Goal: Task Accomplishment & Management: Complete application form

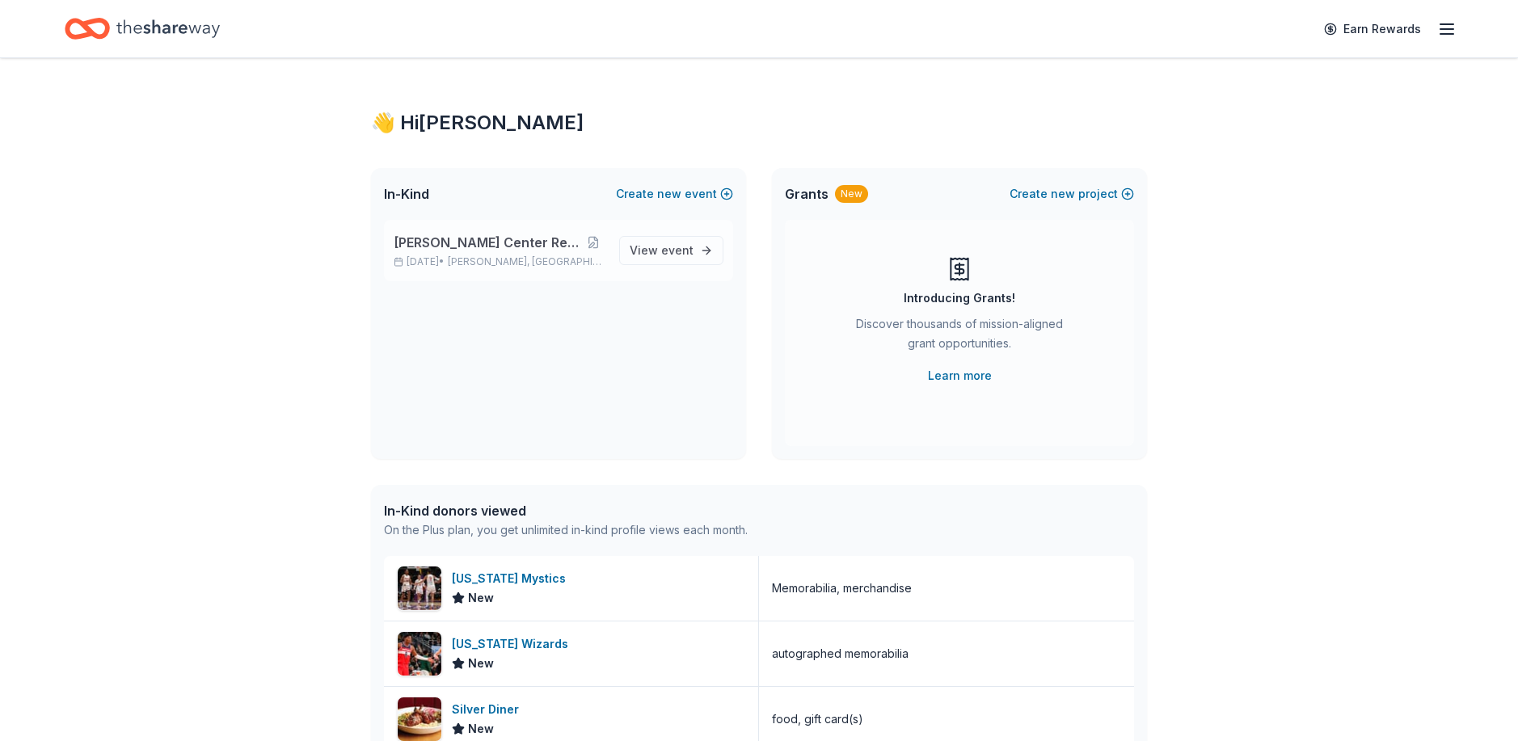
click at [476, 249] on span "[PERSON_NAME] Center Restoration" at bounding box center [487, 242] width 187 height 19
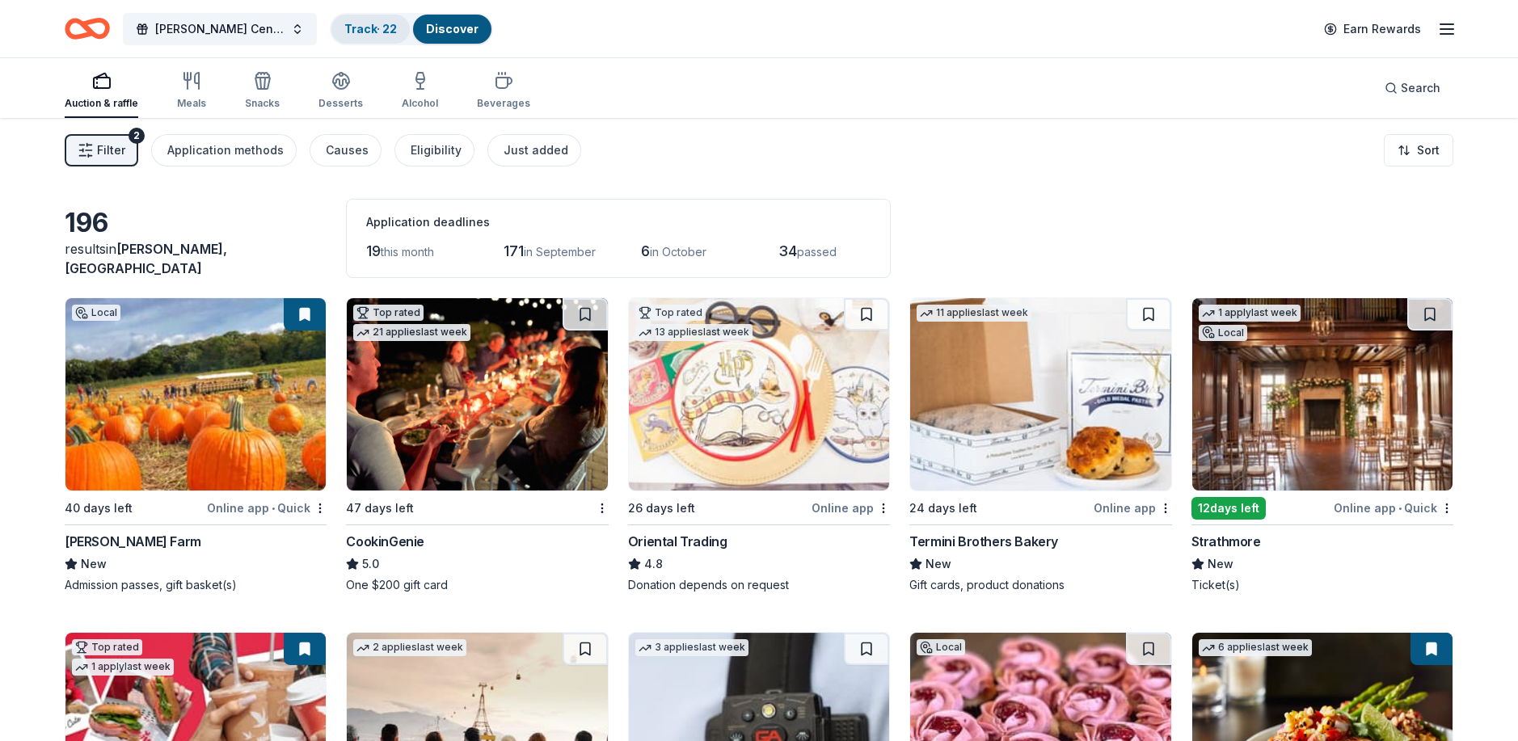
click at [365, 26] on link "Track · 22" at bounding box center [370, 29] width 53 height 14
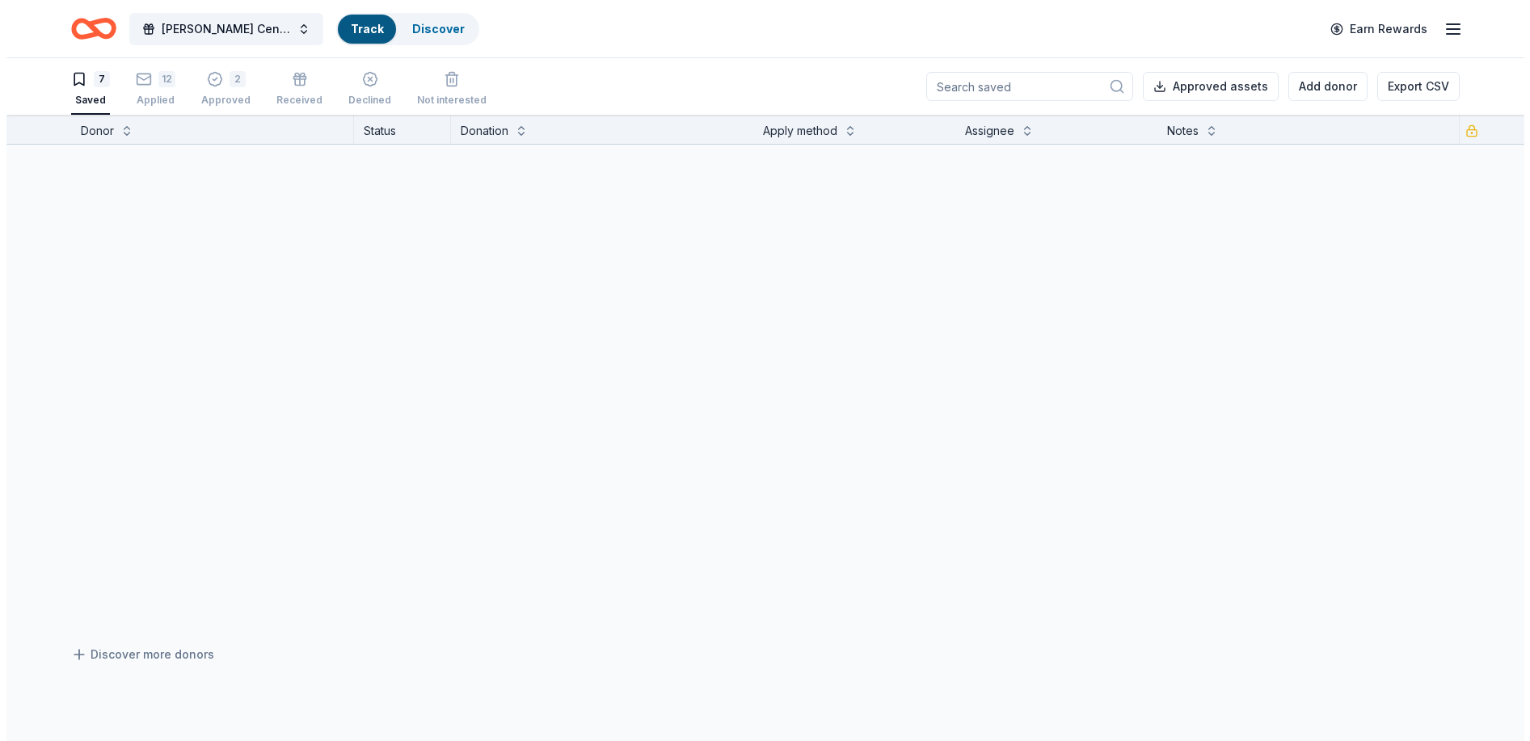
scroll to position [1, 0]
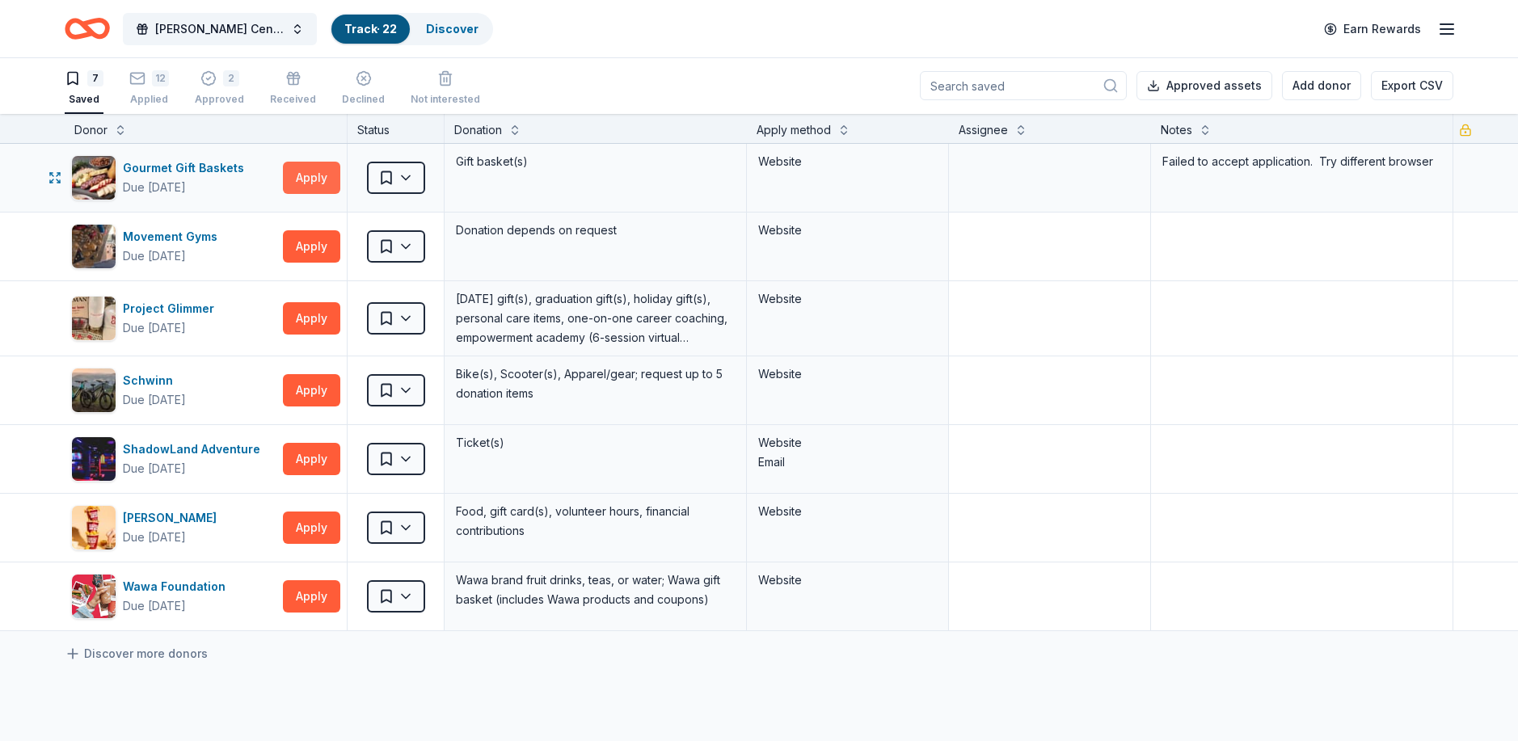
click at [298, 174] on button "Apply" at bounding box center [311, 178] width 57 height 32
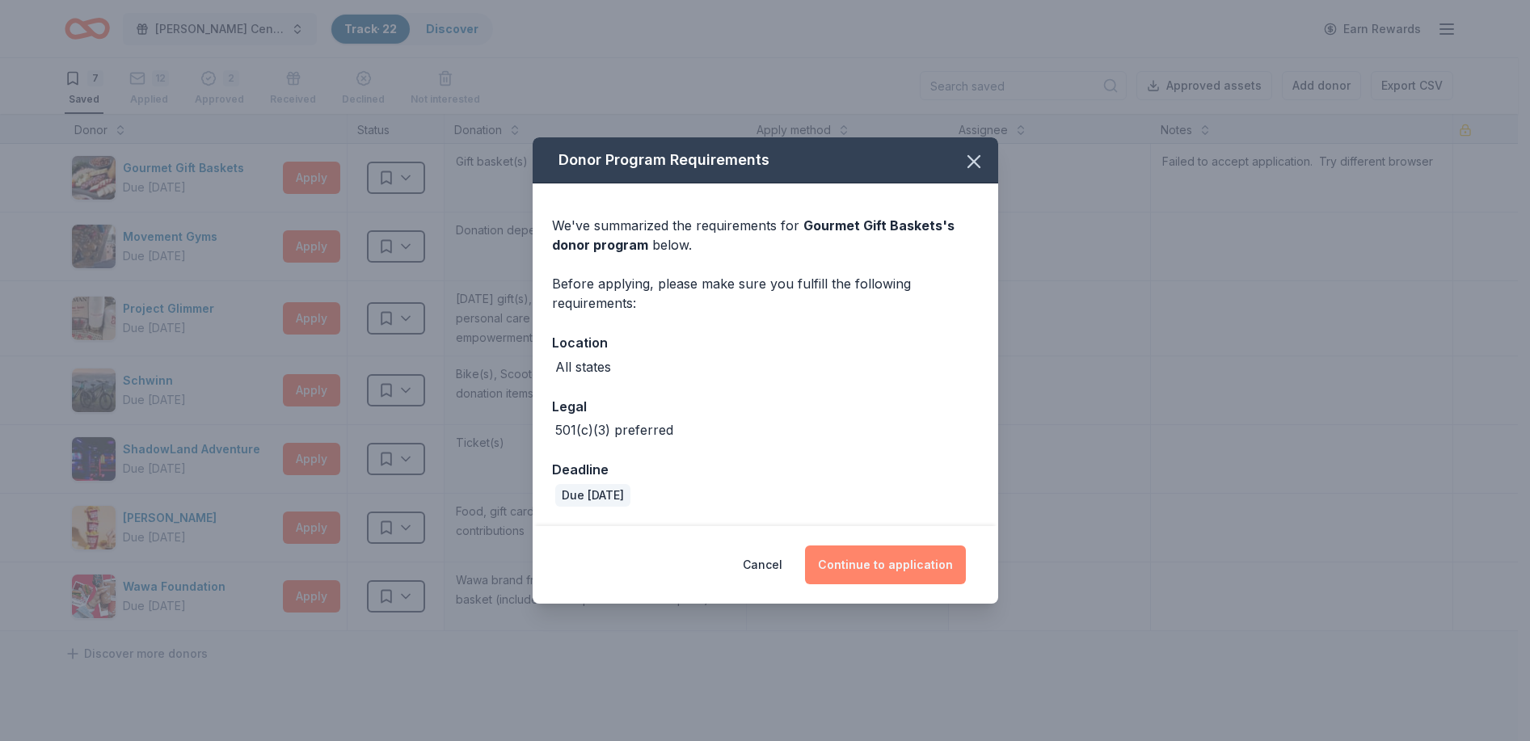
click at [897, 567] on button "Continue to application" at bounding box center [885, 565] width 161 height 39
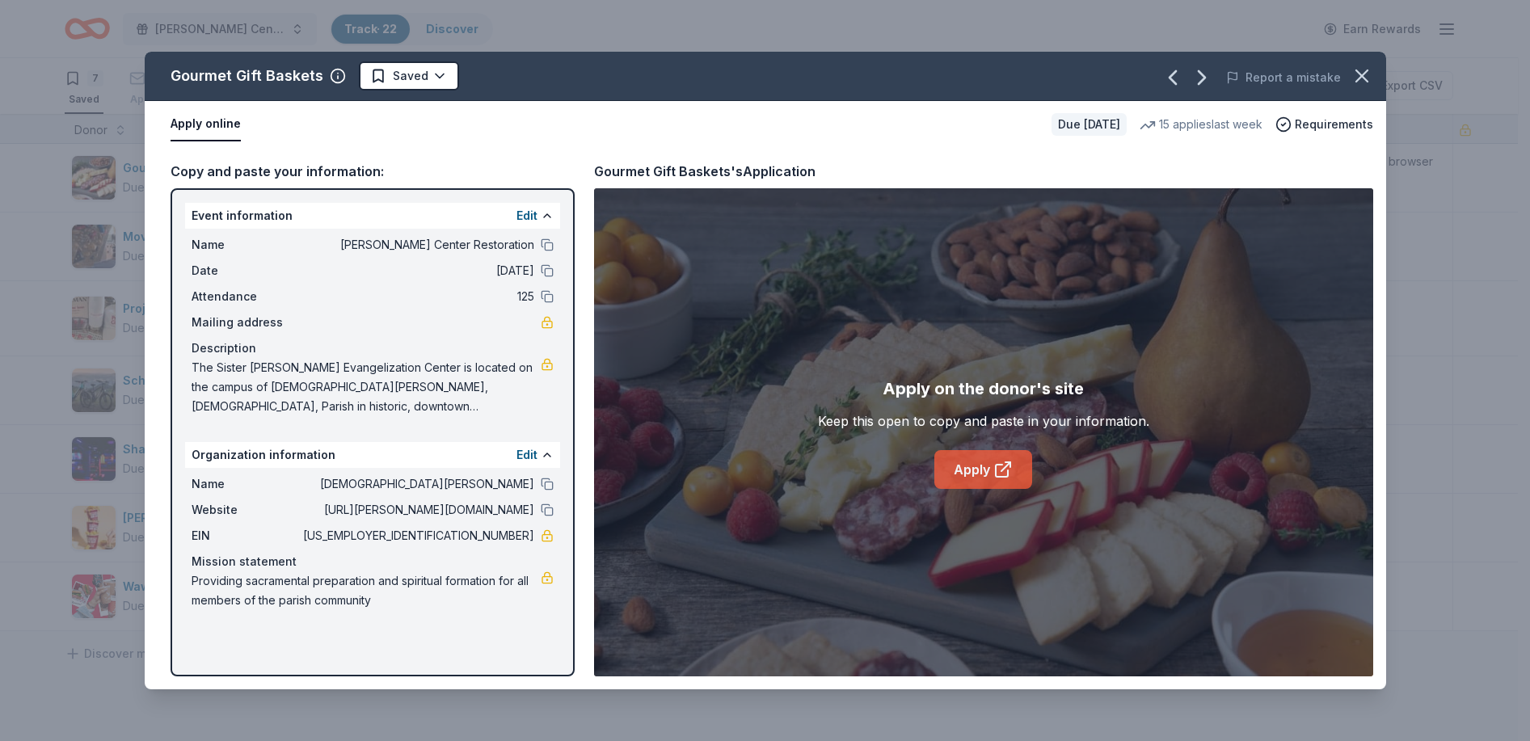
click at [998, 473] on icon at bounding box center [1002, 469] width 19 height 19
click at [545, 483] on button at bounding box center [547, 484] width 13 height 13
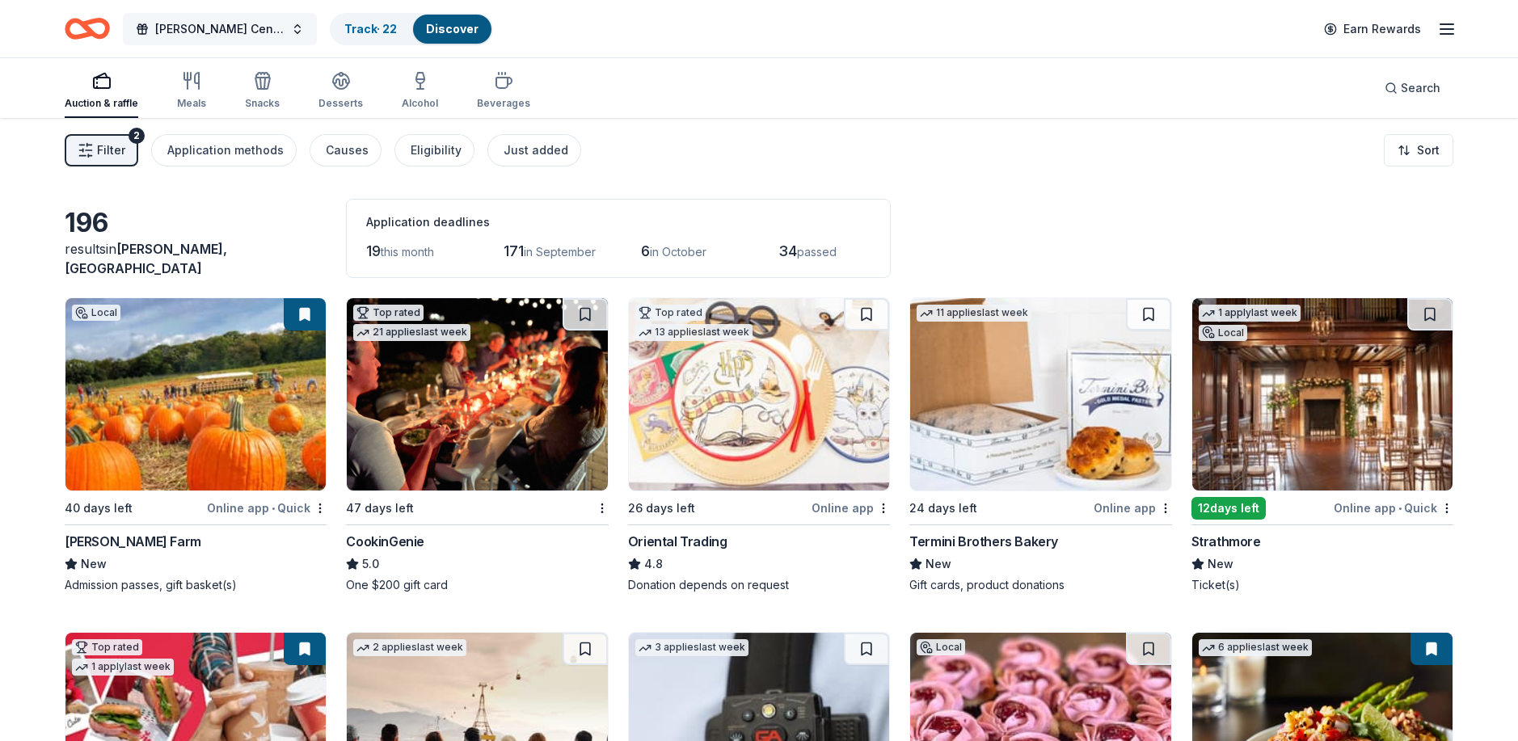
click at [289, 27] on button "[PERSON_NAME] Center Restoration" at bounding box center [220, 29] width 194 height 32
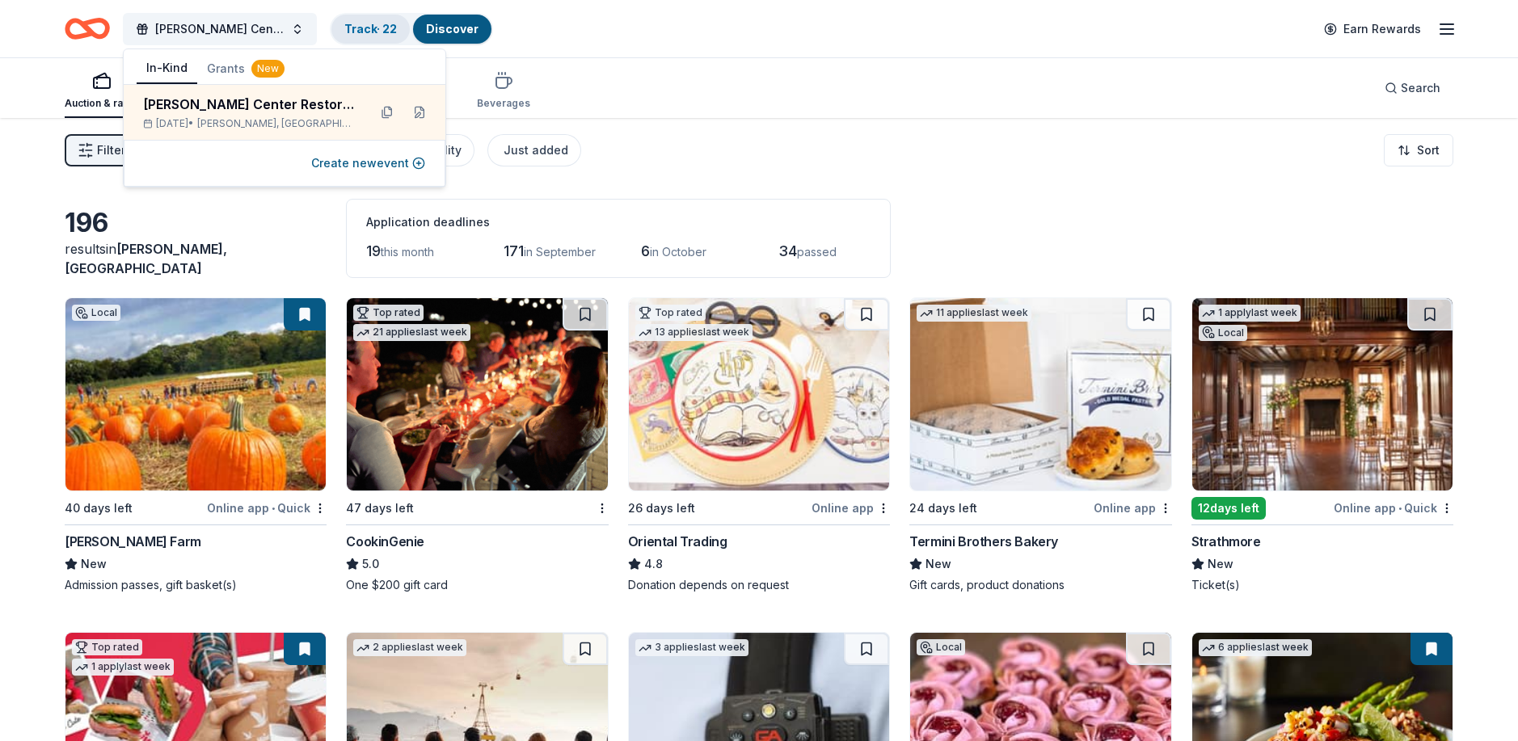
click at [386, 32] on link "Track · 22" at bounding box center [370, 29] width 53 height 14
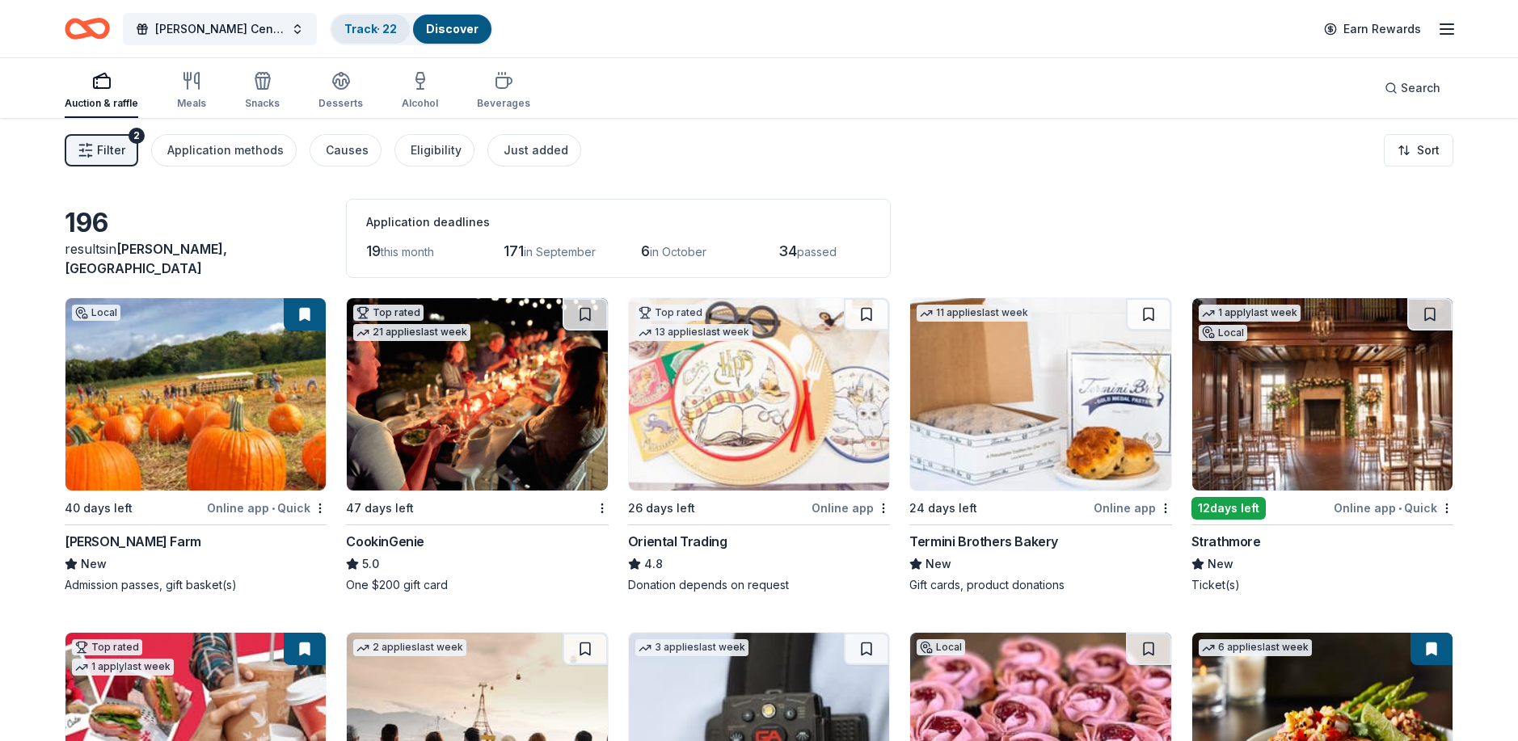
click at [367, 27] on link "Track · 22" at bounding box center [370, 29] width 53 height 14
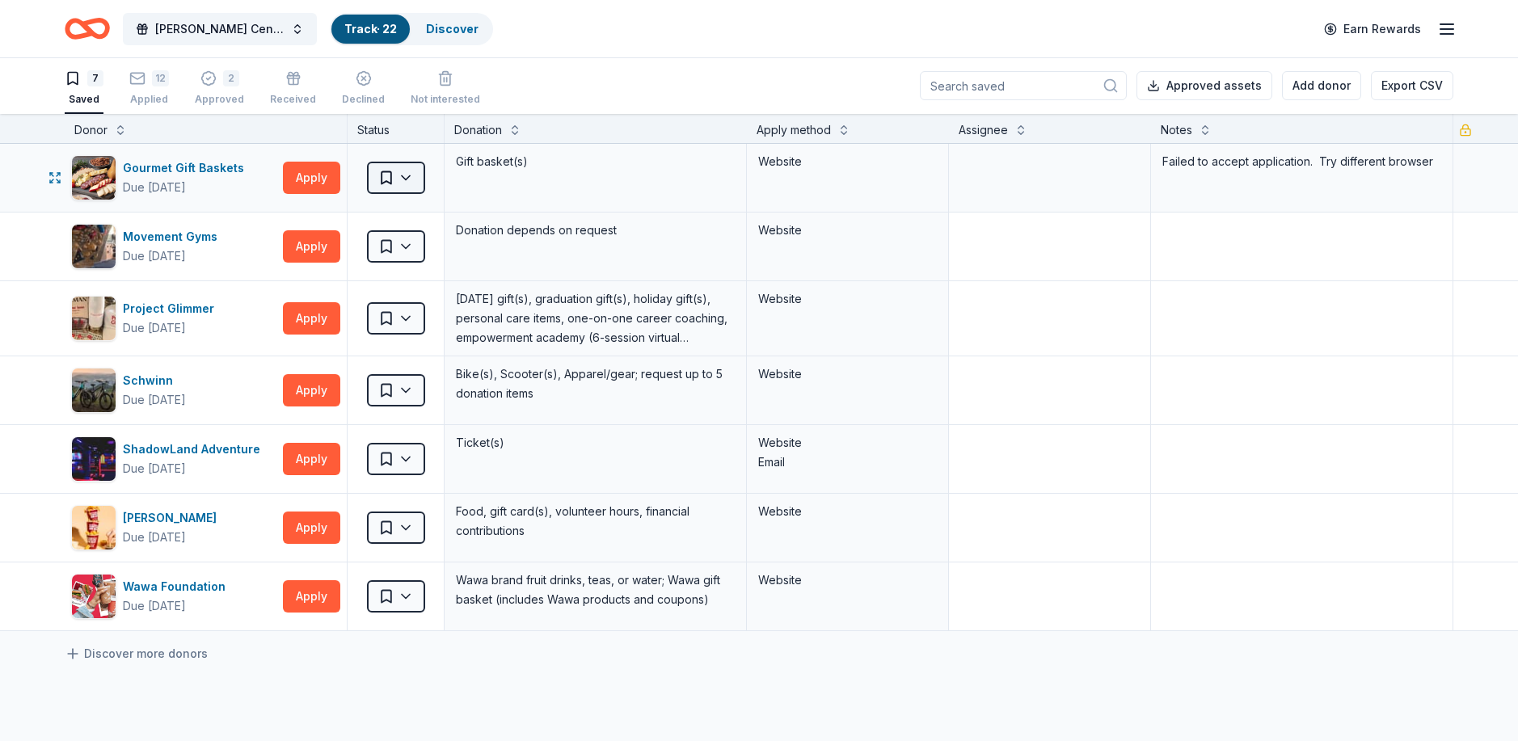
click at [412, 175] on html "[PERSON_NAME] Center Restoration Track · 22 Discover Earn Rewards 7 Saved 12 Ap…" at bounding box center [759, 369] width 1518 height 741
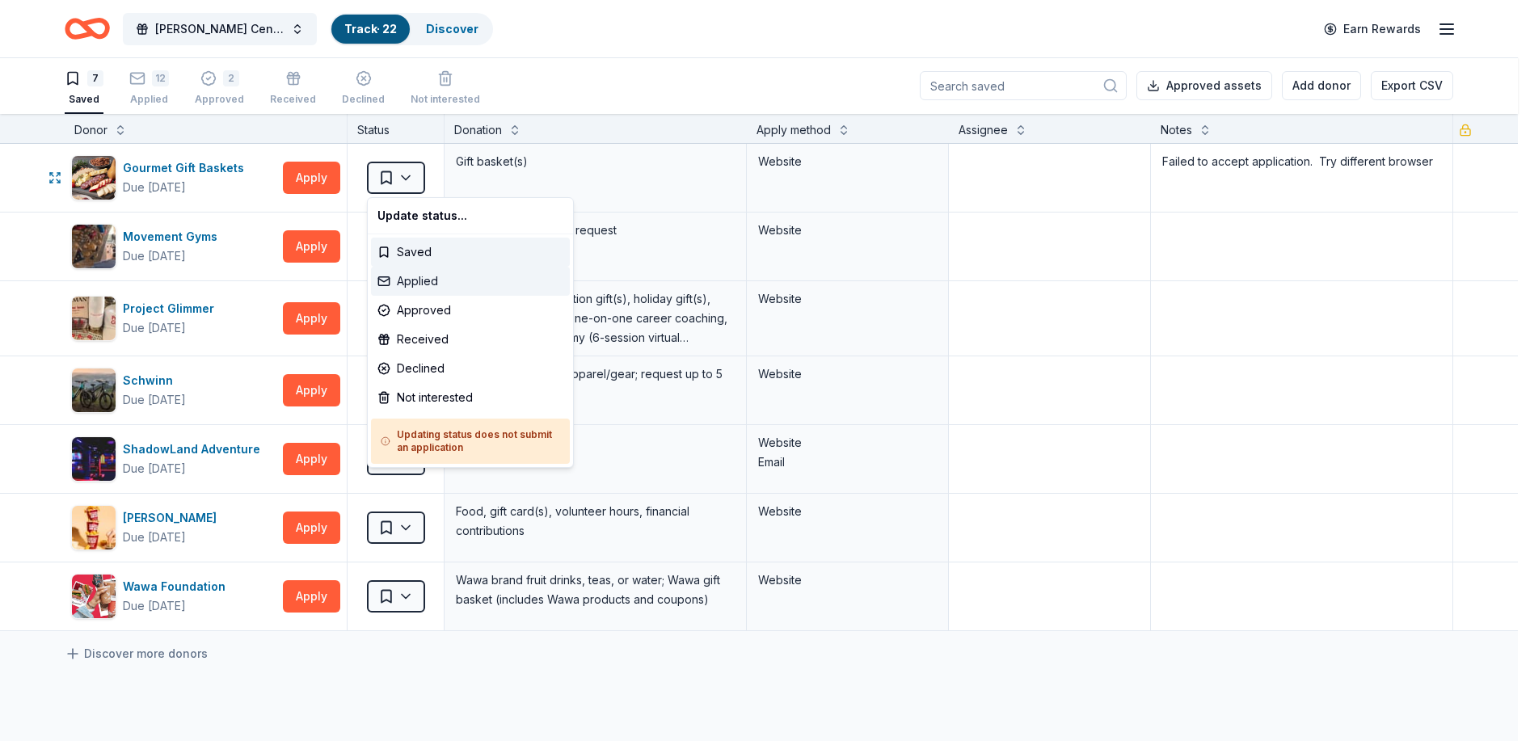
click at [419, 275] on div "Applied" at bounding box center [470, 281] width 199 height 29
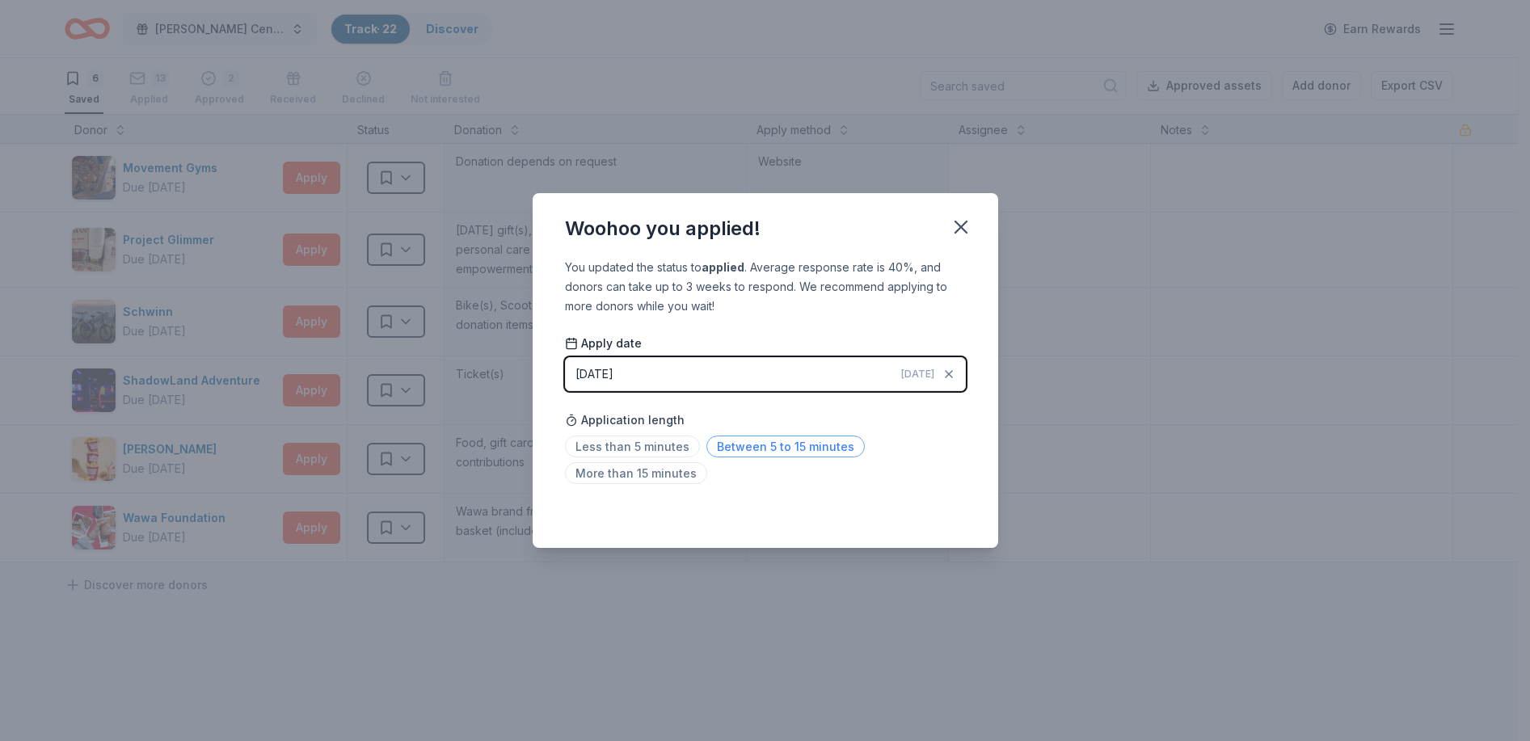
click at [759, 436] on span "Between 5 to 15 minutes" at bounding box center [785, 447] width 158 height 22
click at [958, 227] on icon "button" at bounding box center [961, 227] width 23 height 23
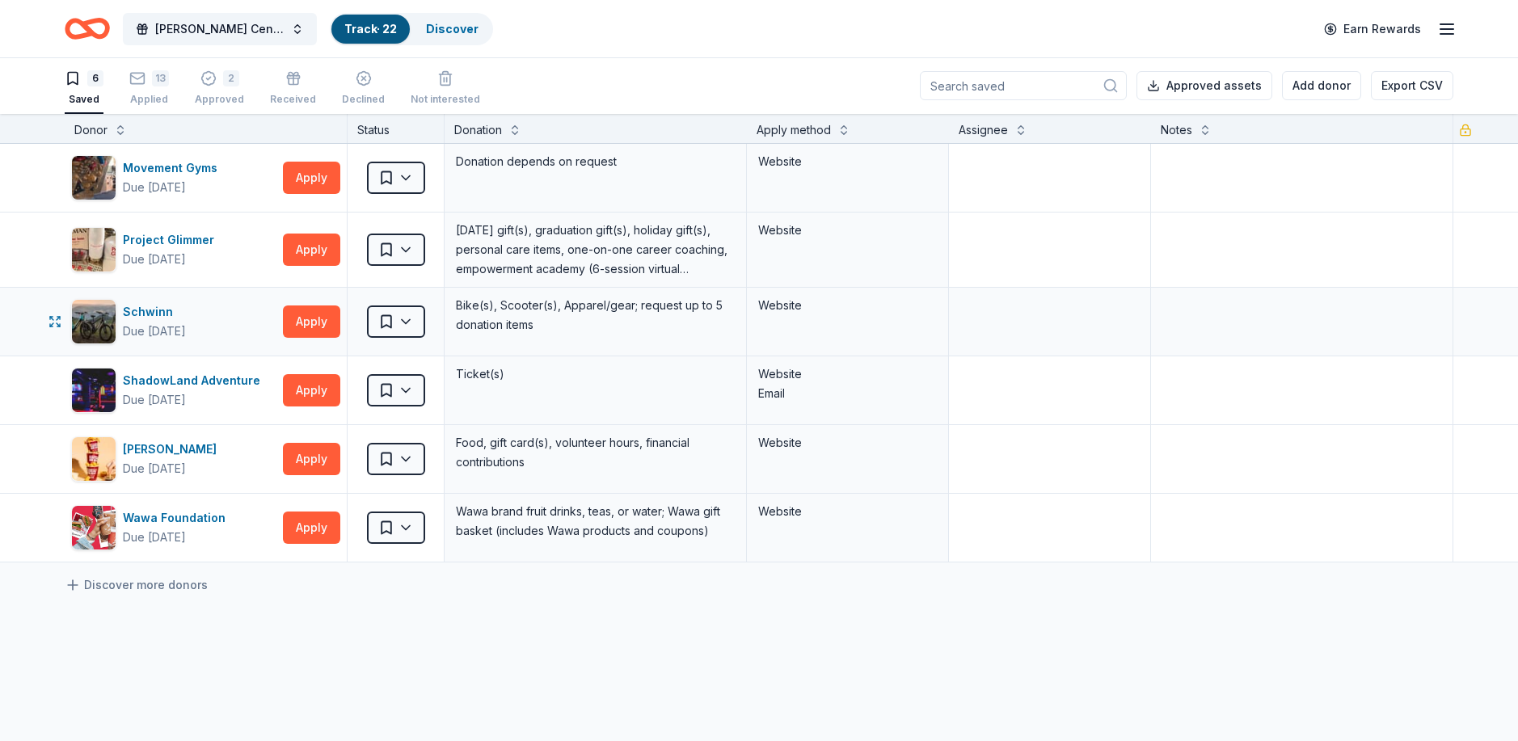
scroll to position [0, 0]
click at [161, 448] on div "[PERSON_NAME]" at bounding box center [173, 449] width 100 height 19
click at [412, 387] on html "[PERSON_NAME] Center Restoration Track · 22 Discover Earn Rewards 6 Saved 13 Ap…" at bounding box center [759, 370] width 1518 height 741
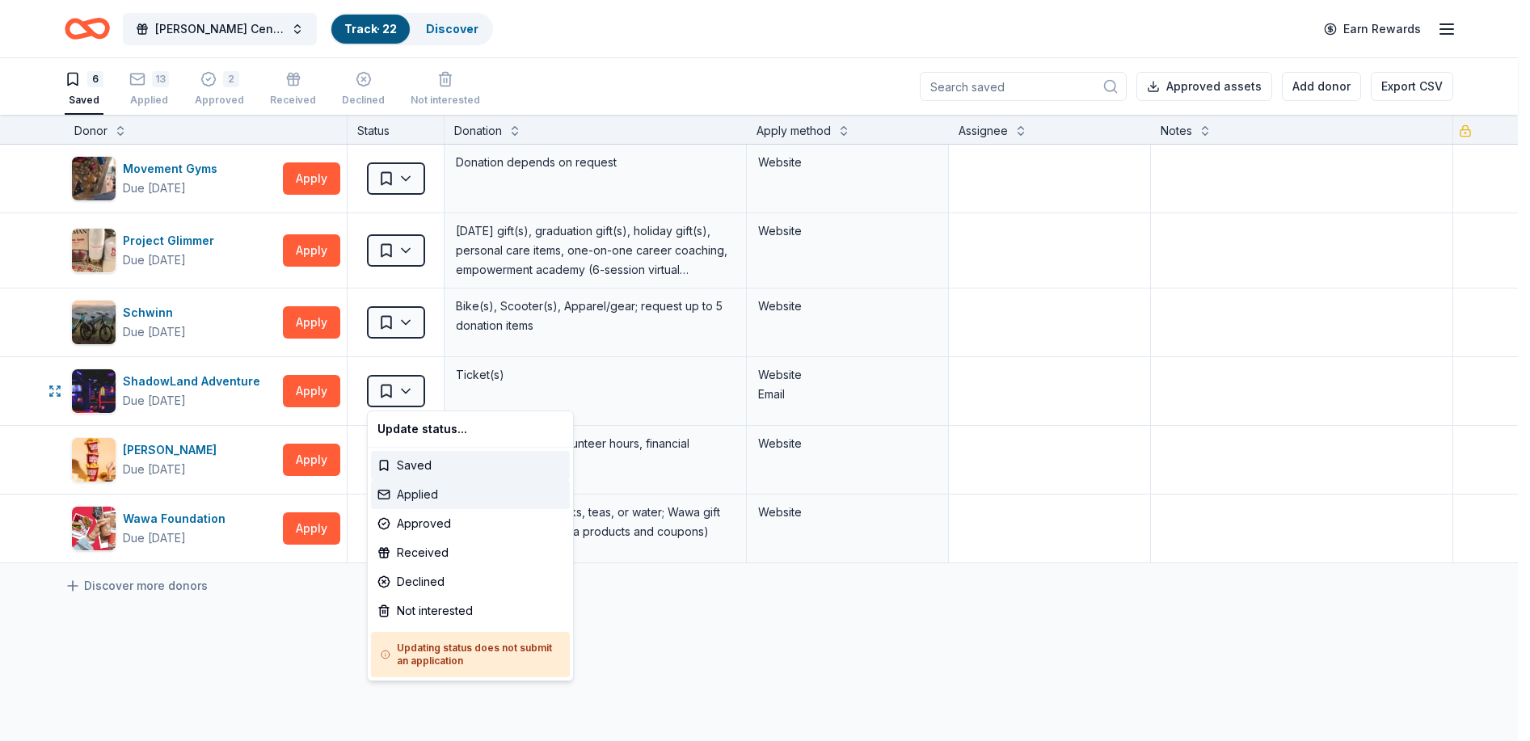
click at [415, 495] on div "Applied" at bounding box center [470, 494] width 199 height 29
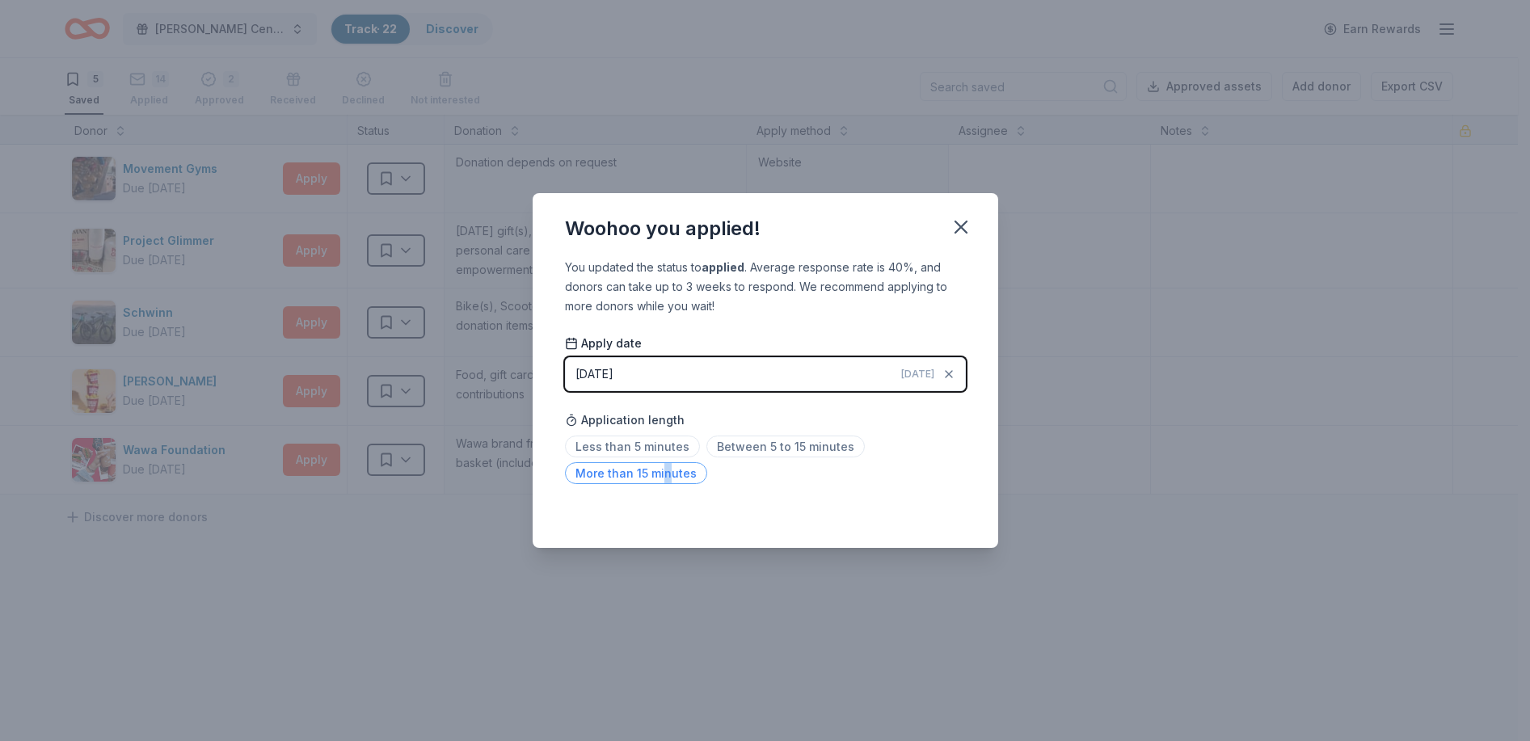
drag, startPoint x: 660, startPoint y: 473, endPoint x: 668, endPoint y: 477, distance: 9.0
click at [668, 477] on span "More than 15 minutes" at bounding box center [636, 473] width 142 height 22
drag, startPoint x: 981, startPoint y: 259, endPoint x: 973, endPoint y: 251, distance: 11.4
click at [973, 251] on div "Woohoo you applied! You updated the status to applied . Average response rate i…" at bounding box center [766, 371] width 466 height 356
drag, startPoint x: 973, startPoint y: 251, endPoint x: 955, endPoint y: 225, distance: 32.1
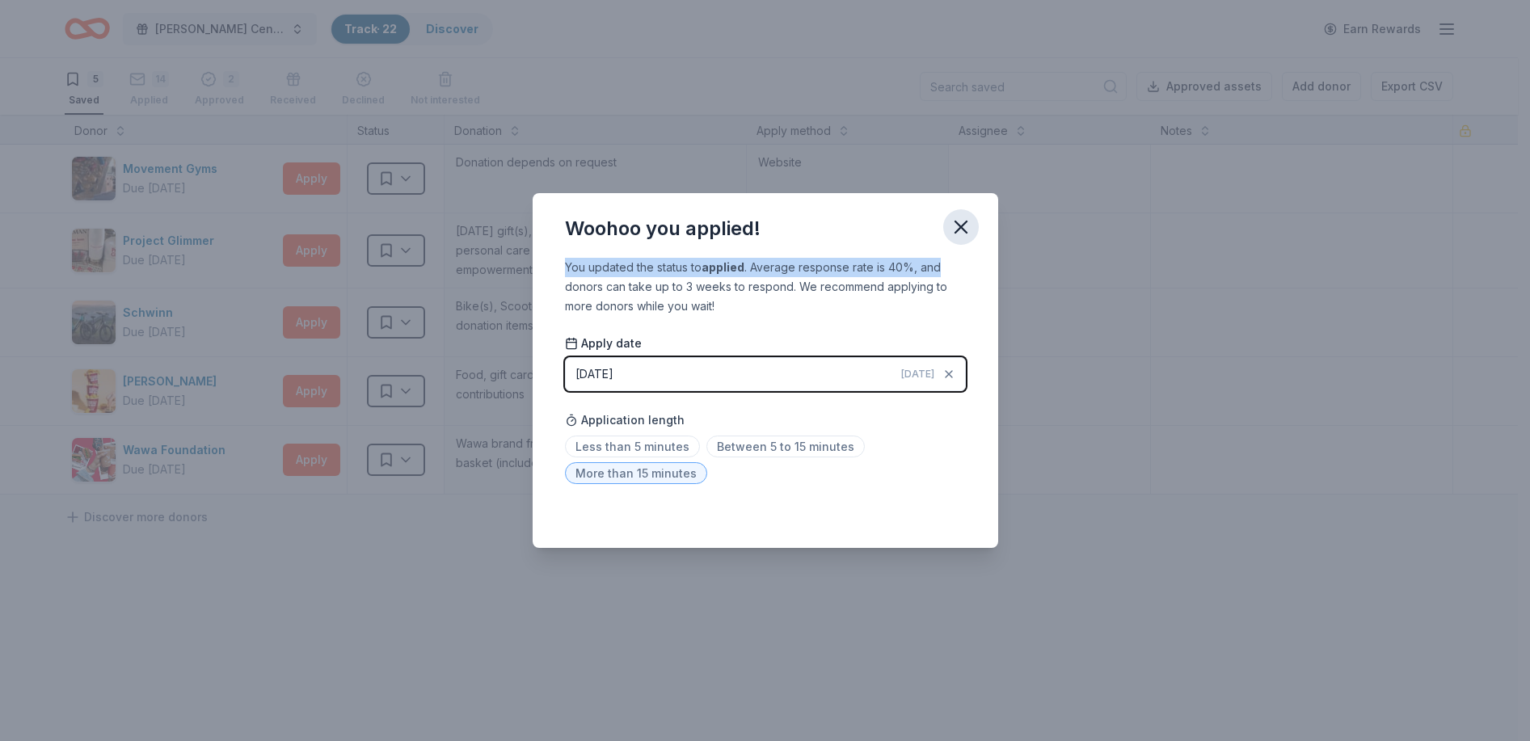
click at [959, 227] on icon "button" at bounding box center [961, 227] width 23 height 23
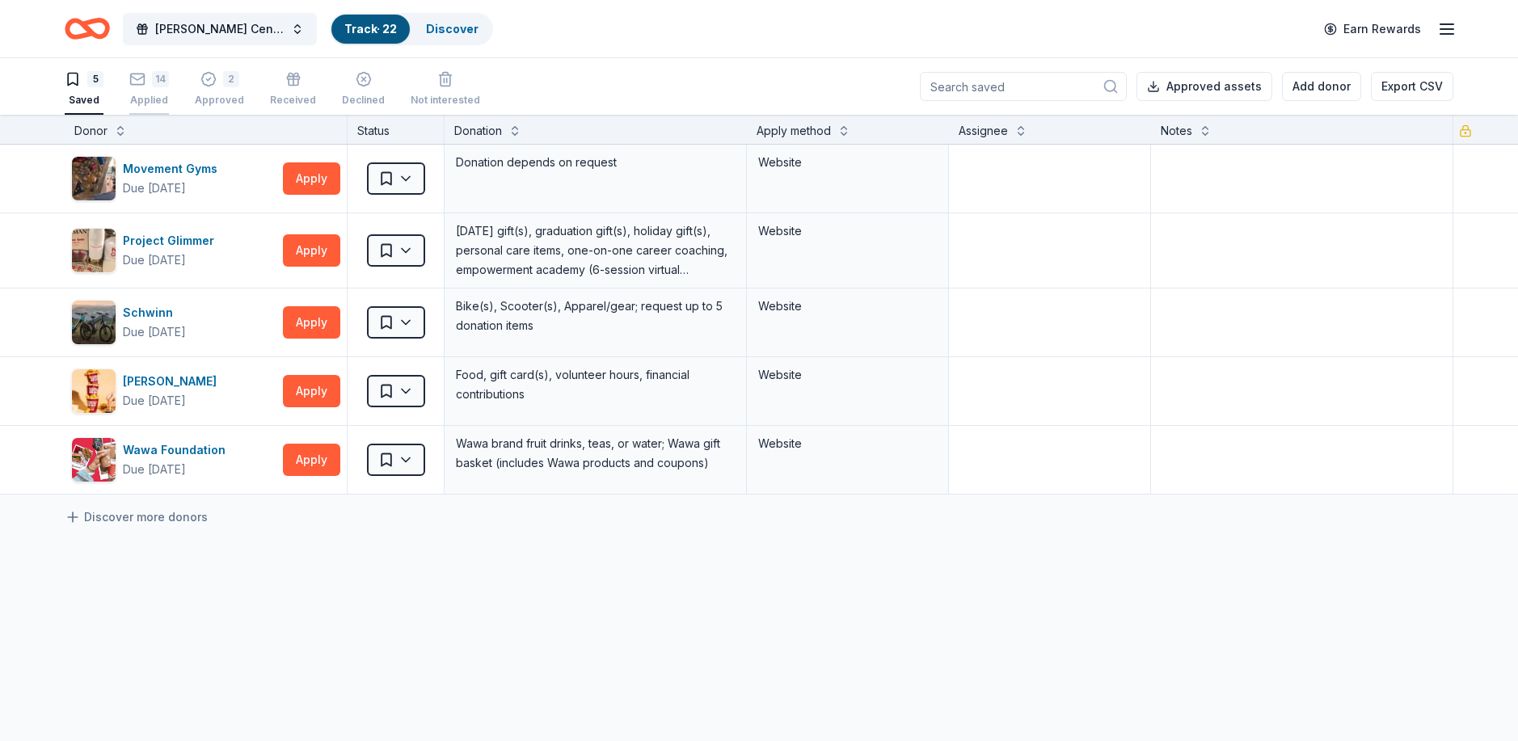
click at [143, 75] on icon "button" at bounding box center [137, 74] width 16 height 16
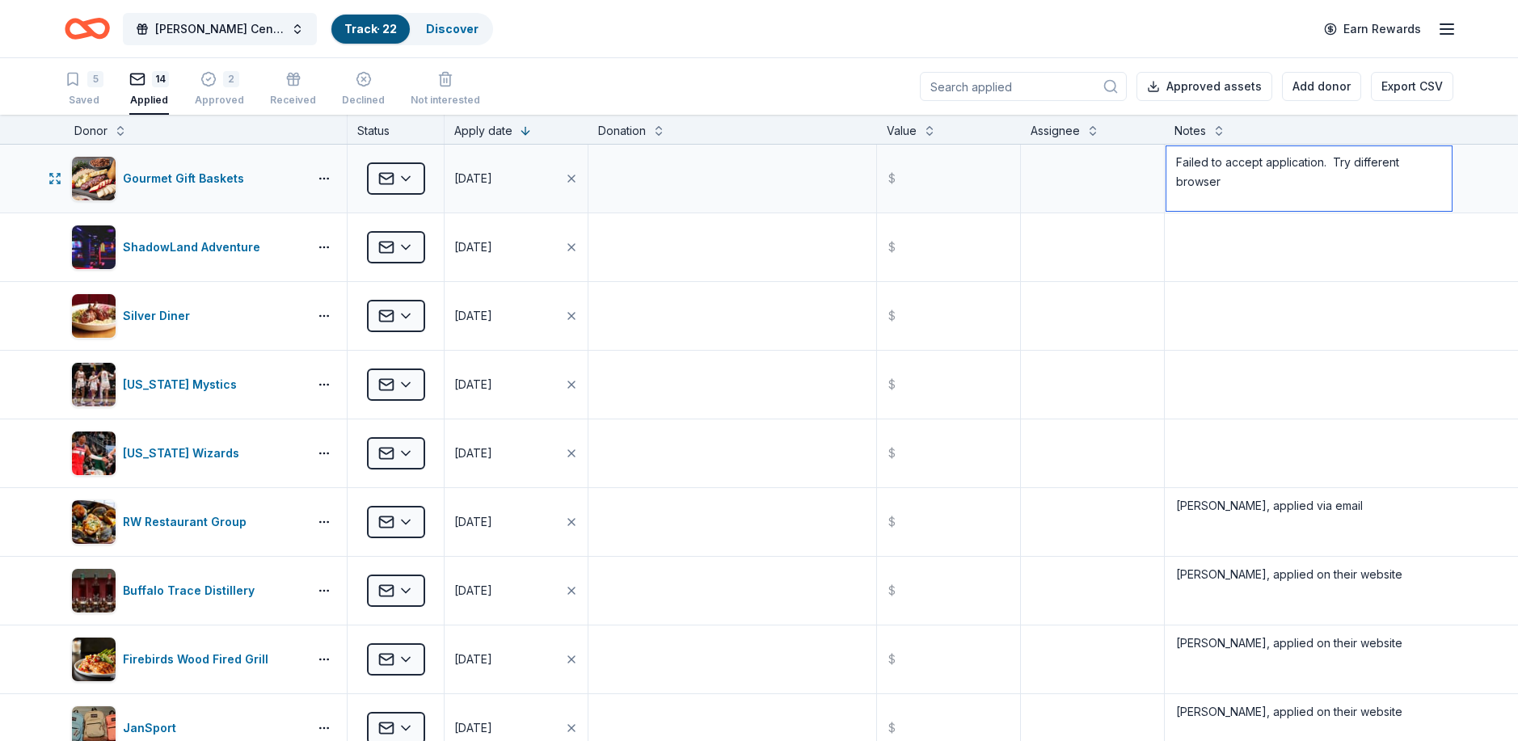
drag, startPoint x: 1170, startPoint y: 157, endPoint x: 1248, endPoint y: 192, distance: 85.4
click at [1248, 192] on textarea "Failed to accept application. Try different browser" at bounding box center [1308, 178] width 285 height 65
type textarea "[PERSON_NAME], applied on their website"
click at [1205, 228] on textarea at bounding box center [1308, 247] width 285 height 65
type textarea "[PERSON_NAME], applied on their website"
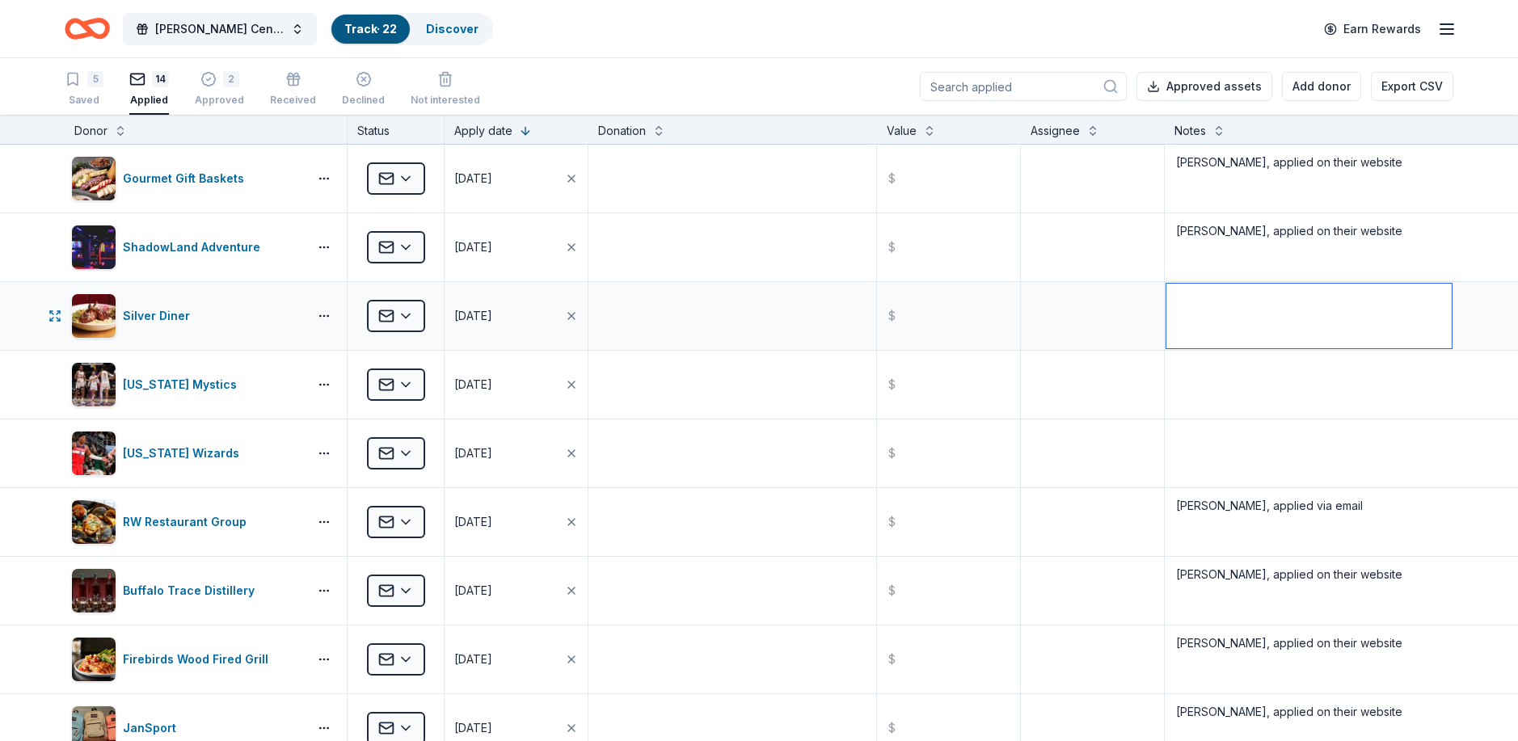
click at [1243, 314] on textarea at bounding box center [1308, 316] width 285 height 65
click at [1280, 306] on textarea "Recommended we visit local" at bounding box center [1308, 316] width 285 height 65
click at [1269, 299] on textarea "Recommended we visit local" at bounding box center [1308, 316] width 285 height 65
click at [1330, 302] on textarea "Recommended we visit local" at bounding box center [1308, 316] width 285 height 65
type textarea "Recommended we visit store manager"
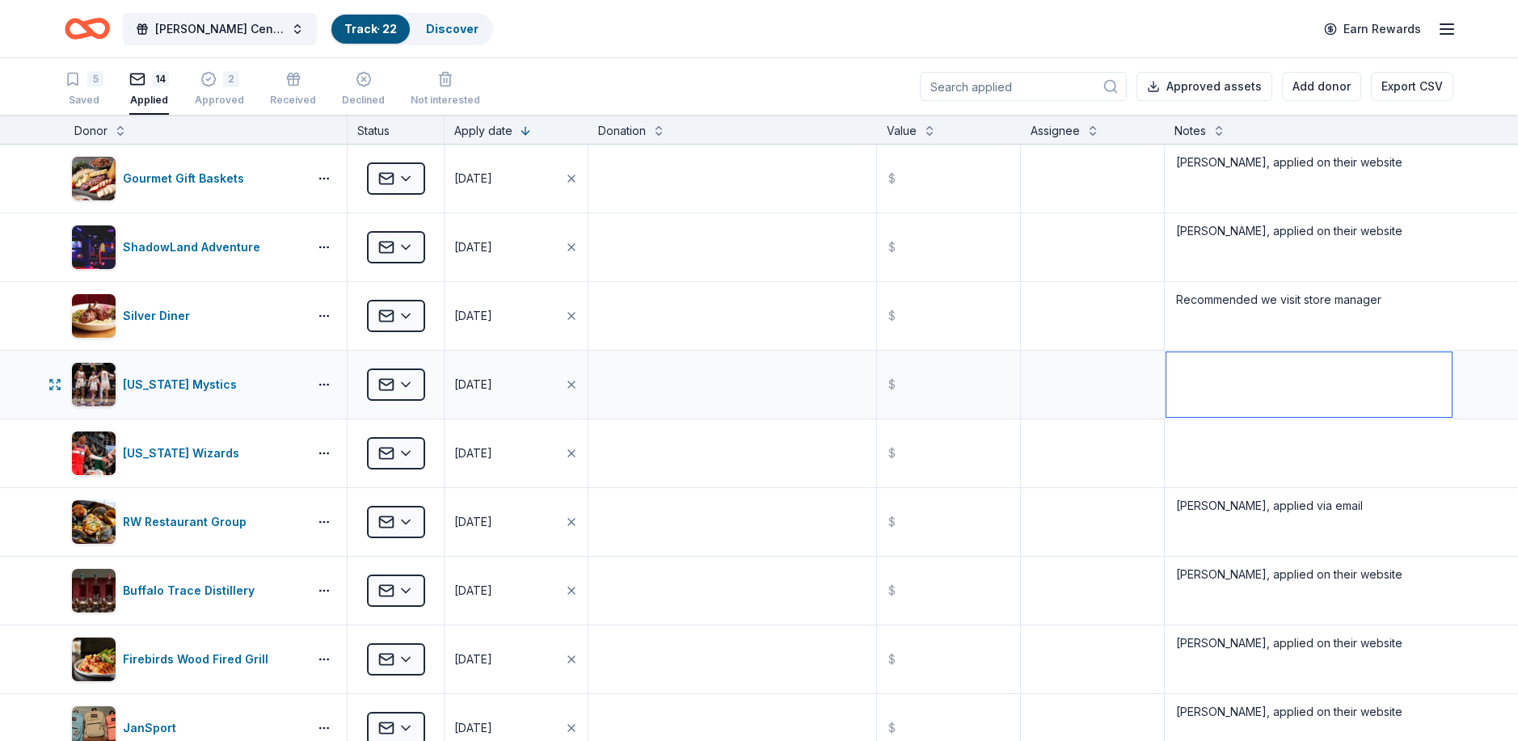
click at [1187, 356] on textarea at bounding box center [1308, 384] width 285 height 65
type textarea "[PERSON_NAME], applied on their website"
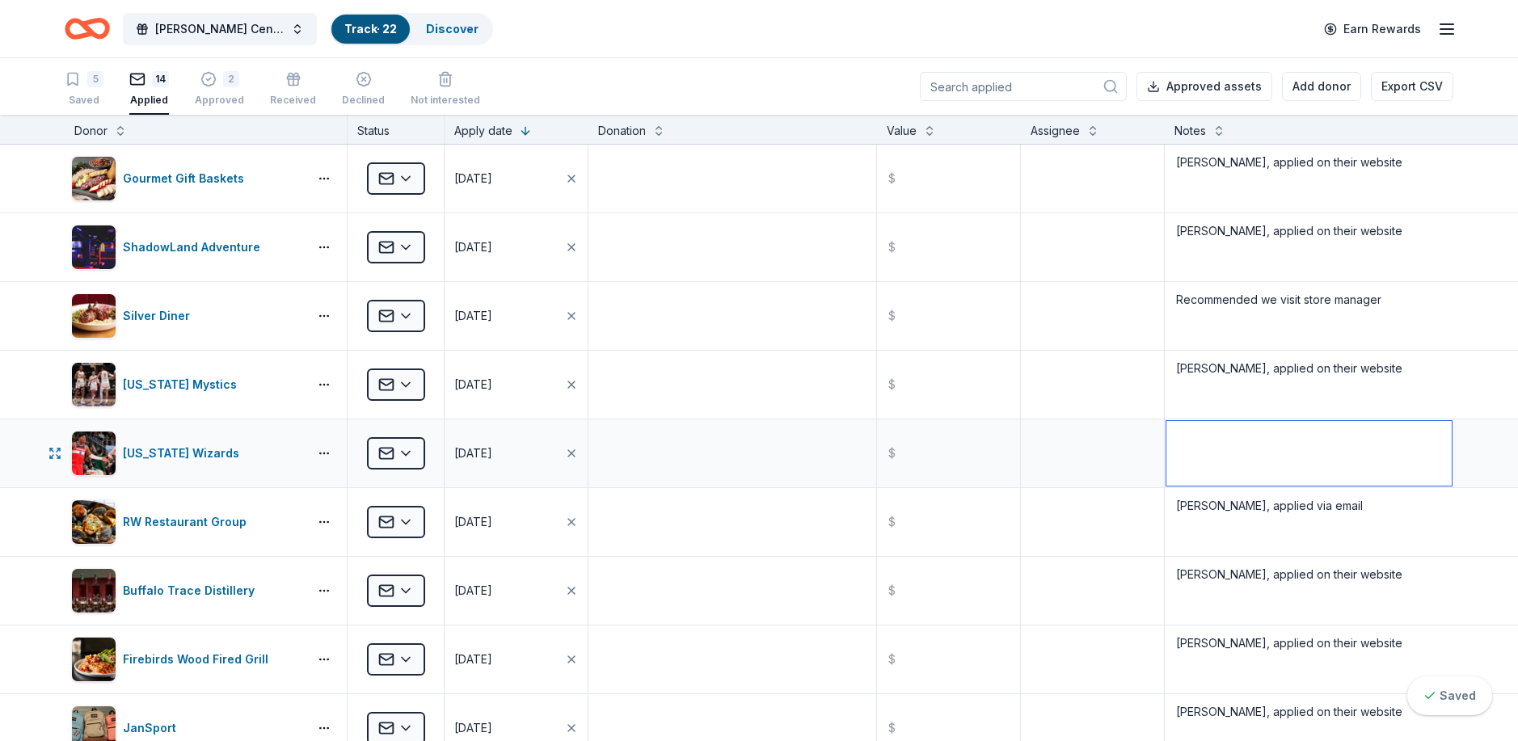
click at [1194, 428] on textarea at bounding box center [1308, 453] width 285 height 65
type textarea "[PERSON_NAME], applied on their website"
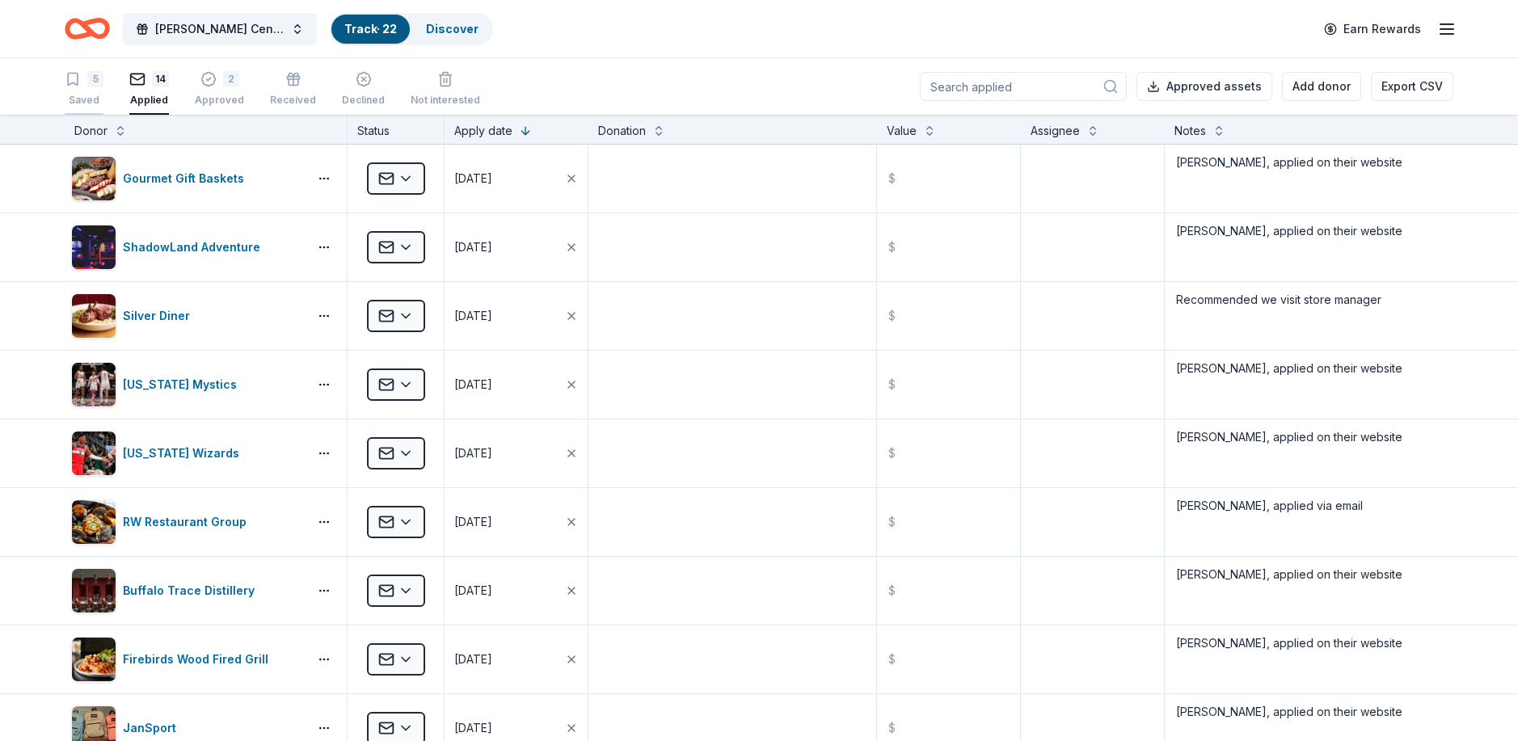
click at [82, 78] on div "5" at bounding box center [84, 79] width 39 height 16
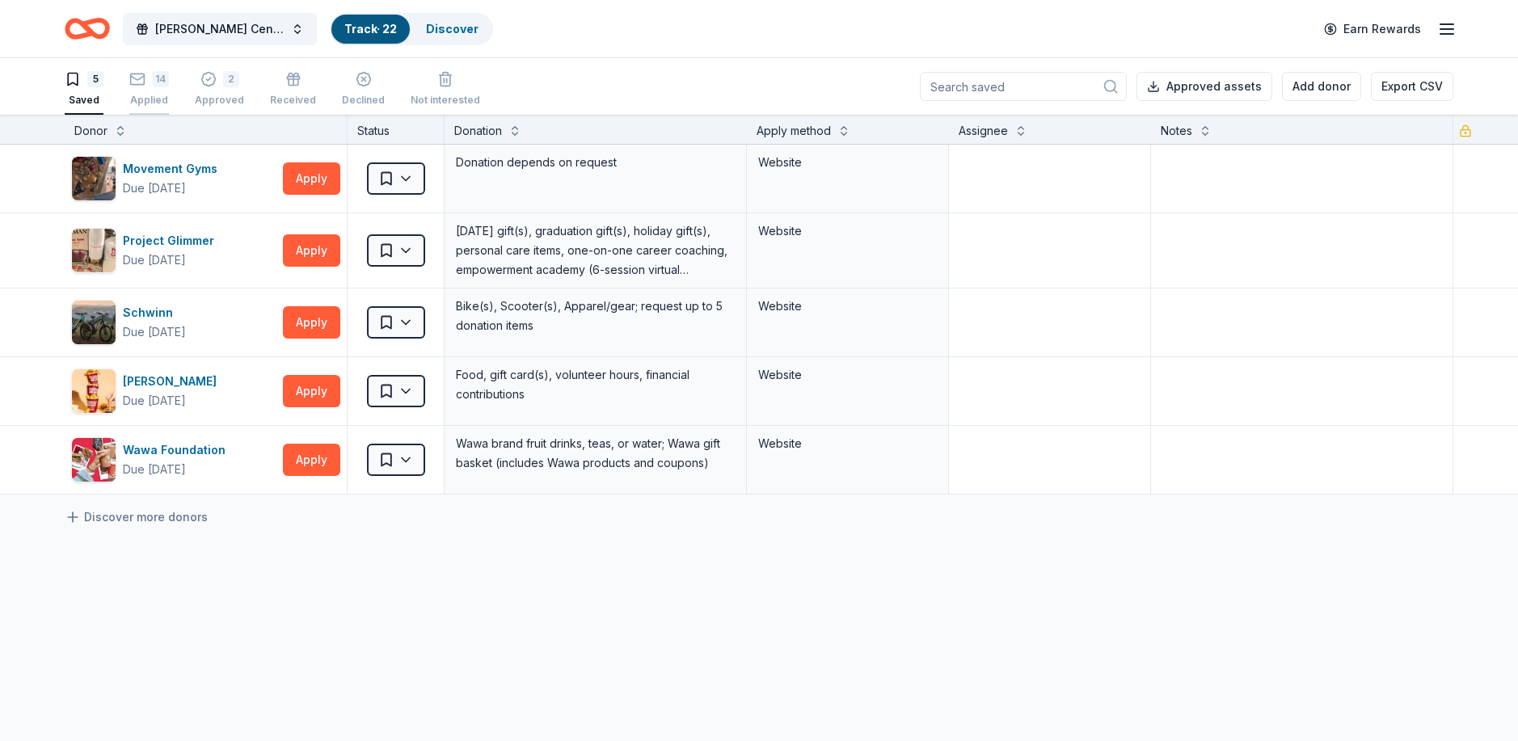
click at [158, 78] on div "14" at bounding box center [160, 70] width 17 height 16
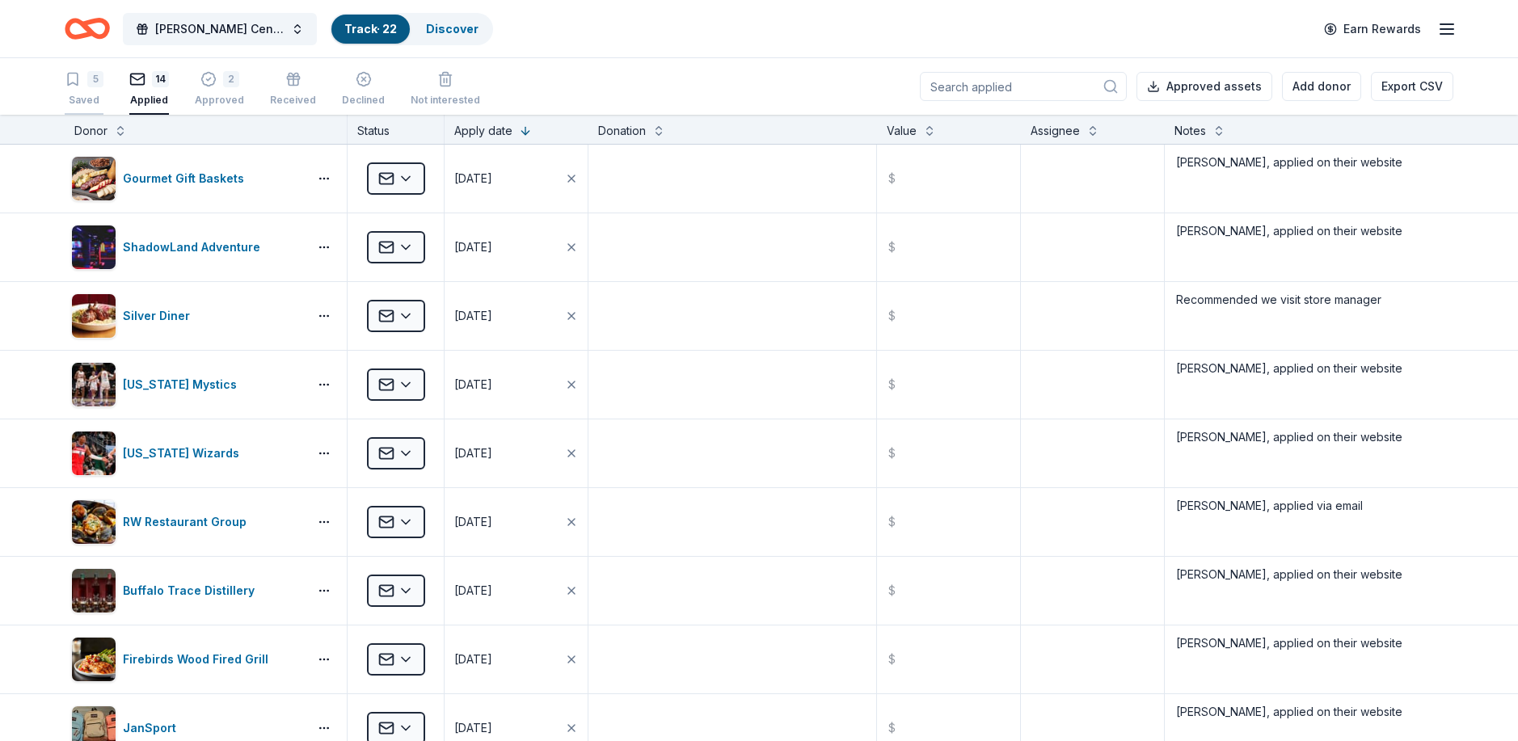
click at [77, 86] on icon "button" at bounding box center [73, 79] width 16 height 16
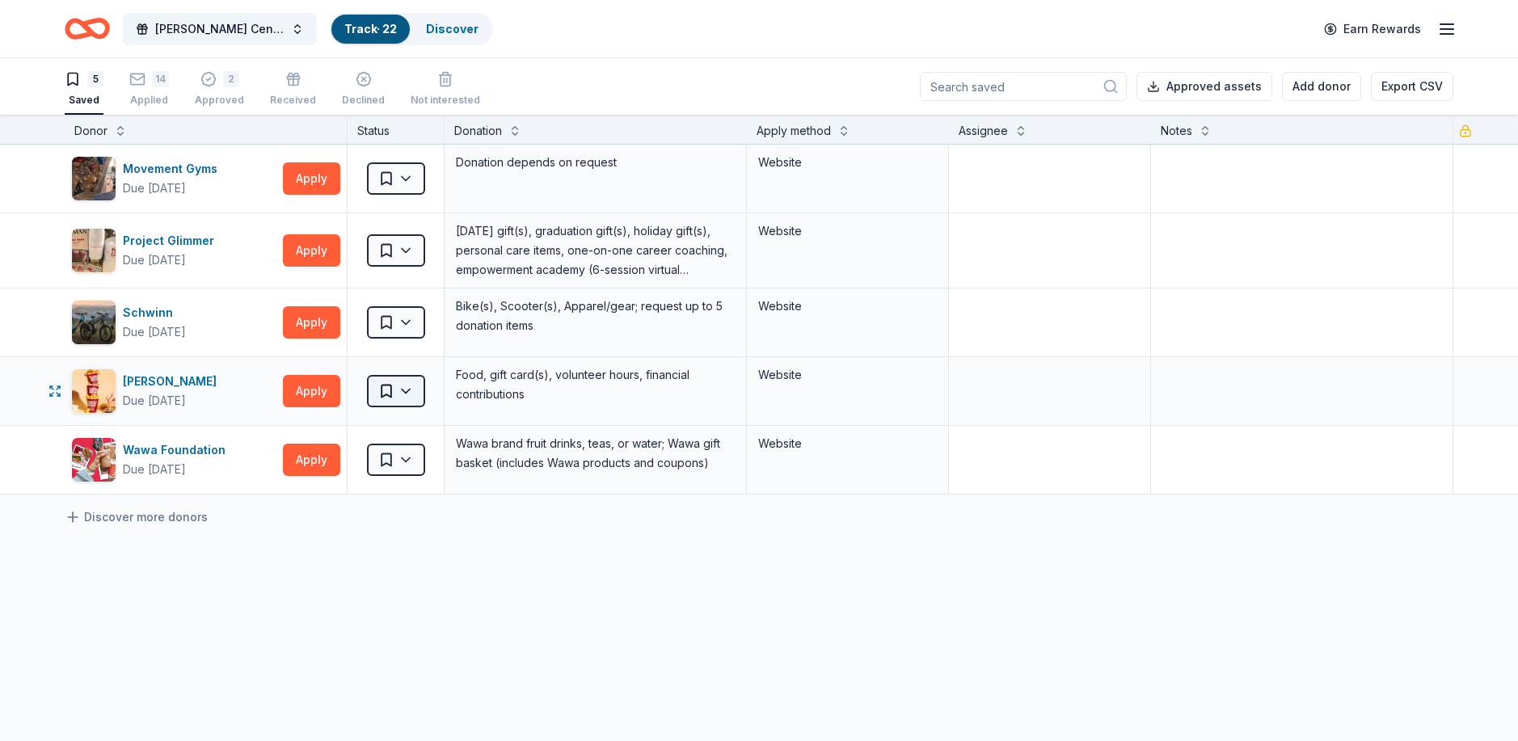
click at [398, 393] on html "[PERSON_NAME] Center Restoration Track · 22 Discover Earn Rewards 5 Saved 14 Ap…" at bounding box center [759, 370] width 1518 height 741
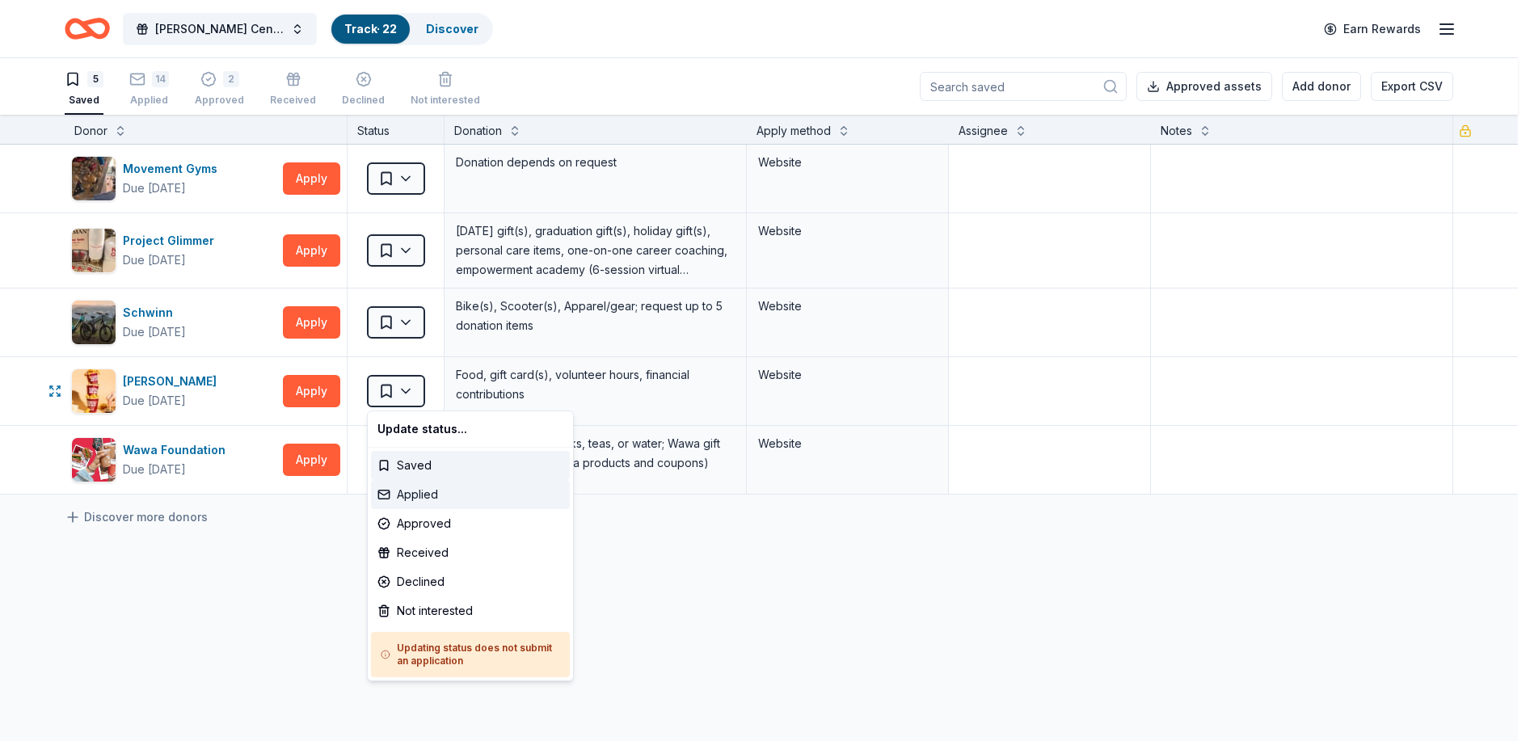
click at [436, 489] on div "Applied" at bounding box center [470, 494] width 199 height 29
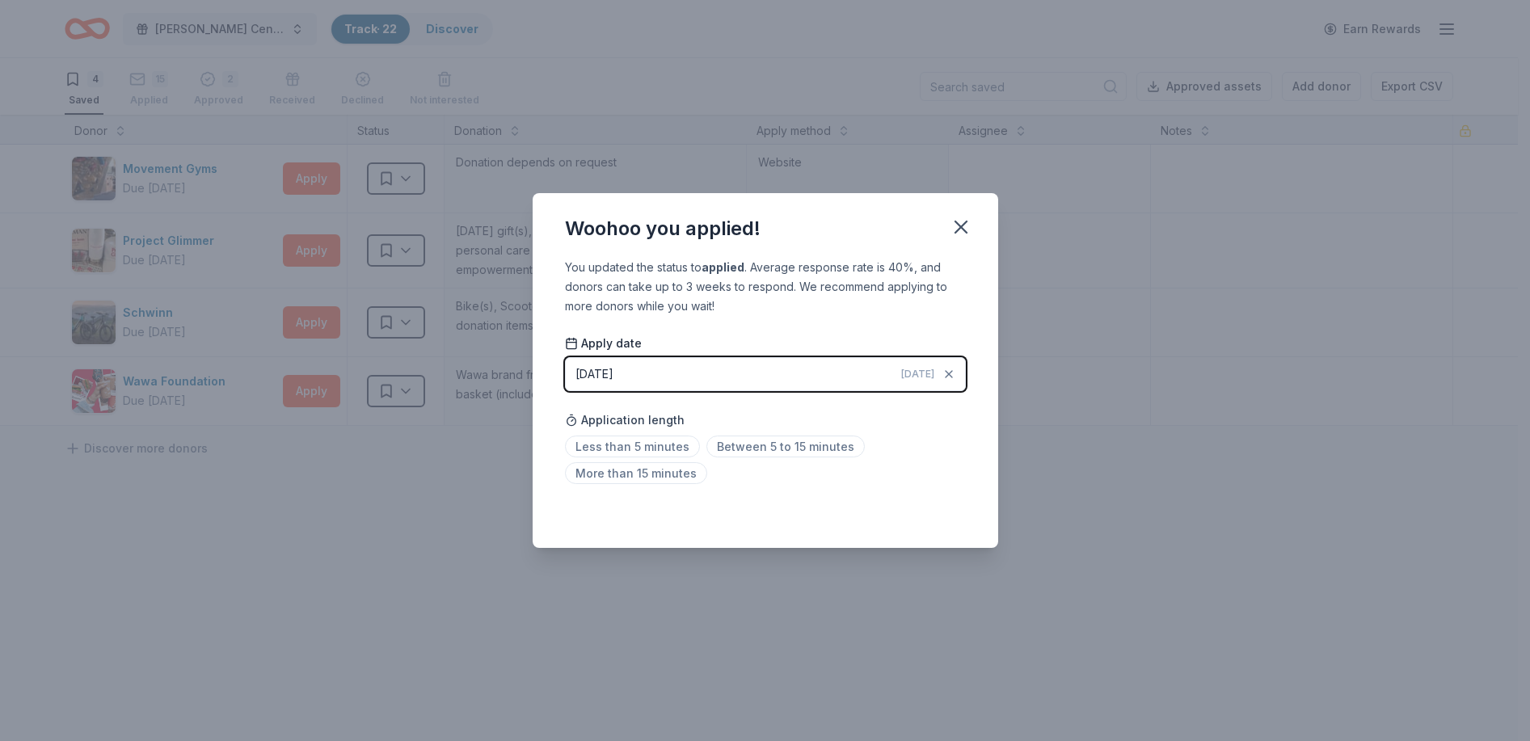
click at [950, 512] on div "Saved" at bounding box center [765, 512] width 401 height 19
click at [963, 221] on icon "button" at bounding box center [961, 227] width 23 height 23
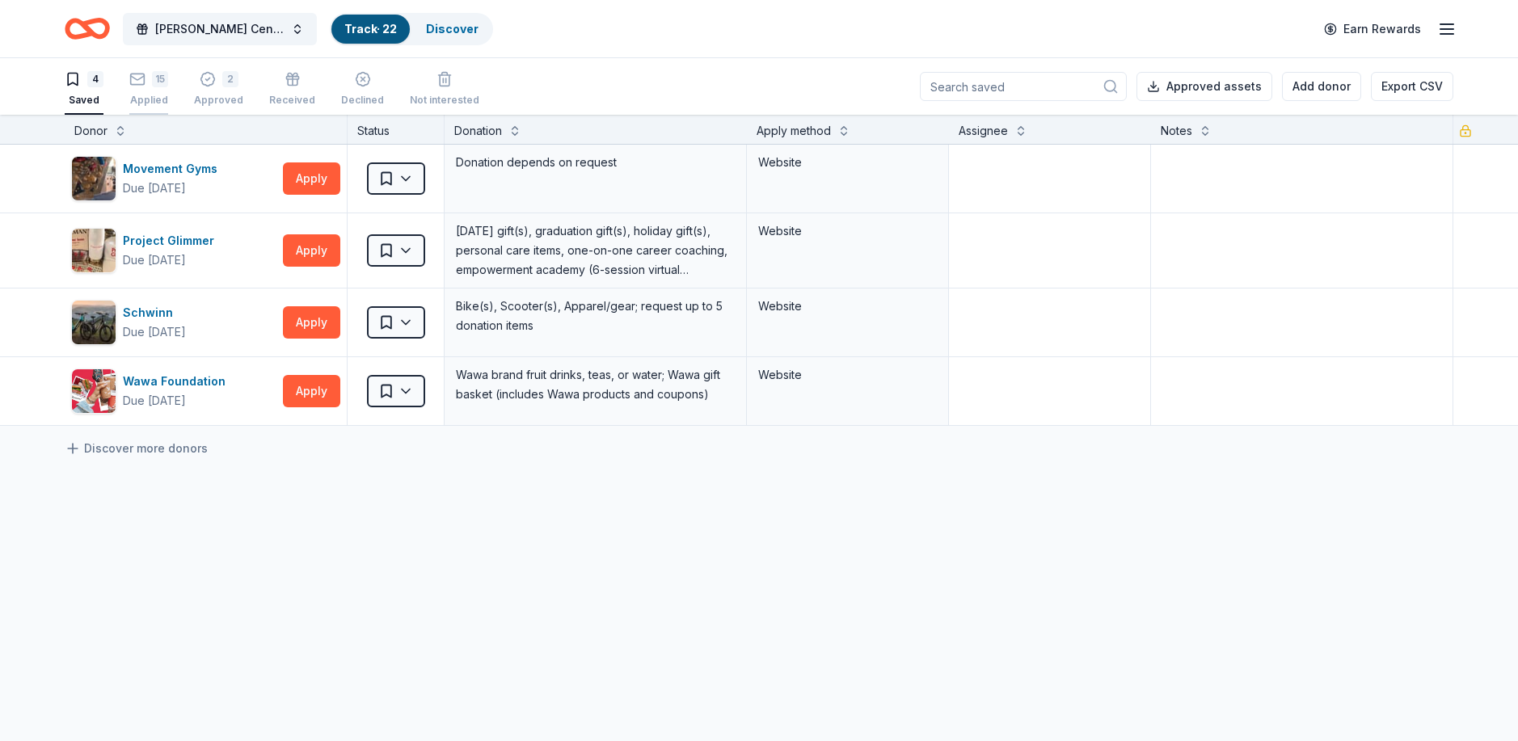
click at [159, 75] on div "15" at bounding box center [160, 75] width 16 height 16
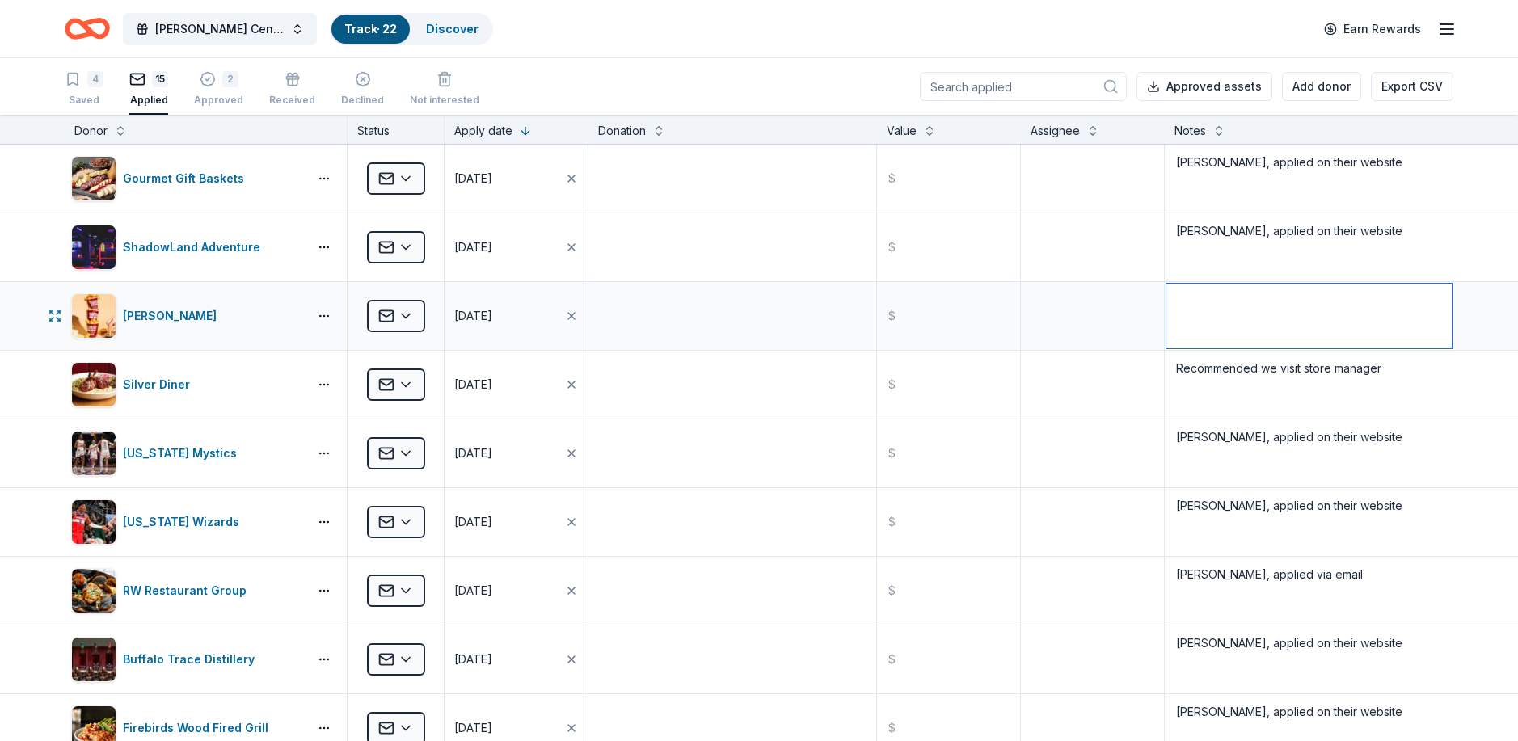
click at [1204, 316] on textarea at bounding box center [1308, 316] width 285 height 65
type textarea "[PERSON_NAME], applied on their website"
click at [112, 247] on img "button" at bounding box center [94, 247] width 44 height 44
click at [381, 247] on html "[PERSON_NAME] Center Restoration Track · 22 Discover Earn Rewards 4 Saved 15 Ap…" at bounding box center [759, 370] width 1518 height 741
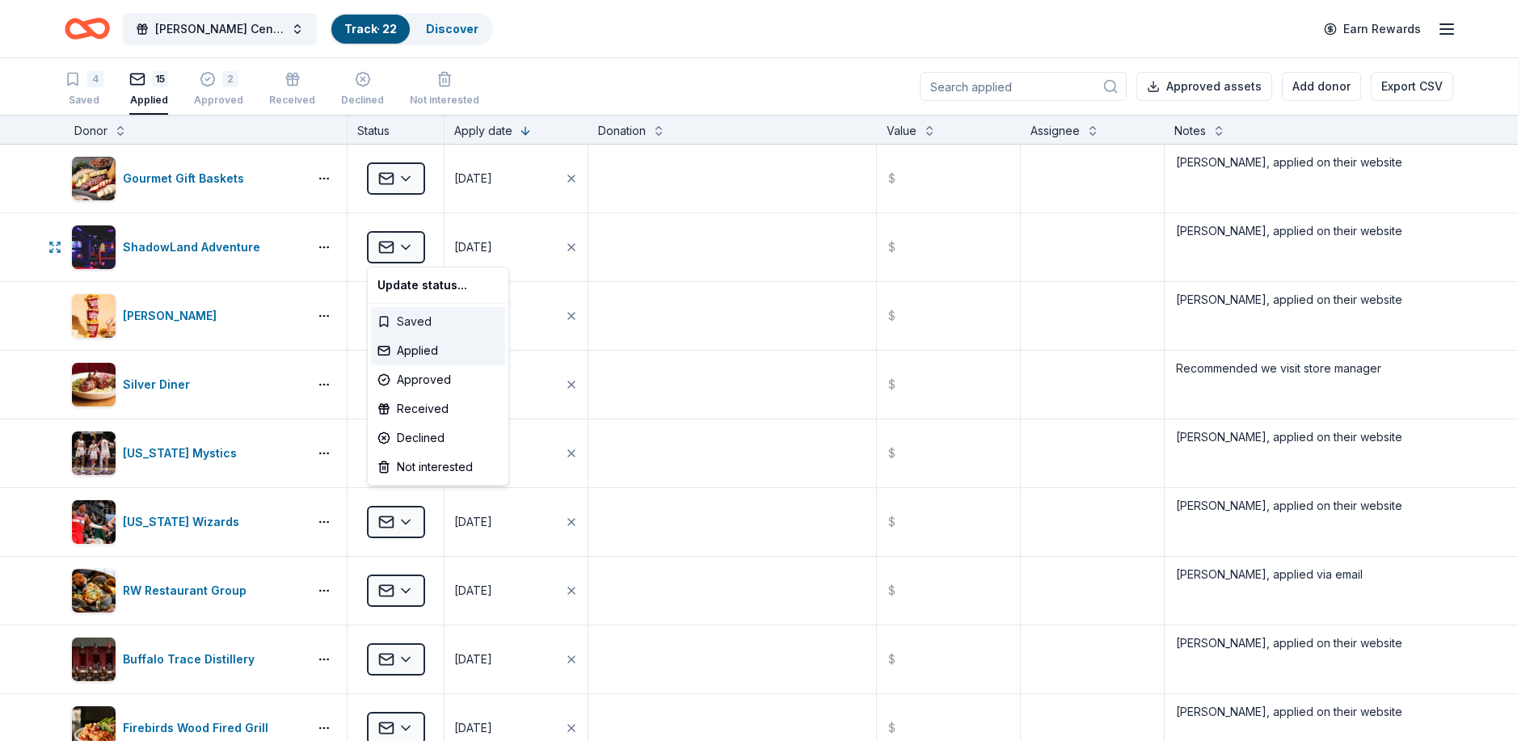
click at [407, 319] on div "Saved" at bounding box center [438, 321] width 134 height 29
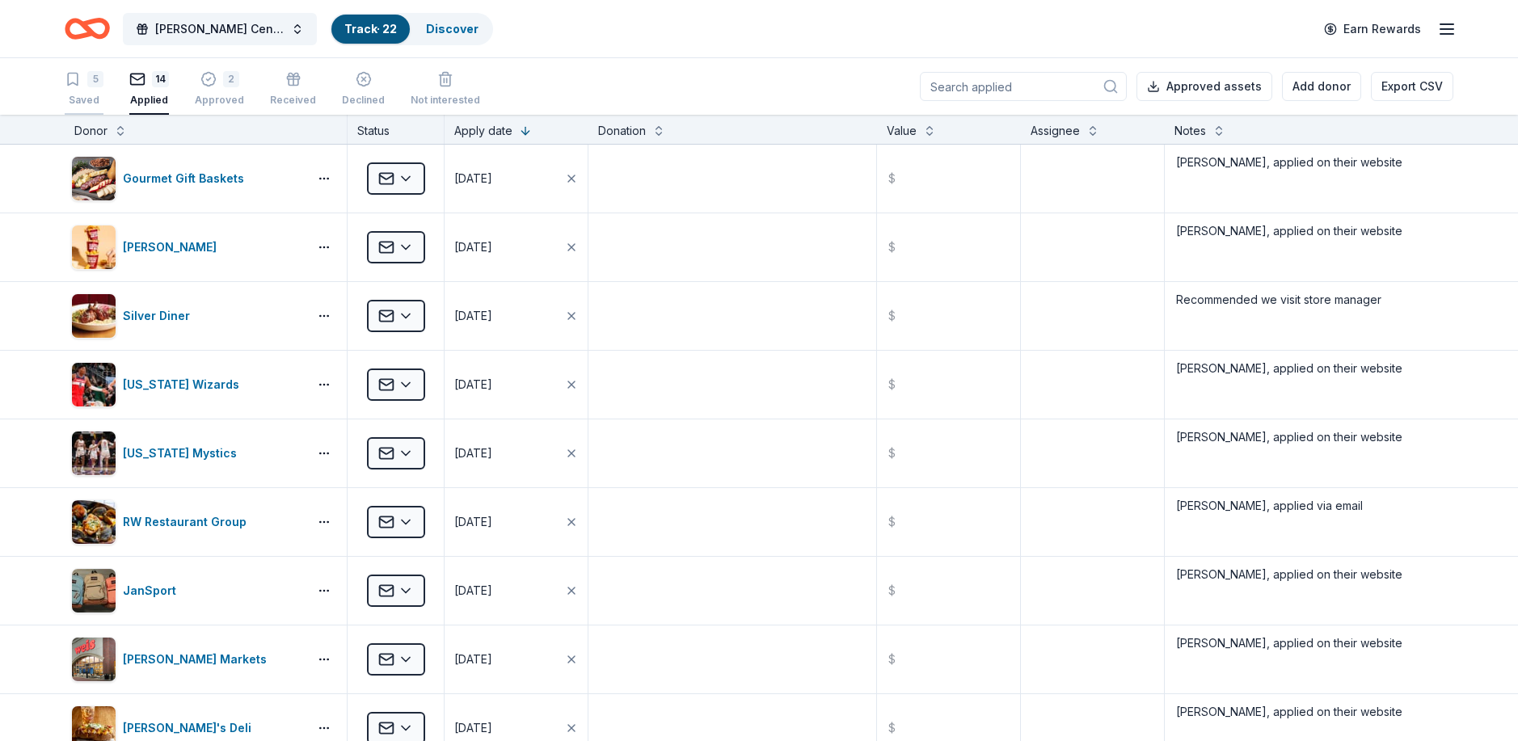
click at [87, 74] on div "5" at bounding box center [95, 70] width 16 height 16
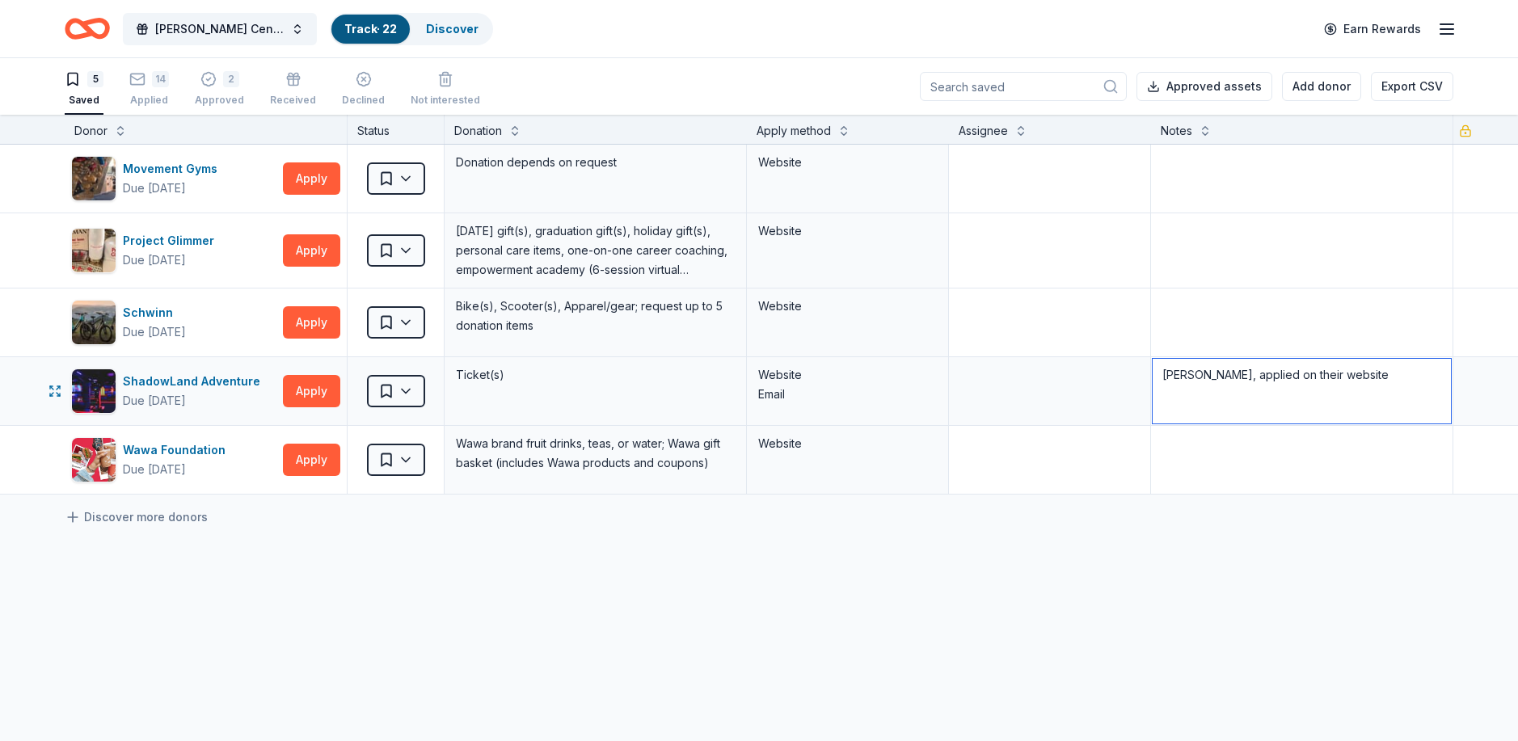
drag, startPoint x: 1153, startPoint y: 370, endPoint x: 1337, endPoint y: 376, distance: 184.4
click at [1337, 376] on textarea "[PERSON_NAME], applied on their website" at bounding box center [1302, 391] width 298 height 65
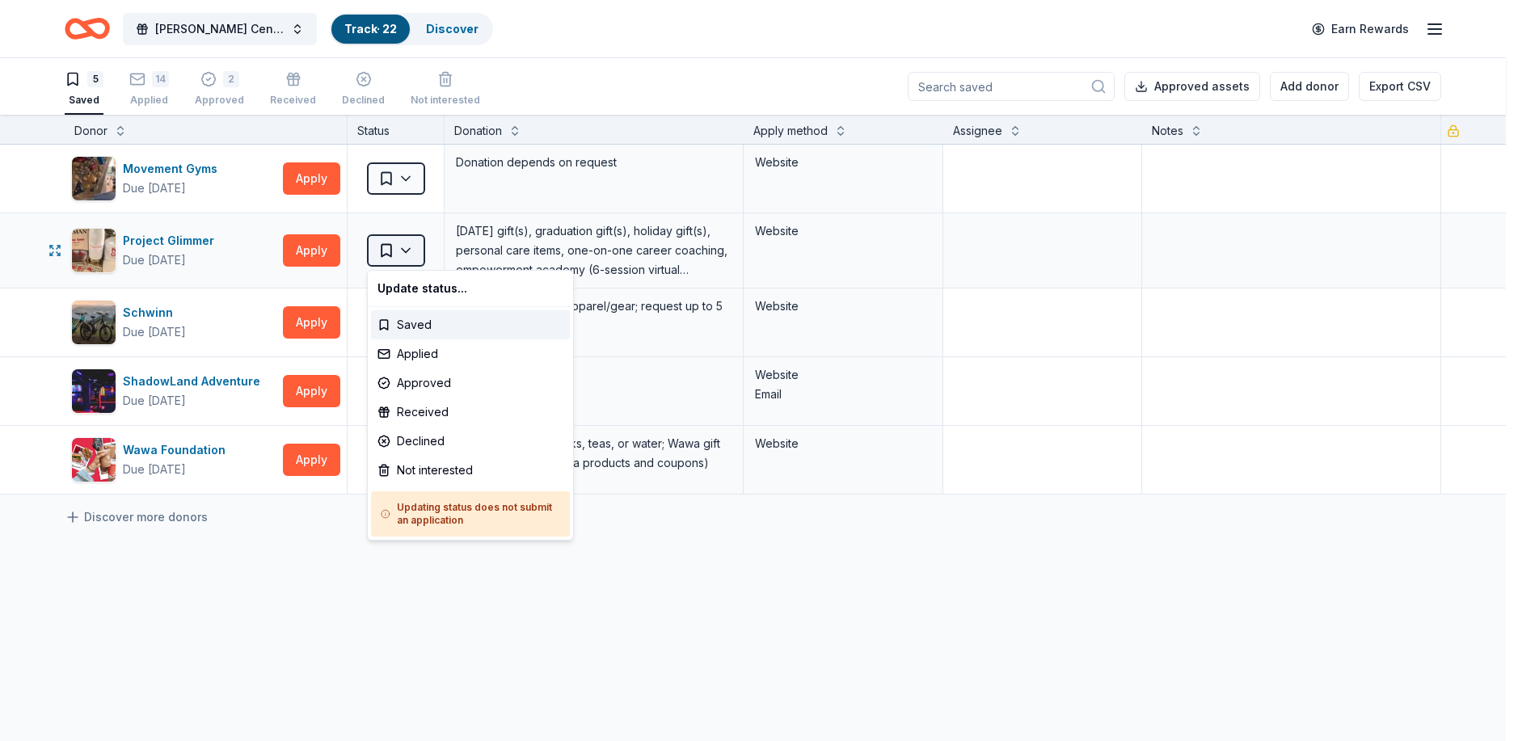
click at [407, 247] on html "[PERSON_NAME] Center Restoration Track · 22 Discover Earn Rewards 5 Saved 14 Ap…" at bounding box center [759, 370] width 1518 height 741
click at [428, 467] on div "Not interested" at bounding box center [470, 470] width 199 height 29
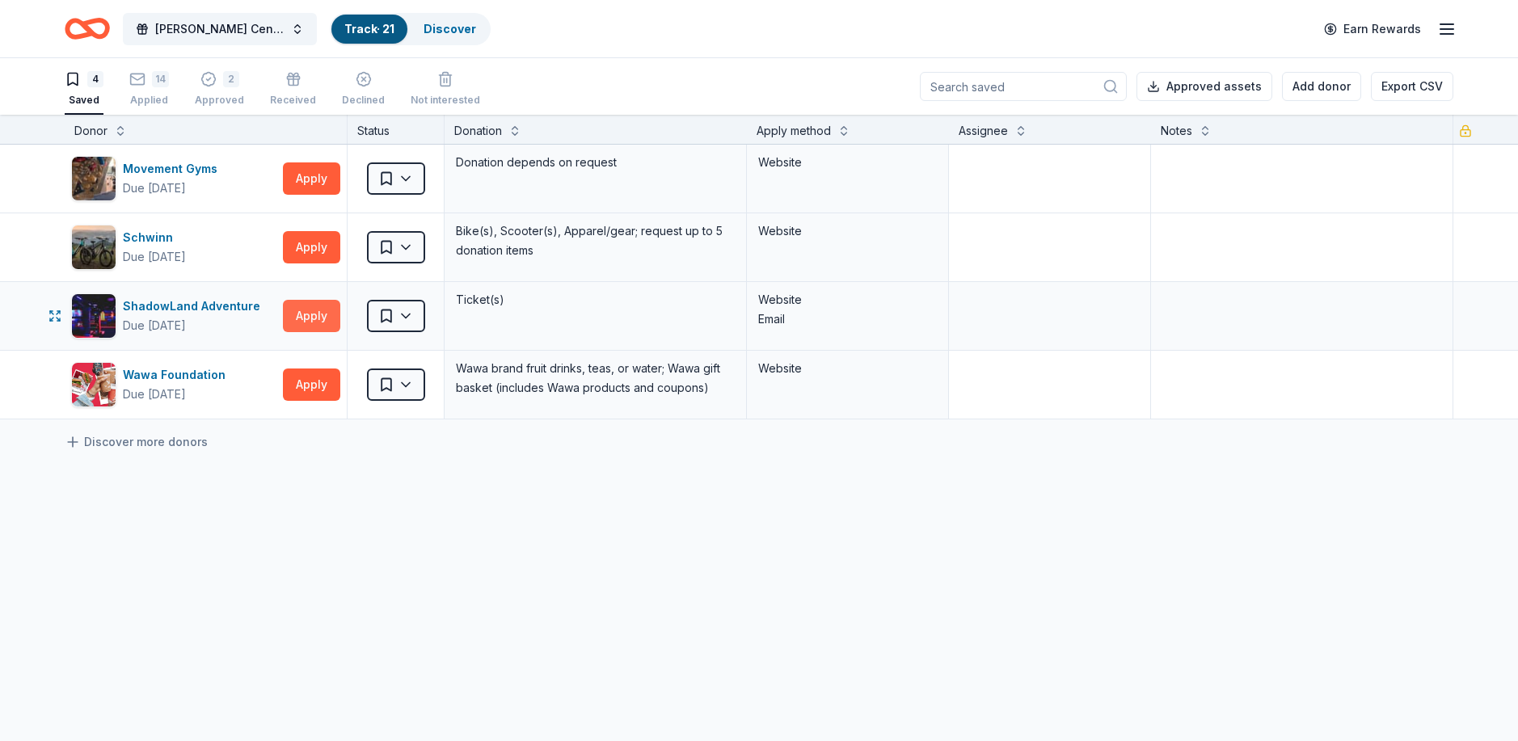
click at [317, 306] on button "Apply" at bounding box center [311, 316] width 57 height 32
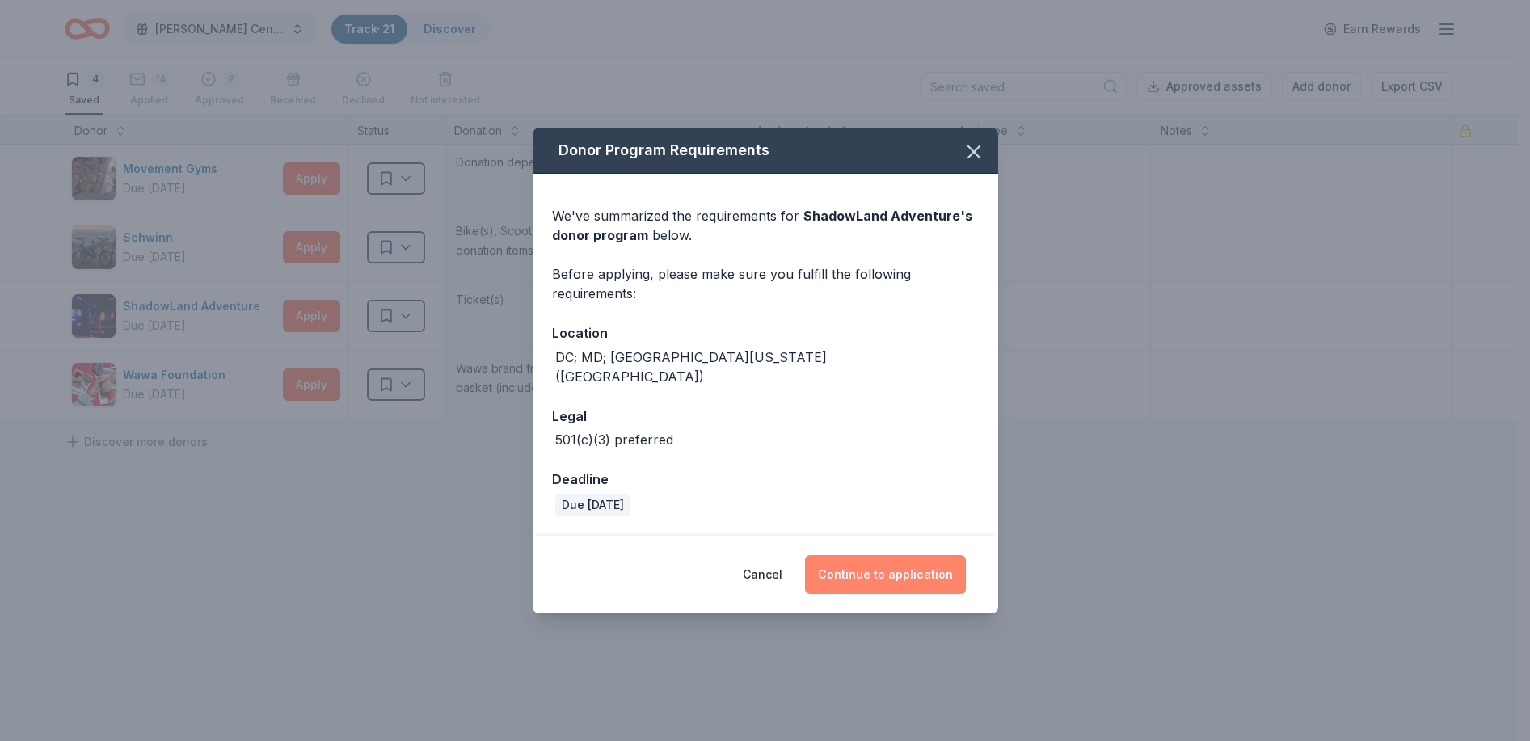
click at [861, 561] on button "Continue to application" at bounding box center [885, 574] width 161 height 39
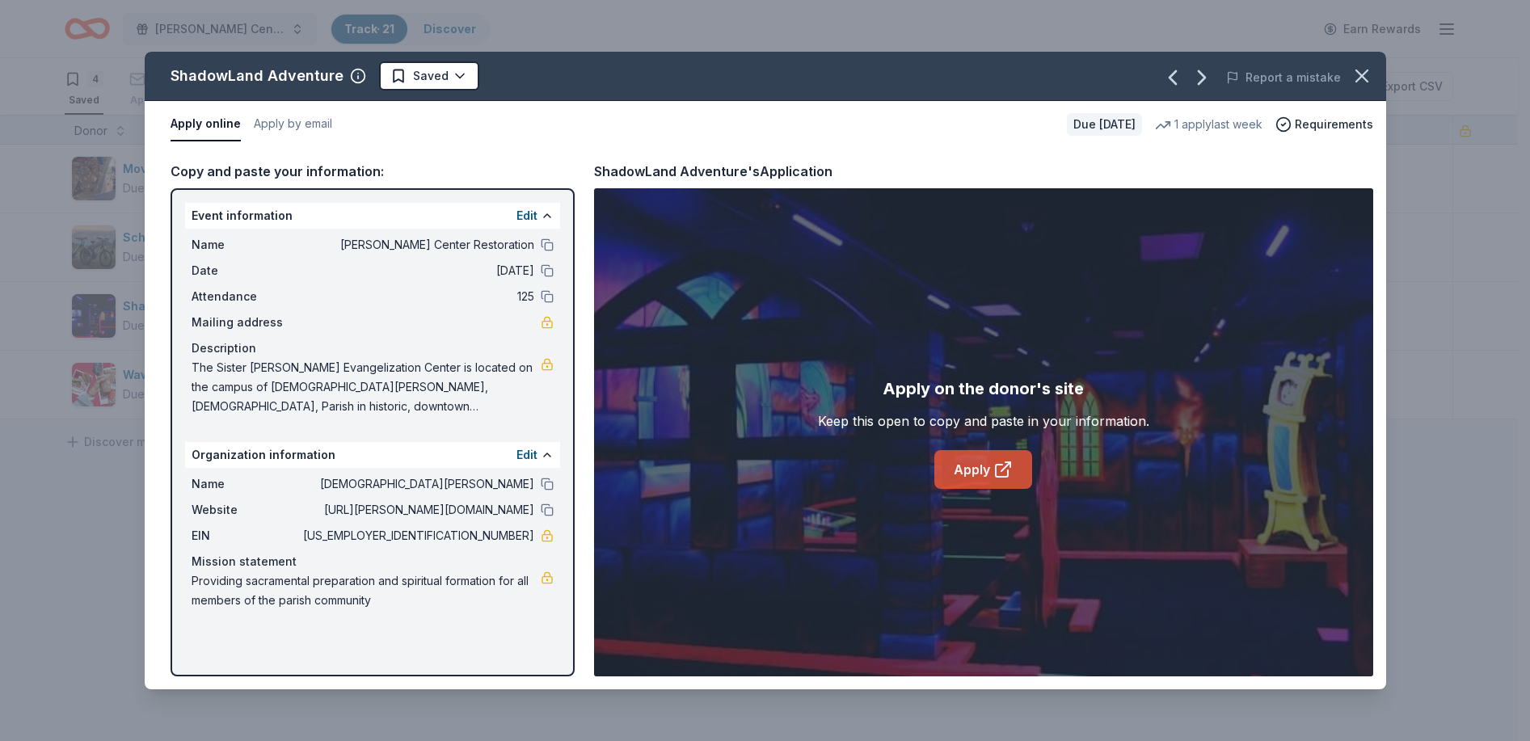
click at [952, 466] on link "Apply" at bounding box center [983, 469] width 98 height 39
click at [1368, 76] on icon "button" at bounding box center [1362, 76] width 23 height 23
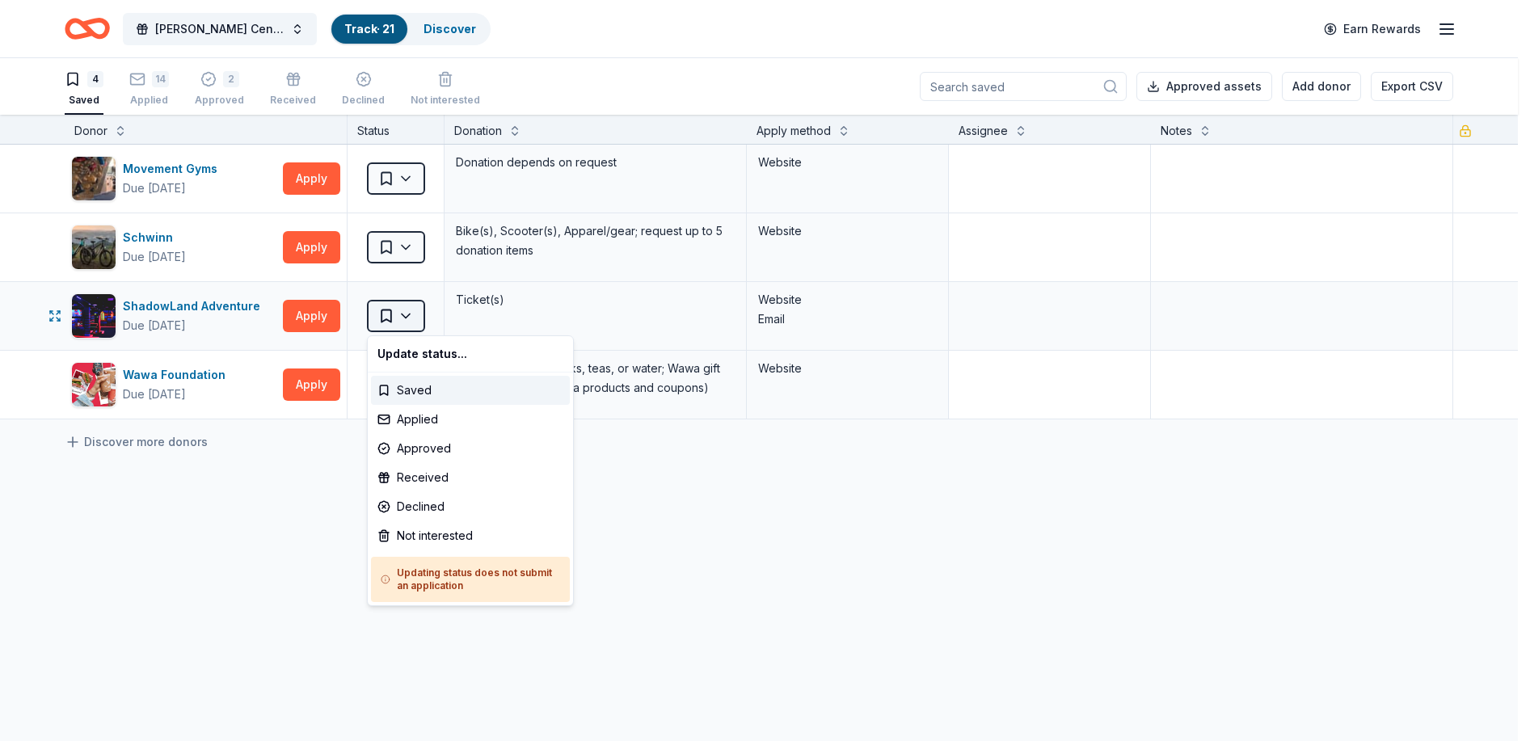
click at [375, 324] on html "[PERSON_NAME] Center Restoration Track · 21 Discover Earn Rewards 4 Saved 14 Ap…" at bounding box center [765, 370] width 1530 height 741
click at [421, 442] on div "Approved" at bounding box center [470, 448] width 199 height 29
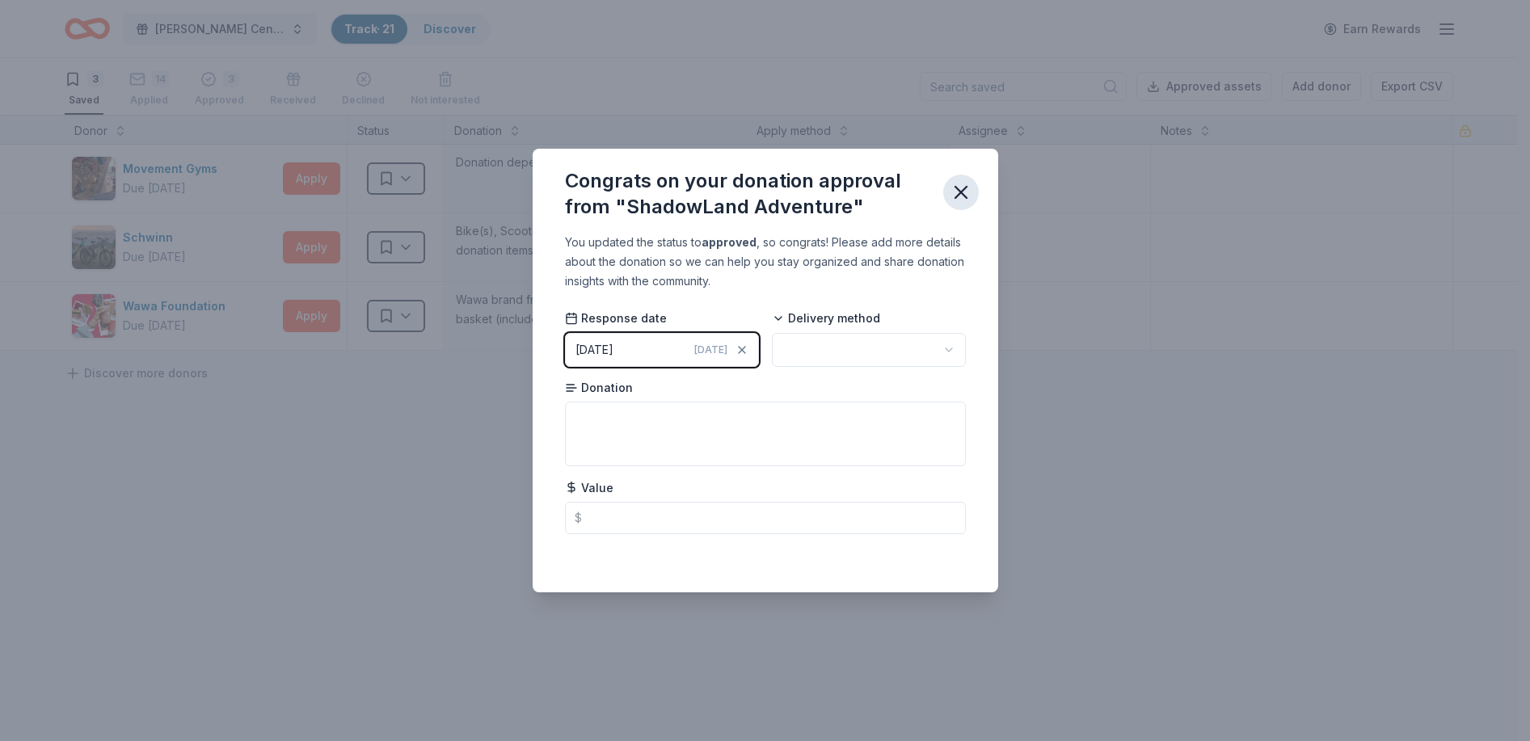
click at [960, 188] on icon "button" at bounding box center [961, 192] width 23 height 23
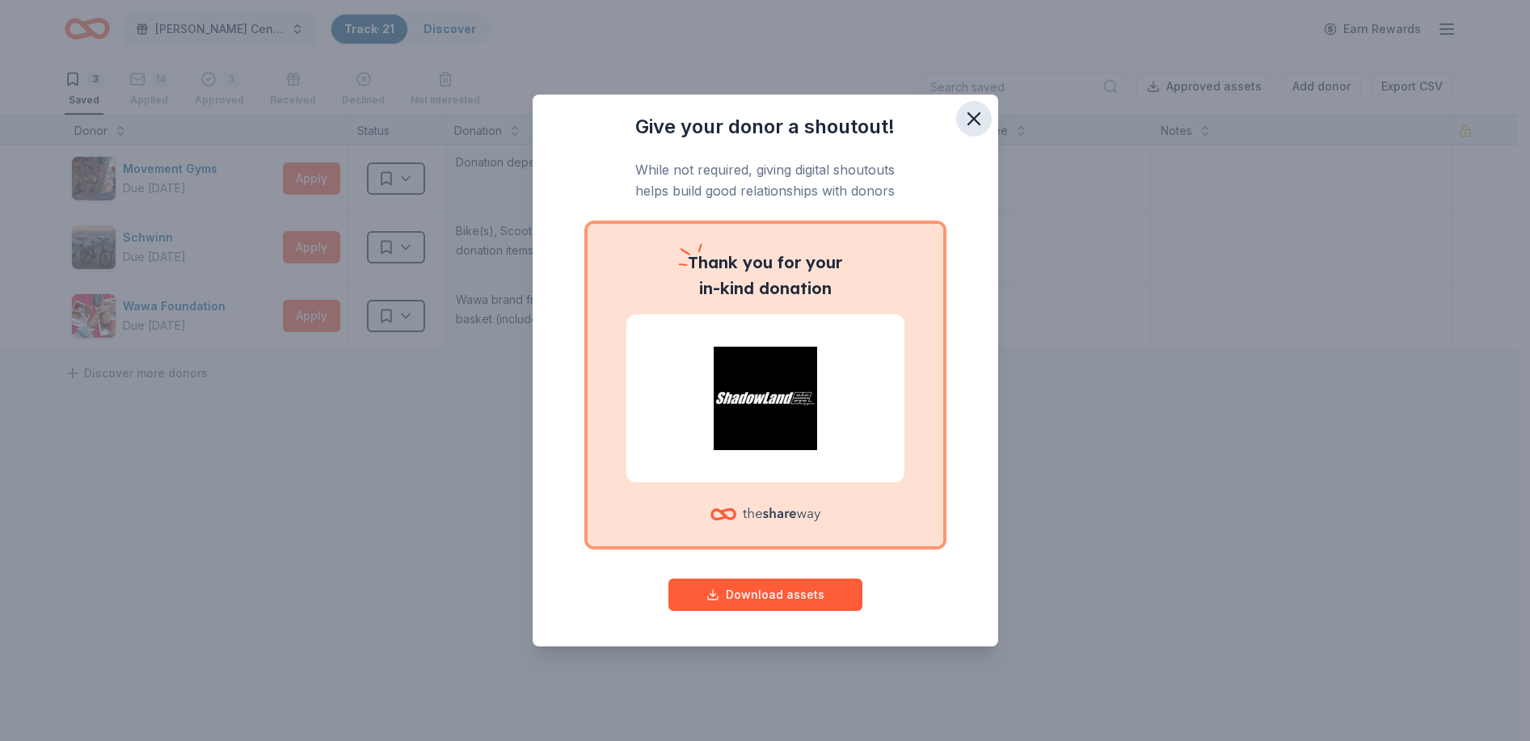
click at [966, 116] on icon "button" at bounding box center [974, 118] width 23 height 23
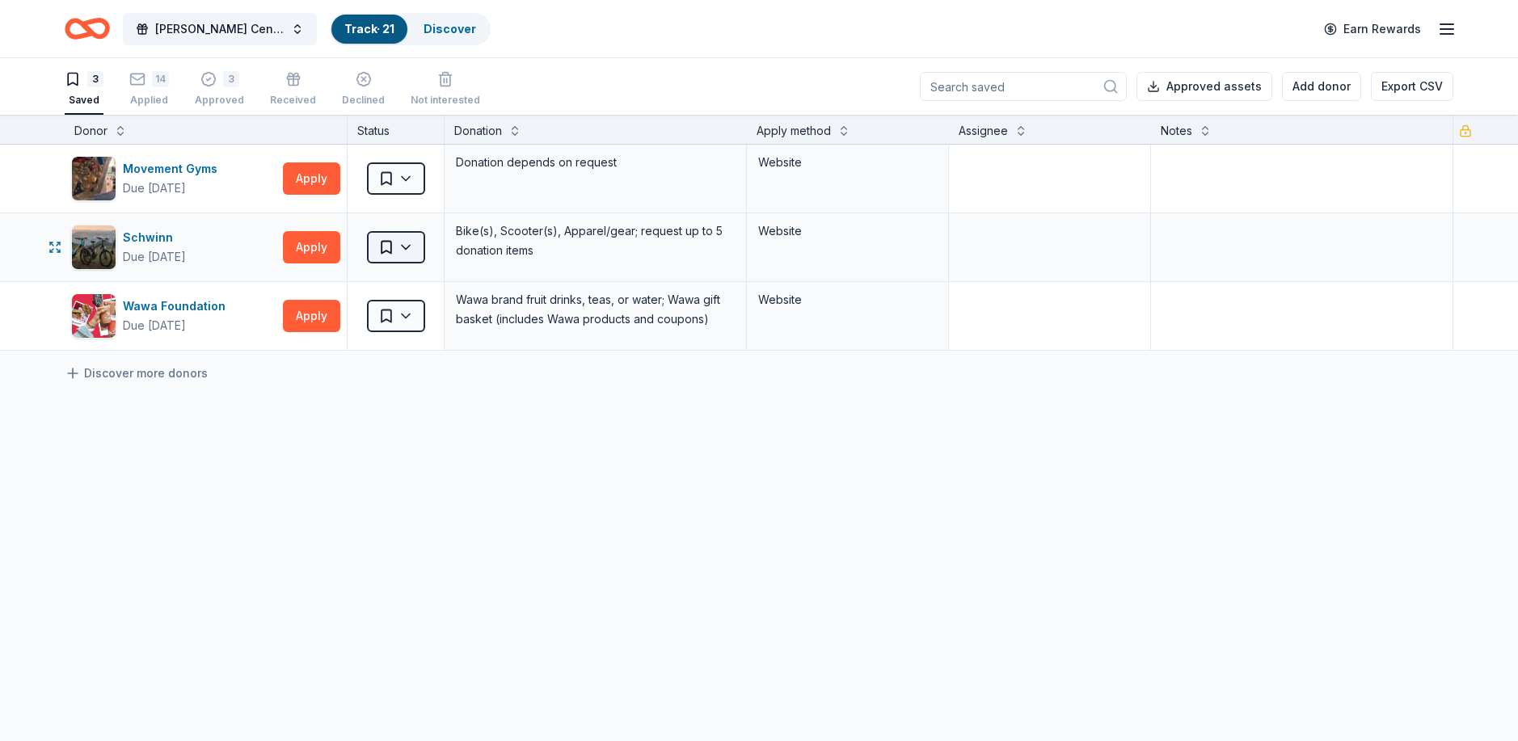
click at [406, 248] on html "[PERSON_NAME] Center Restoration Track · 21 Discover Earn Rewards 3 Saved 14 Ap…" at bounding box center [759, 370] width 1518 height 741
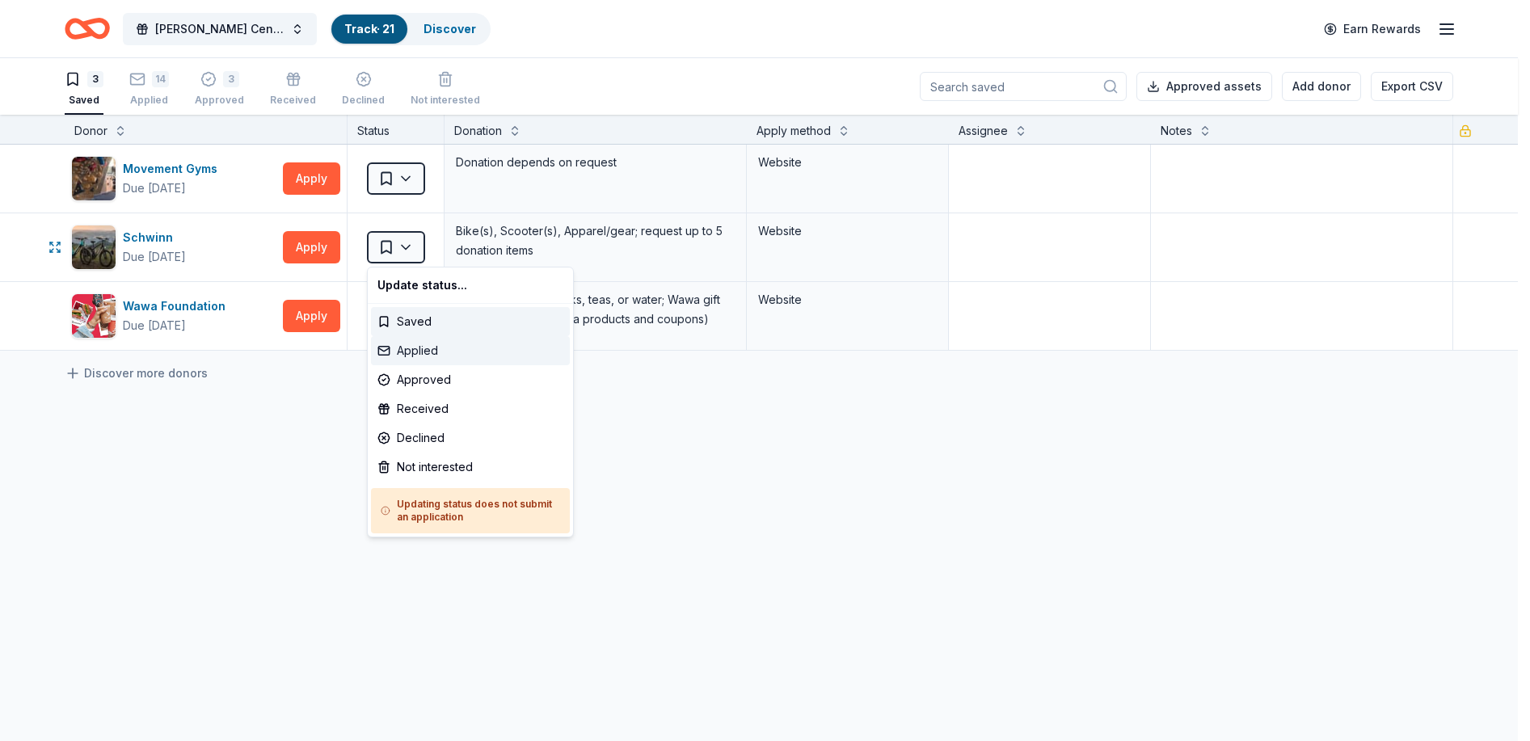
click at [399, 349] on div "Applied" at bounding box center [470, 350] width 199 height 29
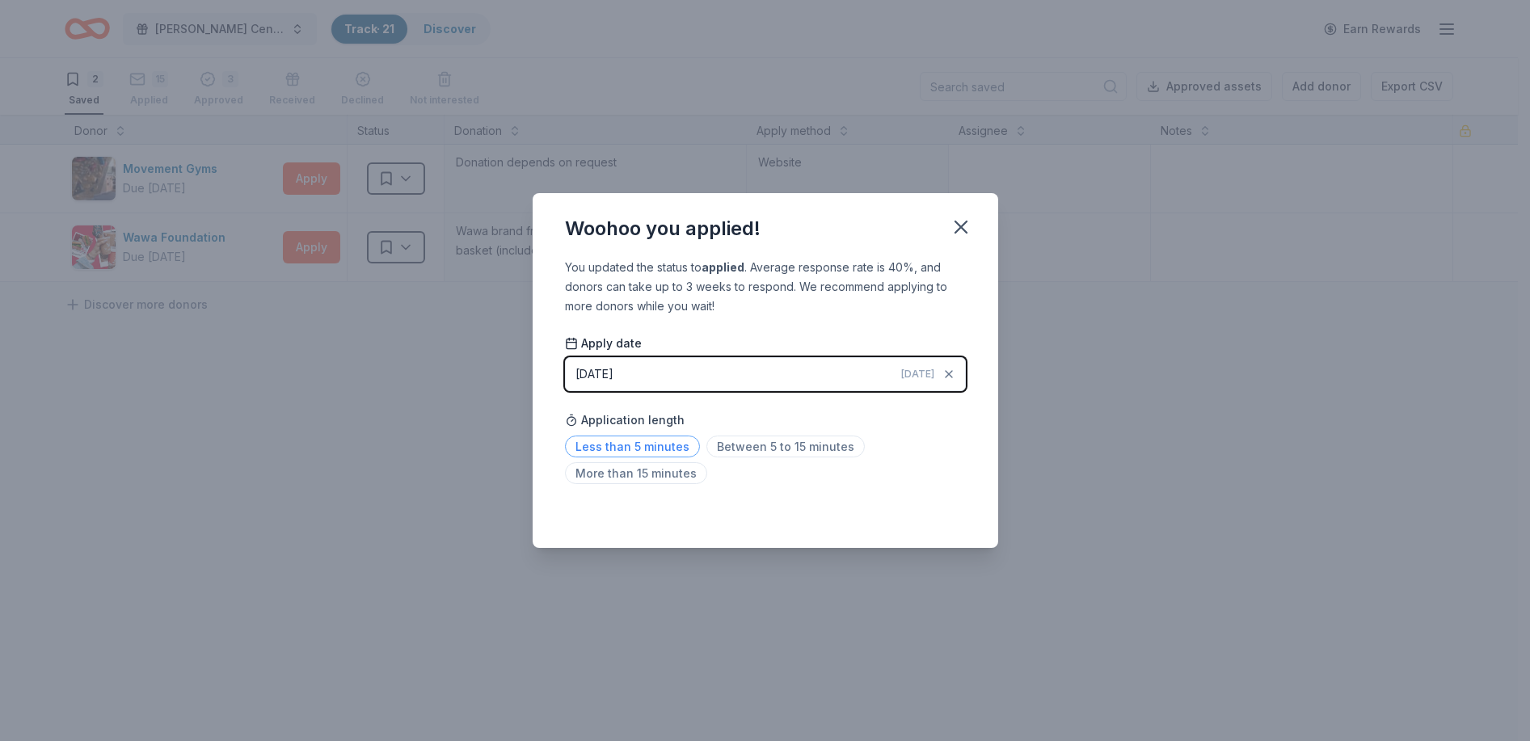
click at [657, 438] on span "Less than 5 minutes" at bounding box center [632, 447] width 135 height 22
click at [639, 447] on span "Less than 5 minutes" at bounding box center [632, 447] width 135 height 22
click at [960, 226] on icon "button" at bounding box center [960, 226] width 11 height 11
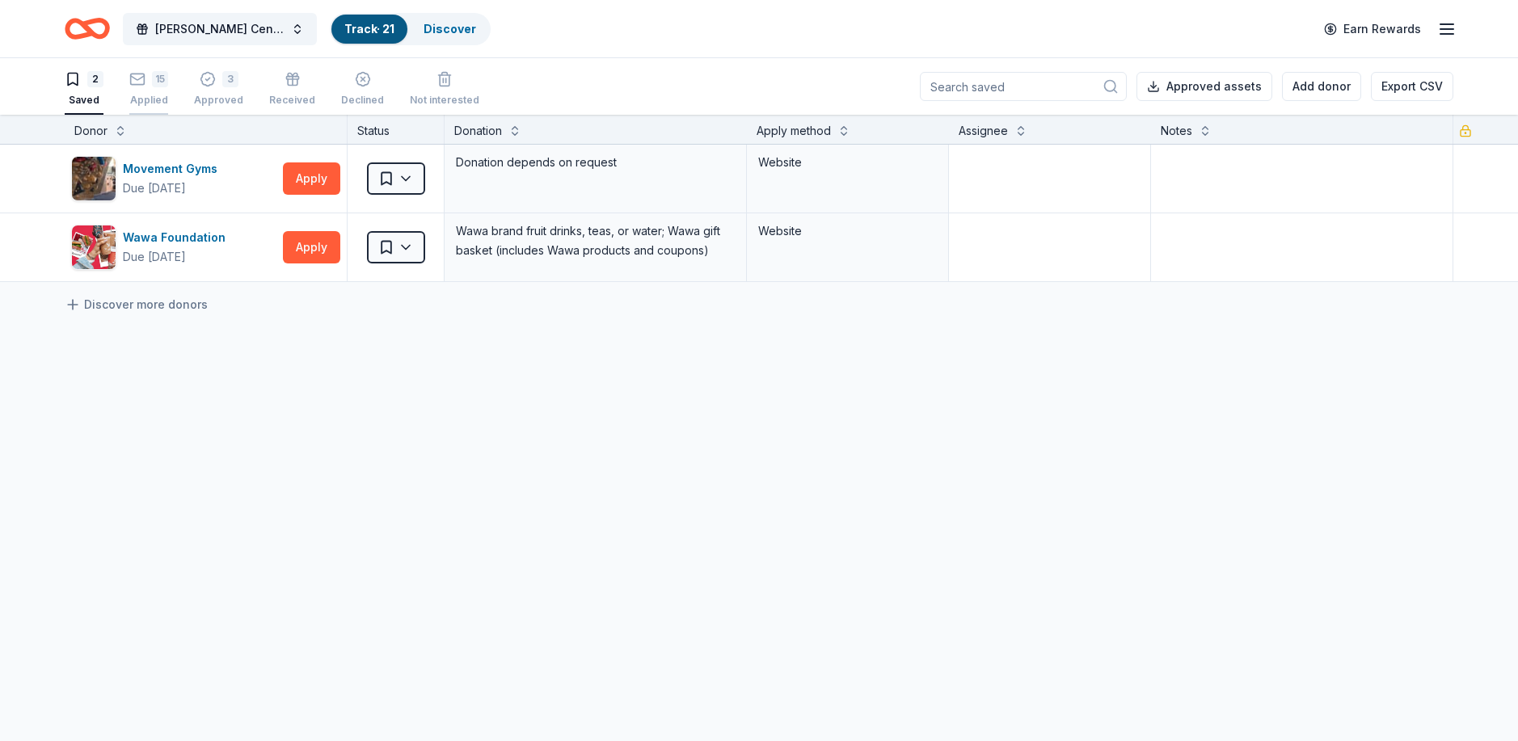
click at [145, 75] on div "15" at bounding box center [148, 73] width 39 height 16
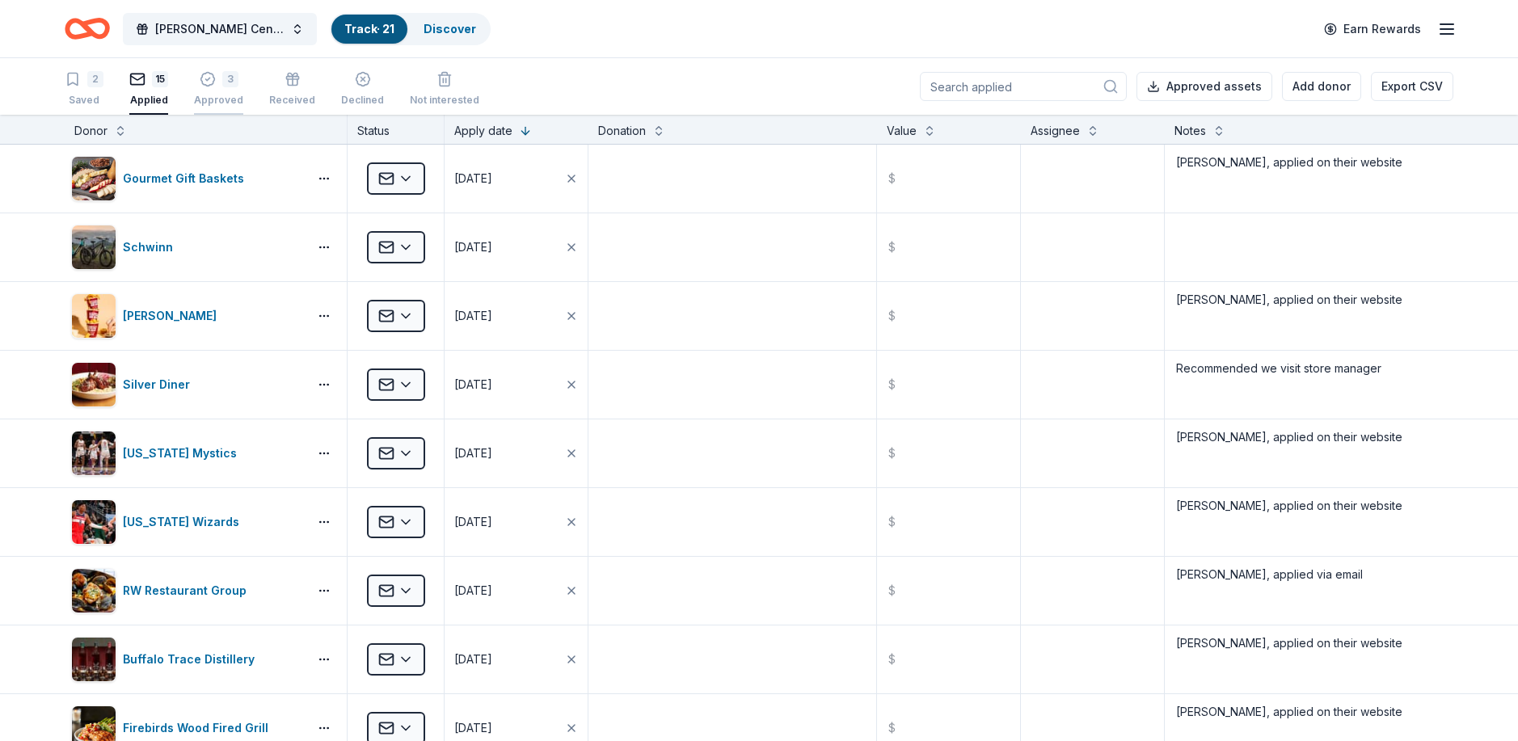
click at [202, 80] on icon "button" at bounding box center [208, 79] width 16 height 16
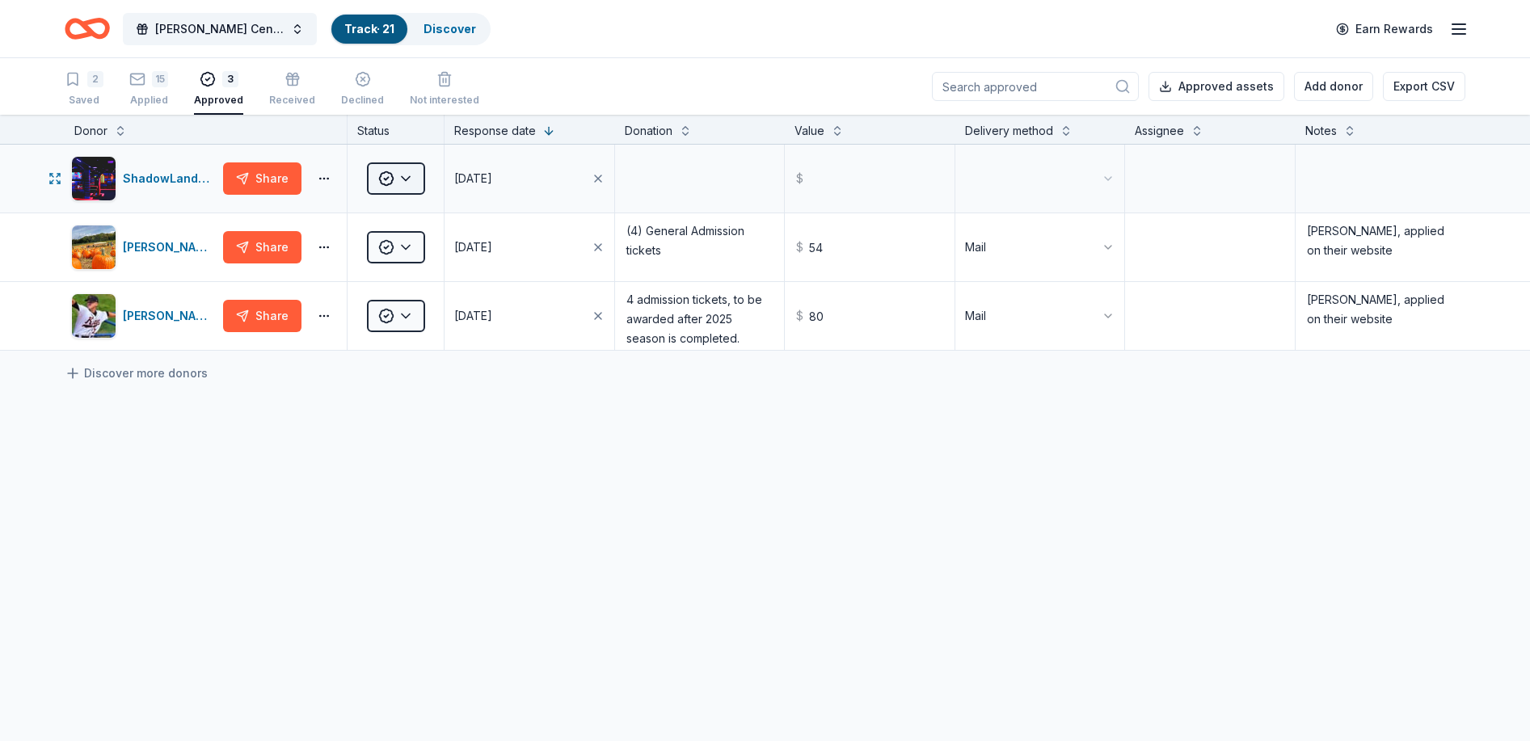
click at [396, 175] on html "[PERSON_NAME] Center Restoration Track · 21 Discover Earn Rewards 2 Saved 15 Ap…" at bounding box center [765, 370] width 1530 height 741
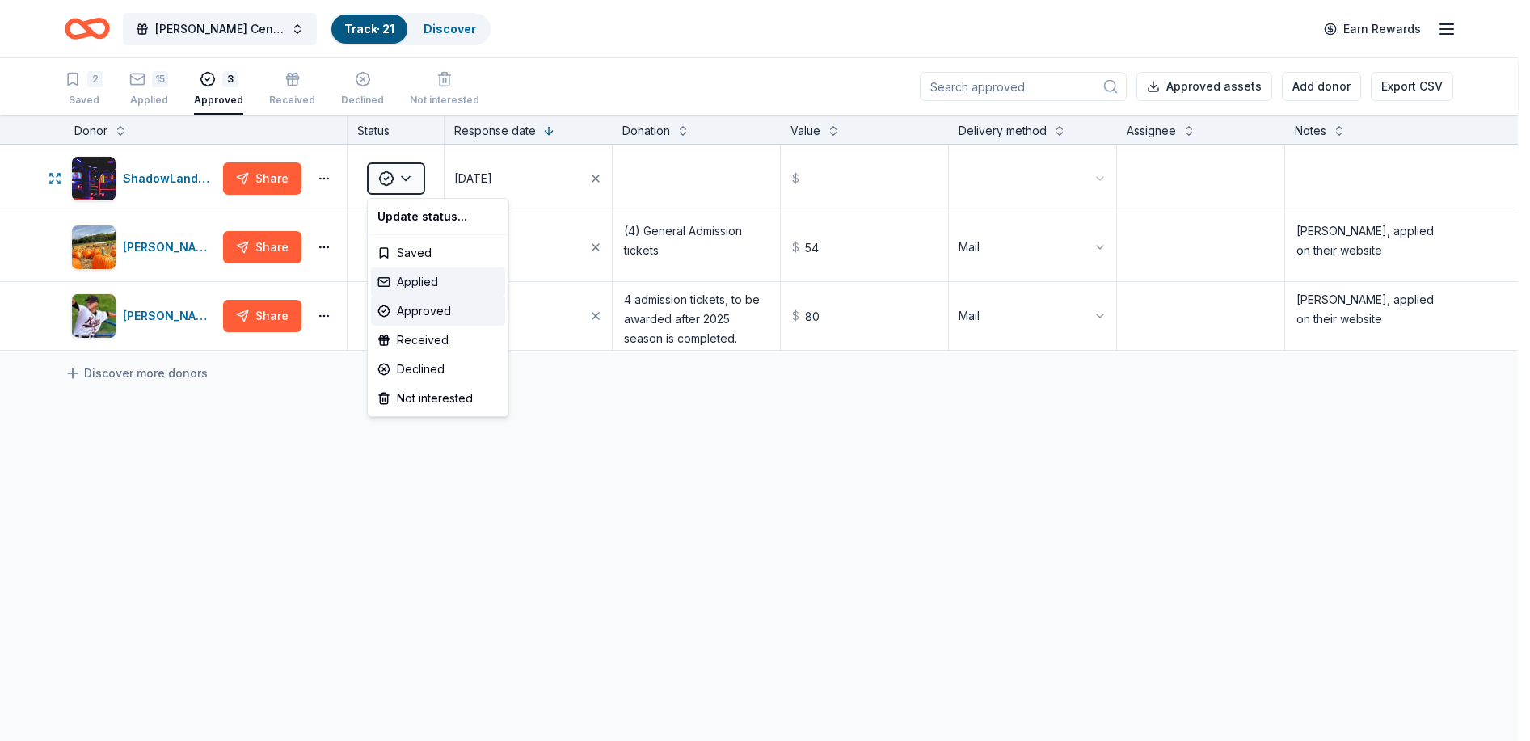
click at [425, 279] on div "Applied" at bounding box center [438, 282] width 134 height 29
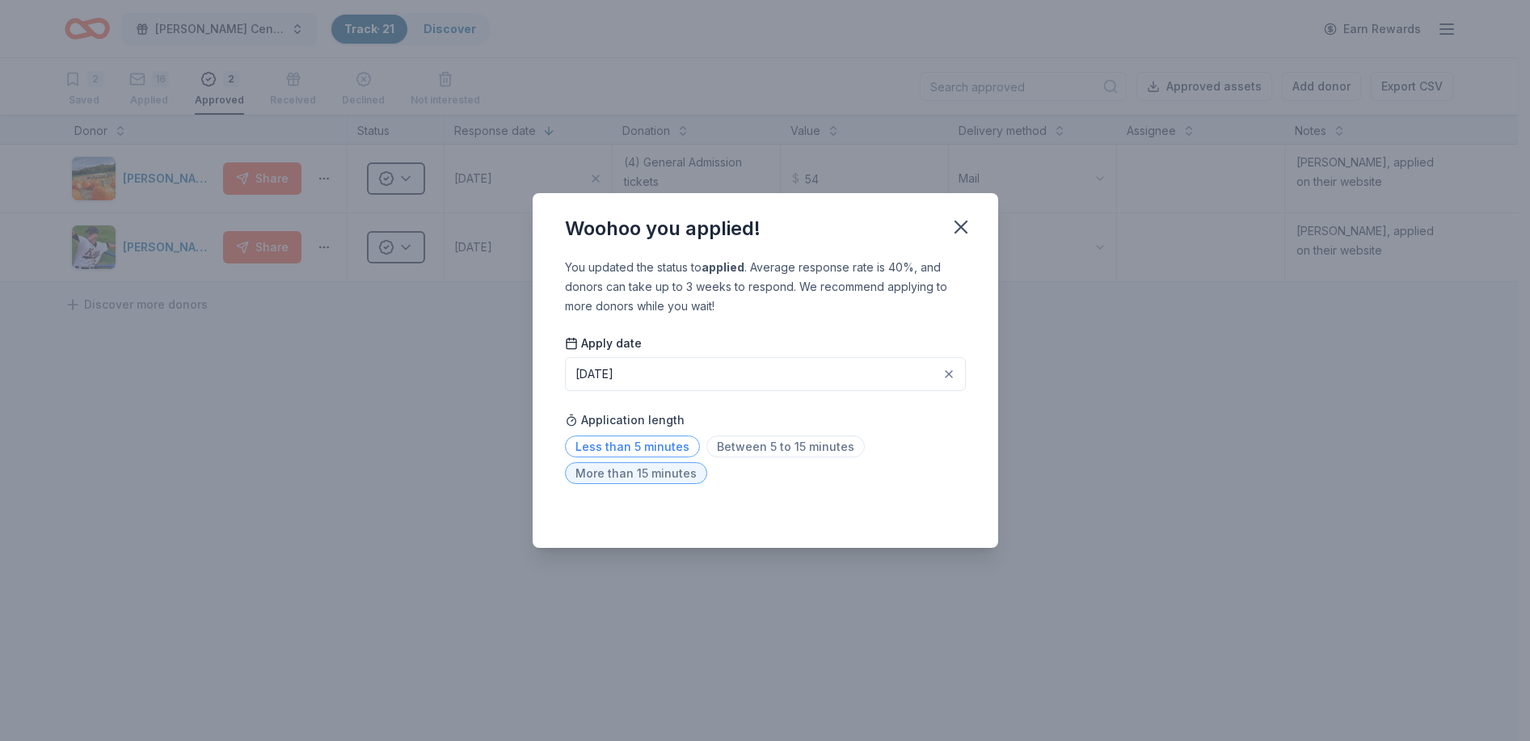
click at [630, 440] on span "Less than 5 minutes" at bounding box center [632, 447] width 135 height 22
click at [961, 223] on icon "button" at bounding box center [961, 227] width 23 height 23
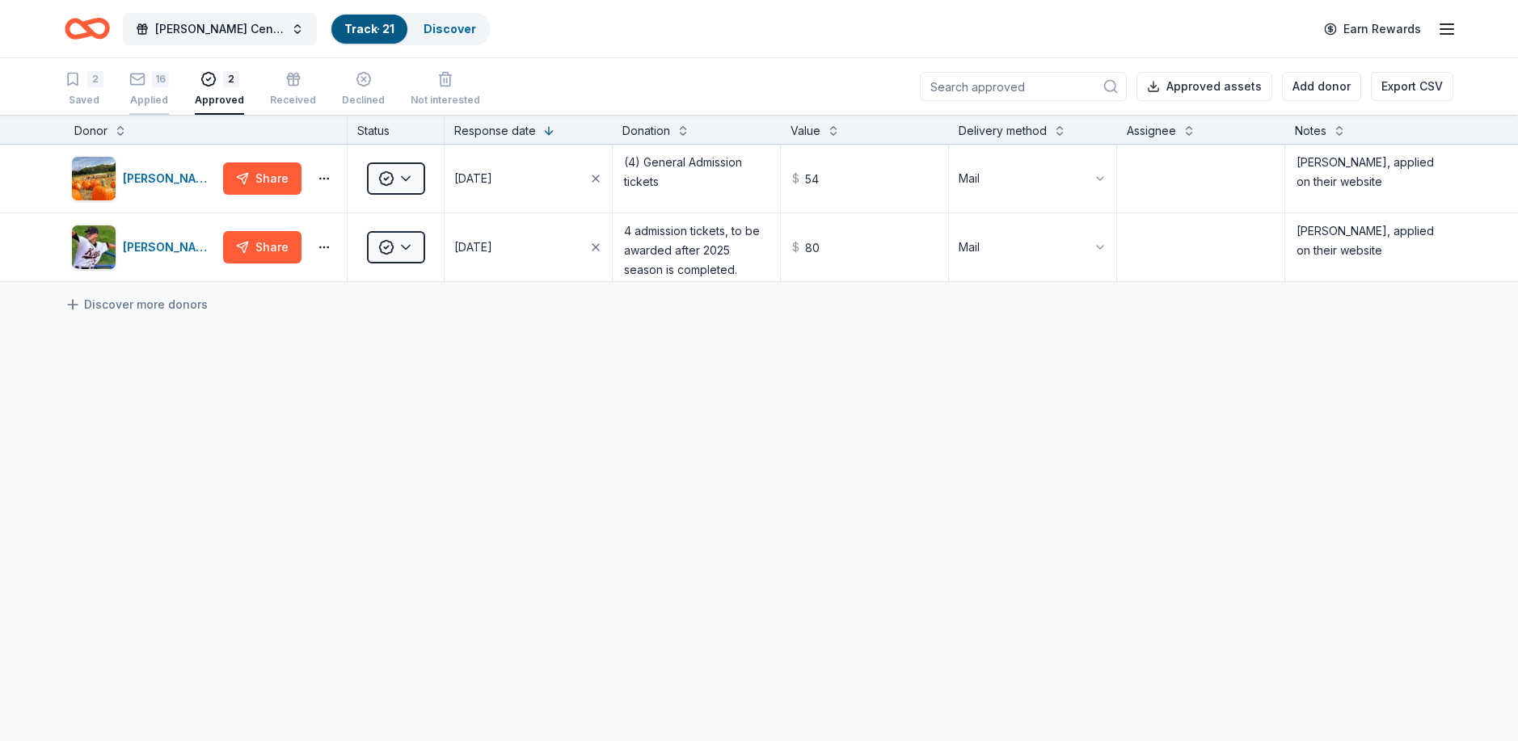
click at [156, 82] on div "16" at bounding box center [160, 78] width 17 height 16
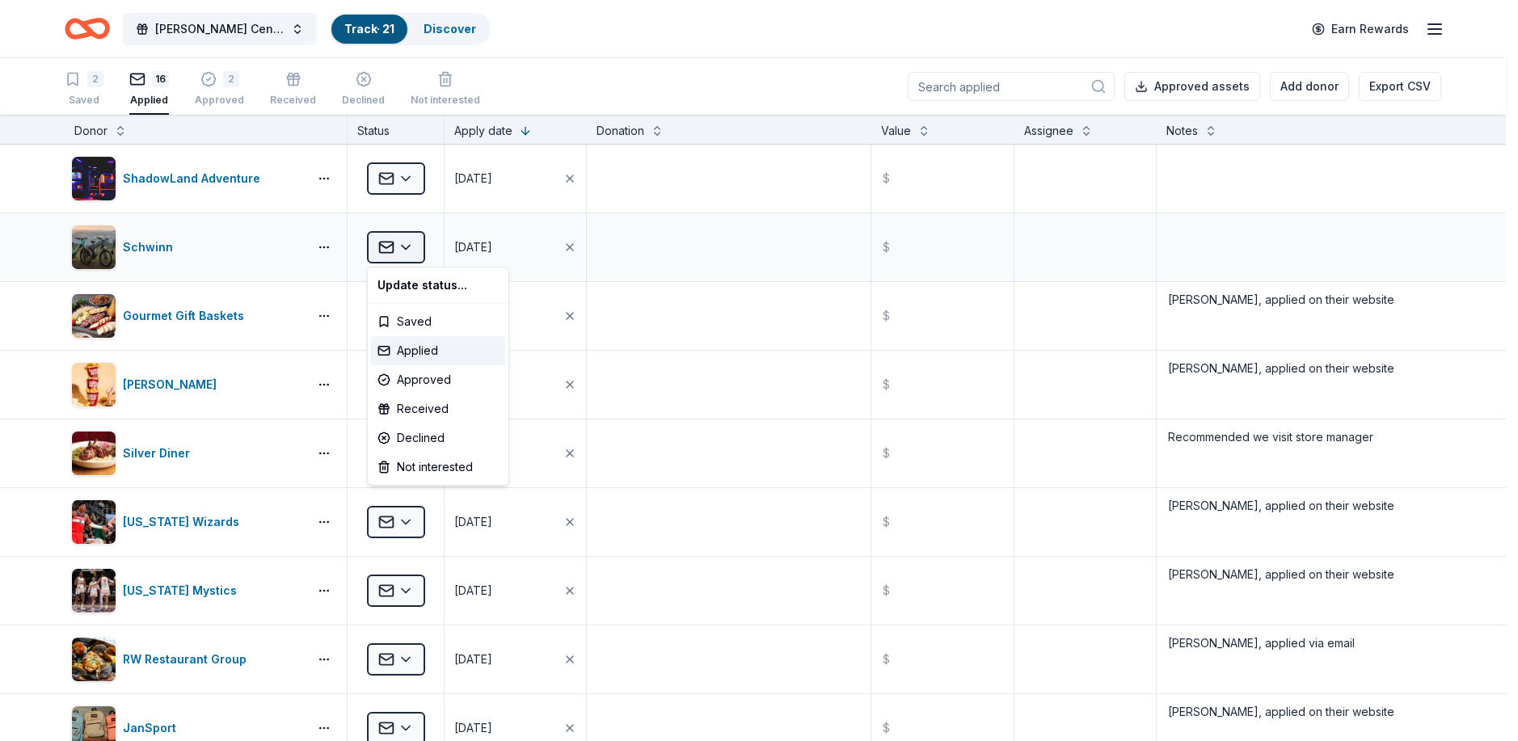
click at [395, 242] on html "[PERSON_NAME] Center Restoration Track · 21 Discover Earn Rewards 2 Saved 16 Ap…" at bounding box center [759, 370] width 1518 height 741
click at [423, 314] on div "Saved" at bounding box center [438, 321] width 134 height 29
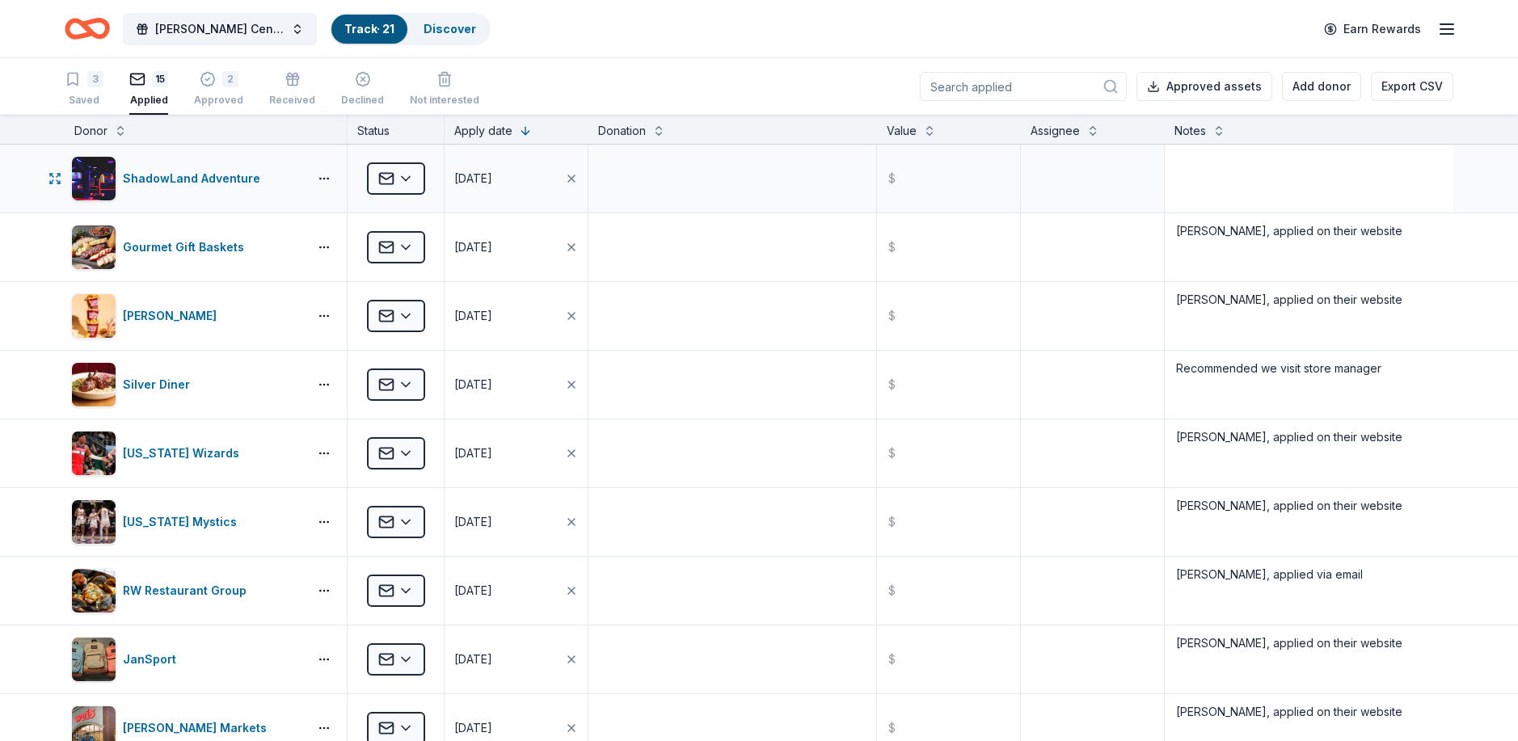
click at [1215, 145] on div at bounding box center [1309, 179] width 289 height 68
click at [1188, 159] on textarea at bounding box center [1308, 178] width 285 height 65
type textarea "[PERSON_NAME], Applied on their website"
click at [217, 78] on div "2" at bounding box center [218, 79] width 49 height 16
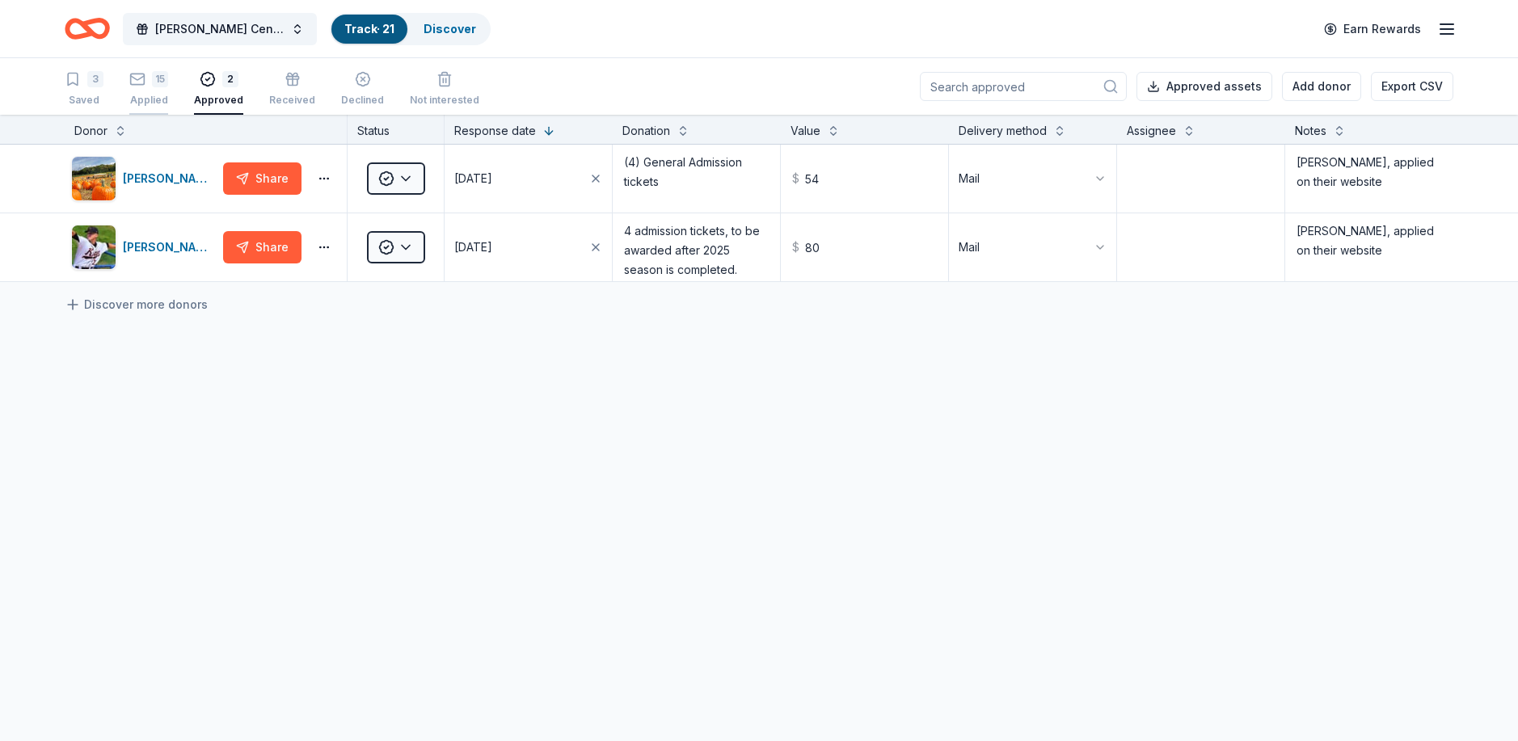
click at [145, 75] on rect "button" at bounding box center [138, 75] width 14 height 11
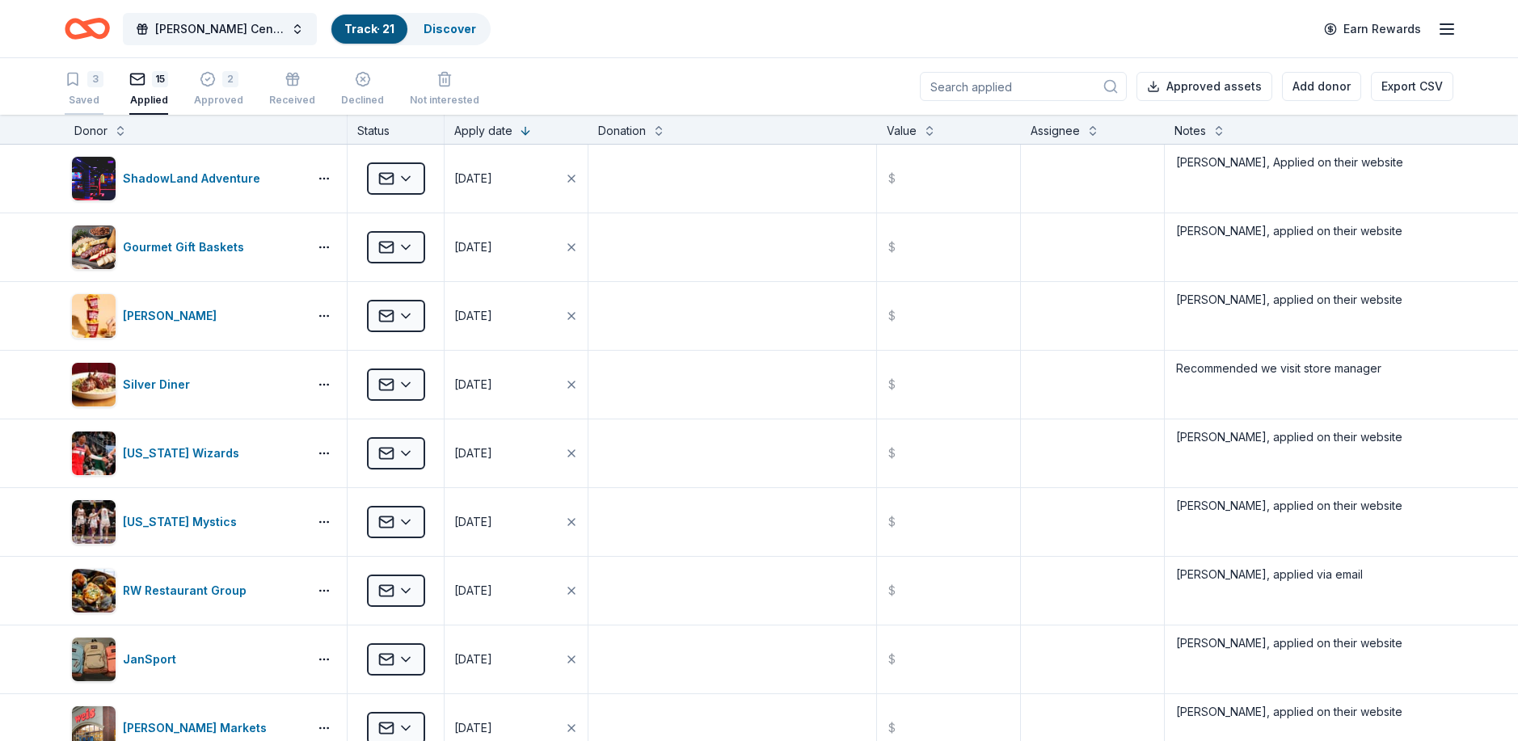
click at [83, 78] on div "3" at bounding box center [84, 72] width 39 height 16
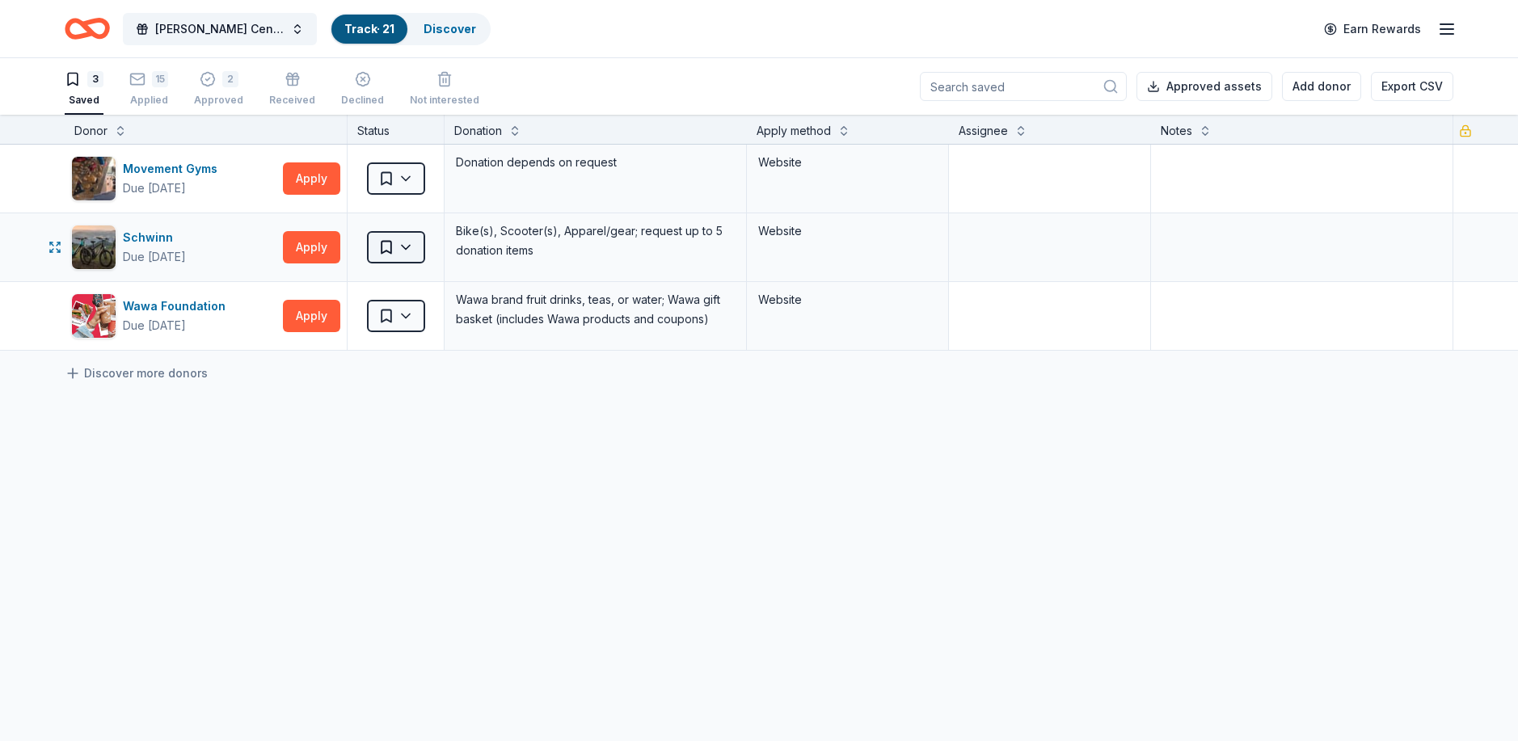
click at [386, 243] on html "[PERSON_NAME] Center Restoration Track · 21 Discover Earn Rewards 3 Saved 15 Ap…" at bounding box center [759, 370] width 1518 height 741
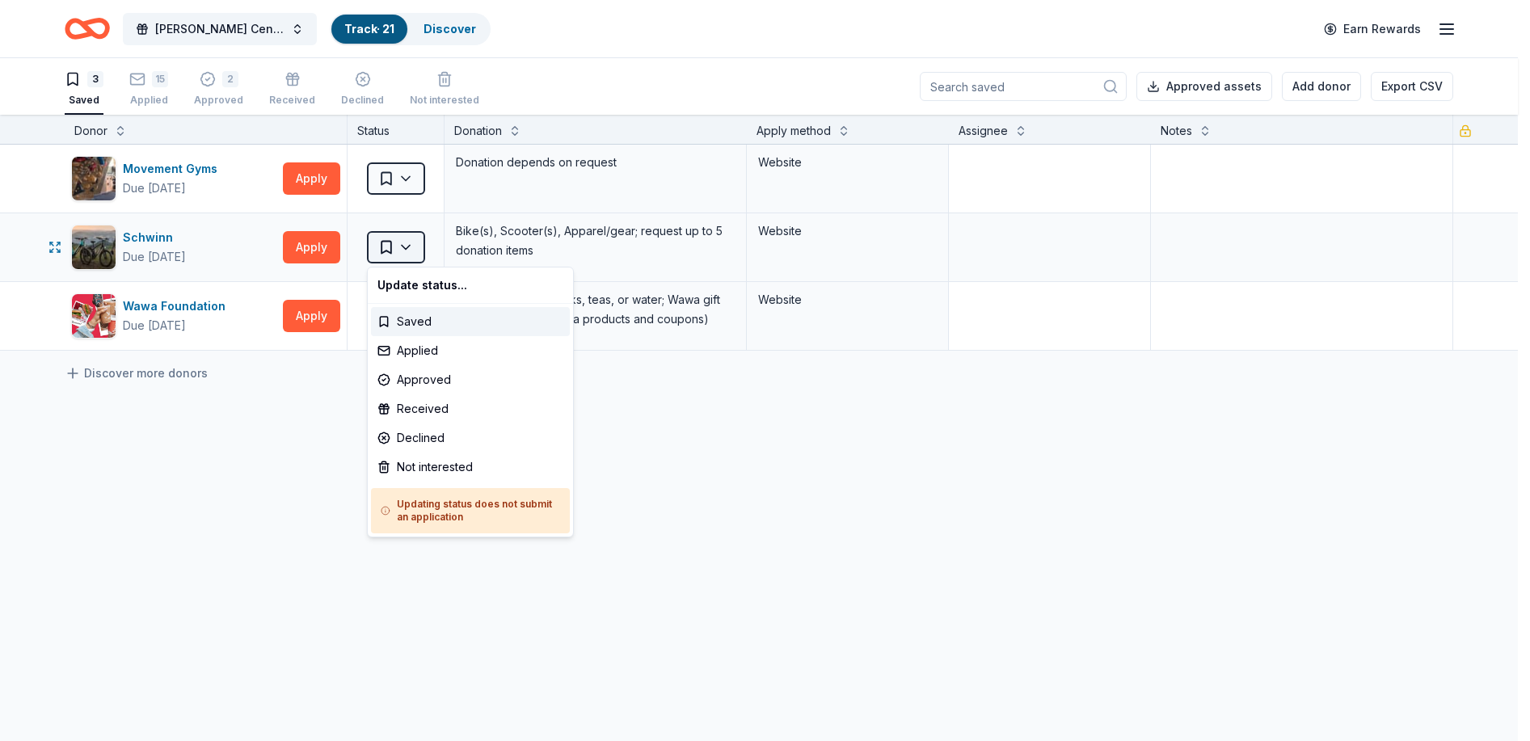
click at [386, 243] on html "[PERSON_NAME] Center Restoration Track · 21 Discover Earn Rewards 3 Saved 15 Ap…" at bounding box center [765, 370] width 1530 height 741
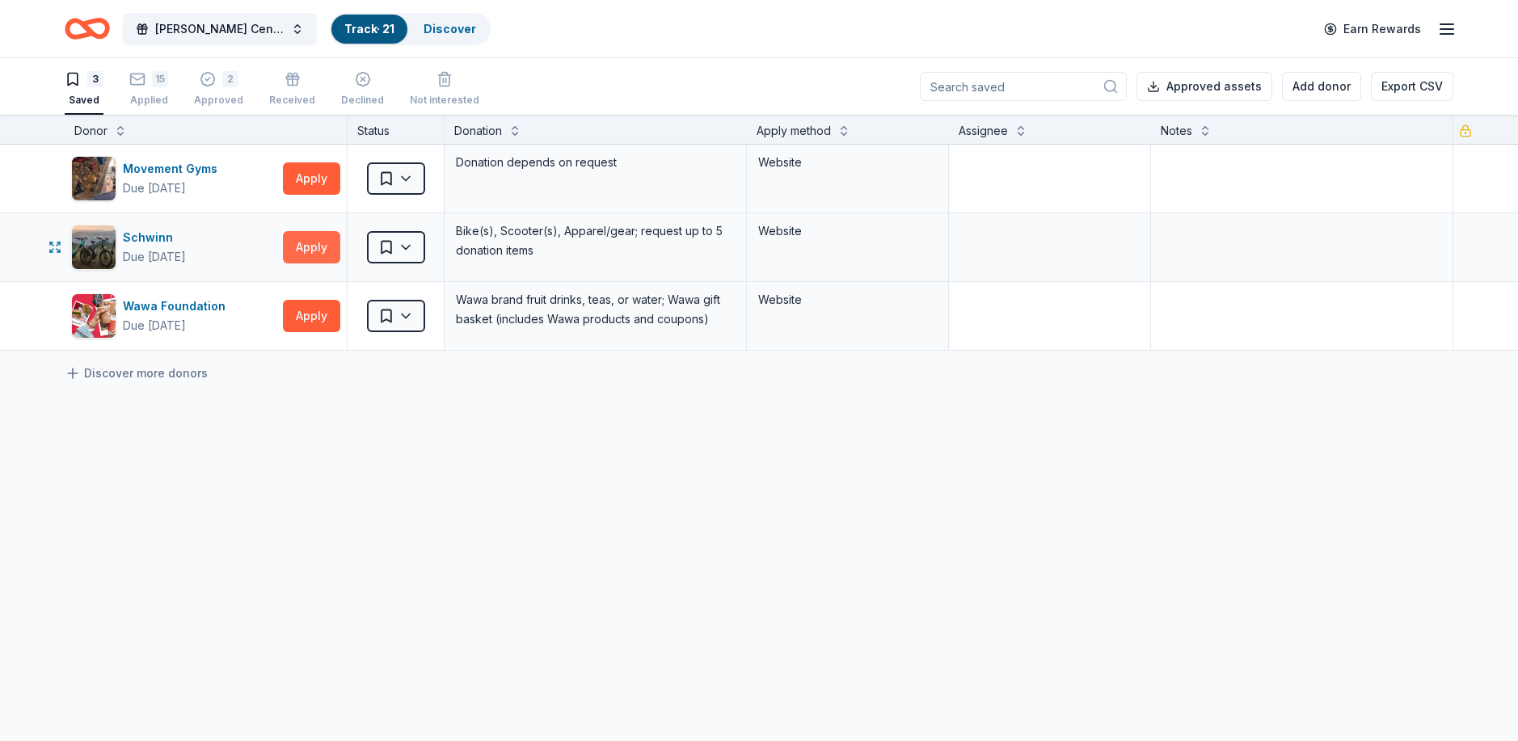
click at [303, 242] on button "Apply" at bounding box center [311, 247] width 57 height 32
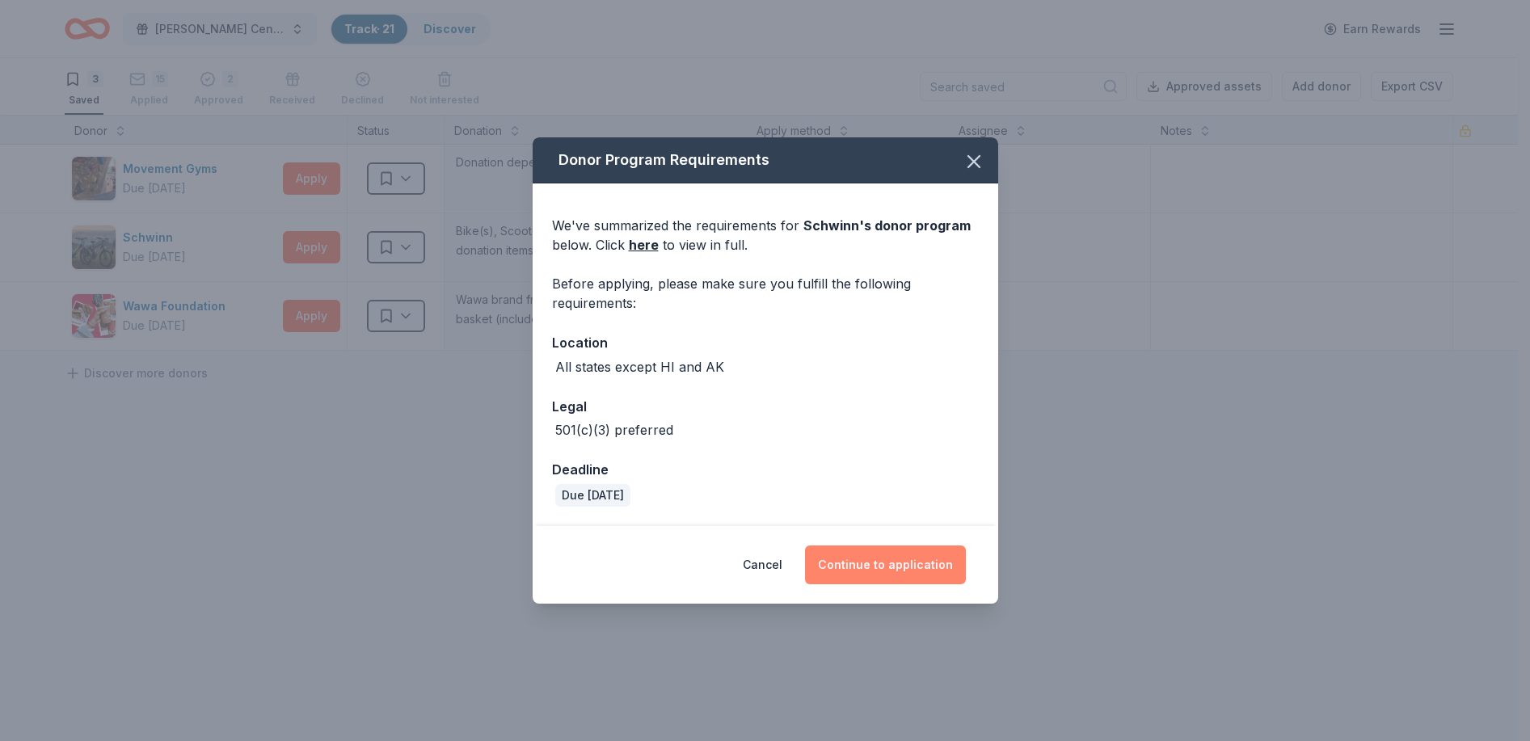
click at [876, 563] on button "Continue to application" at bounding box center [885, 565] width 161 height 39
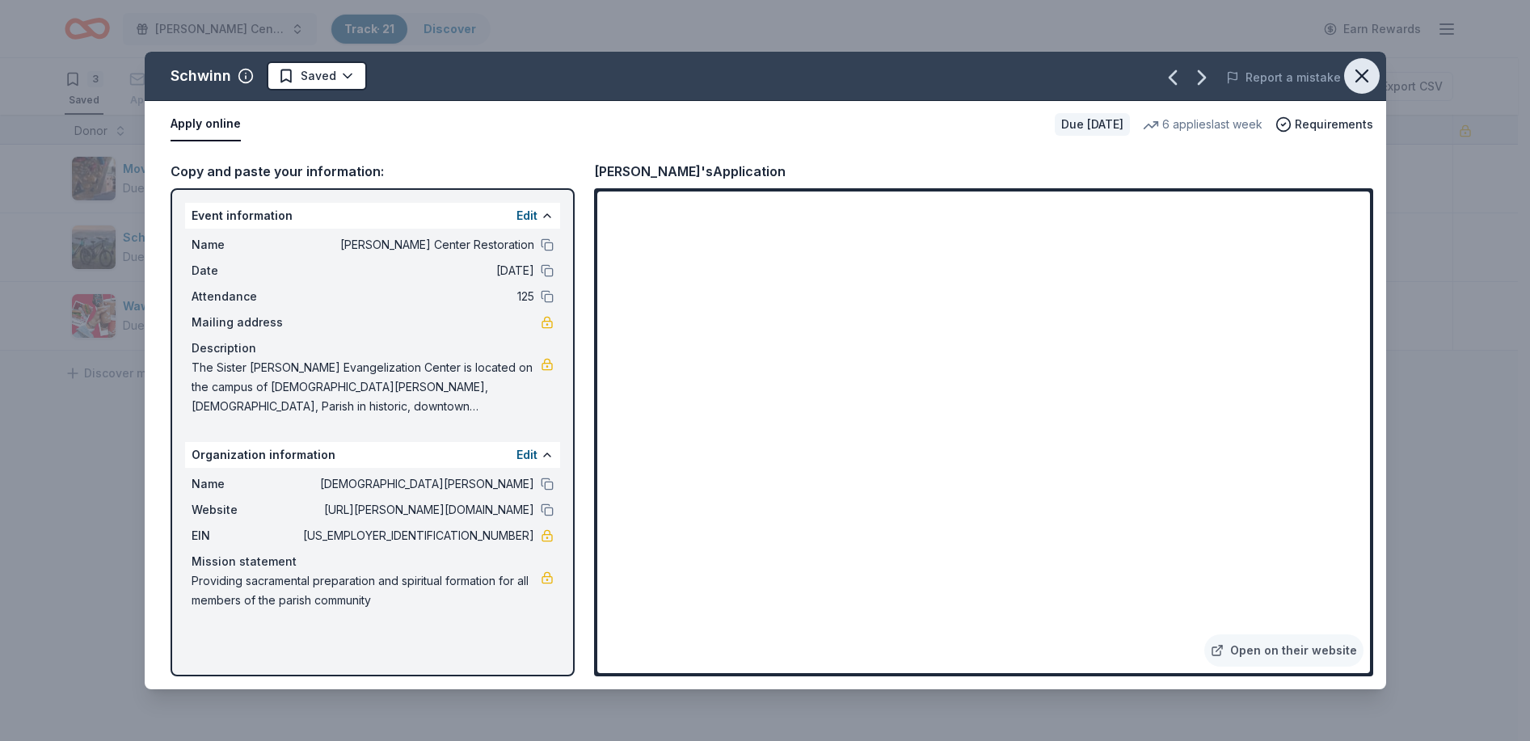
click at [1358, 72] on icon "button" at bounding box center [1361, 75] width 11 height 11
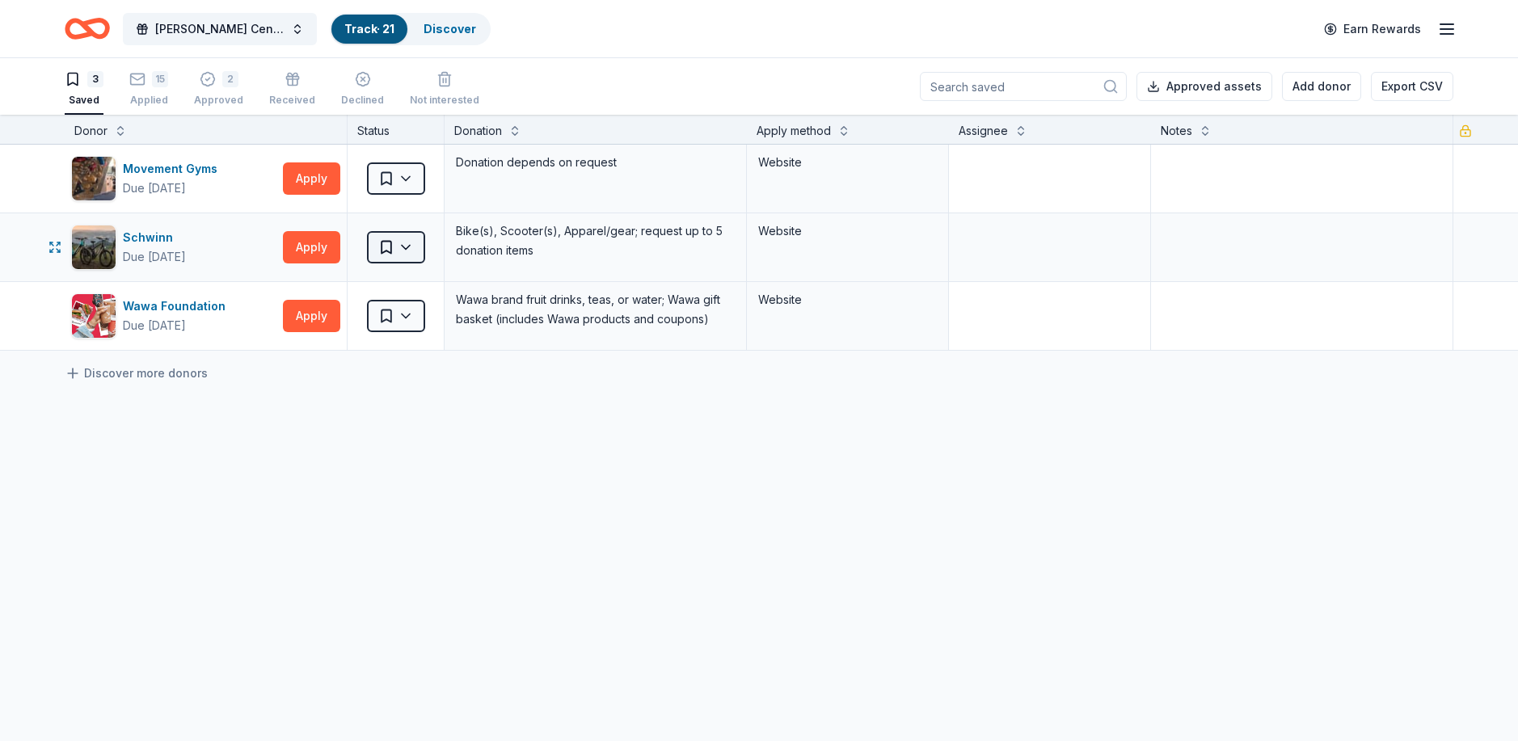
click at [395, 243] on html "[PERSON_NAME] Center Restoration Track · 21 Discover Earn Rewards 3 Saved 15 Ap…" at bounding box center [759, 370] width 1518 height 741
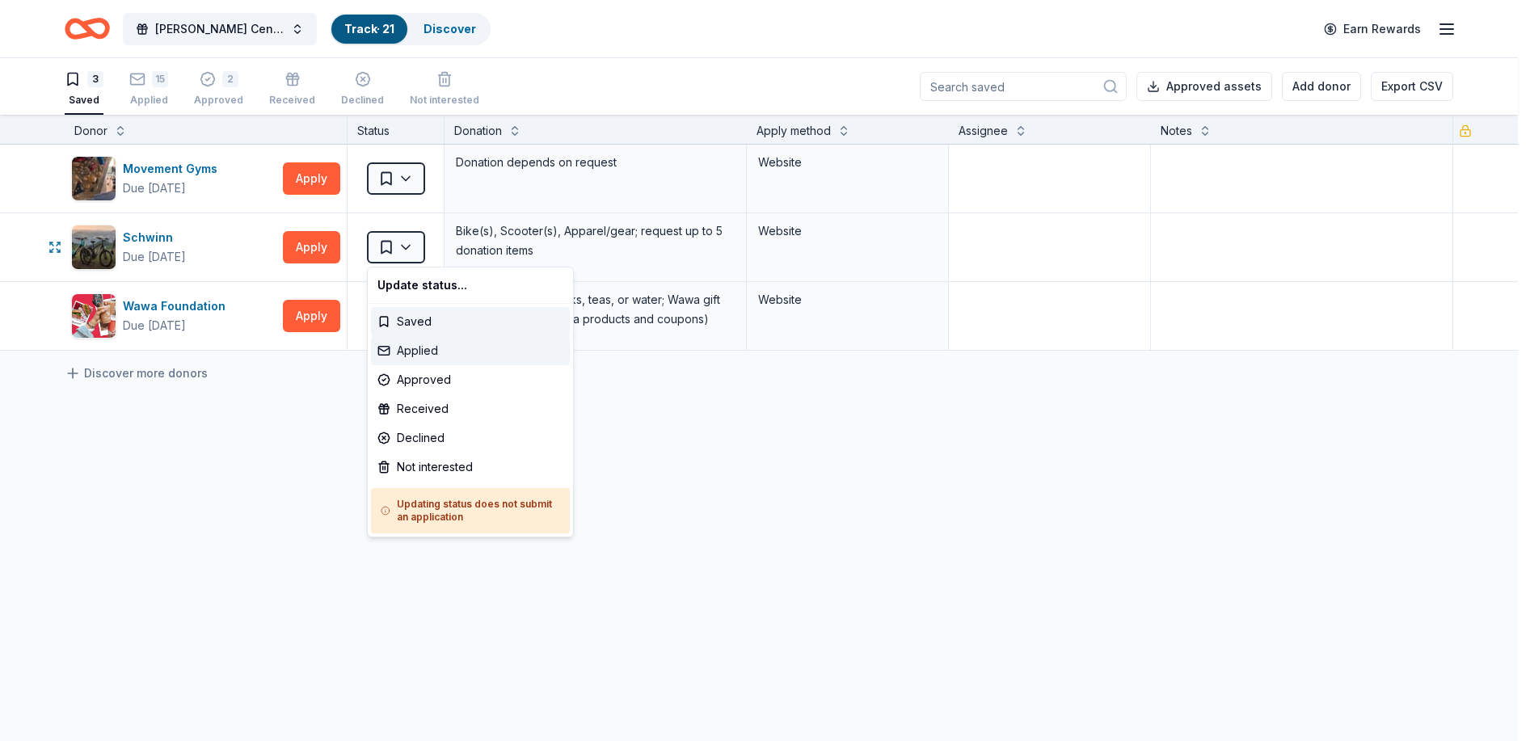
click at [422, 344] on div "Applied" at bounding box center [470, 350] width 199 height 29
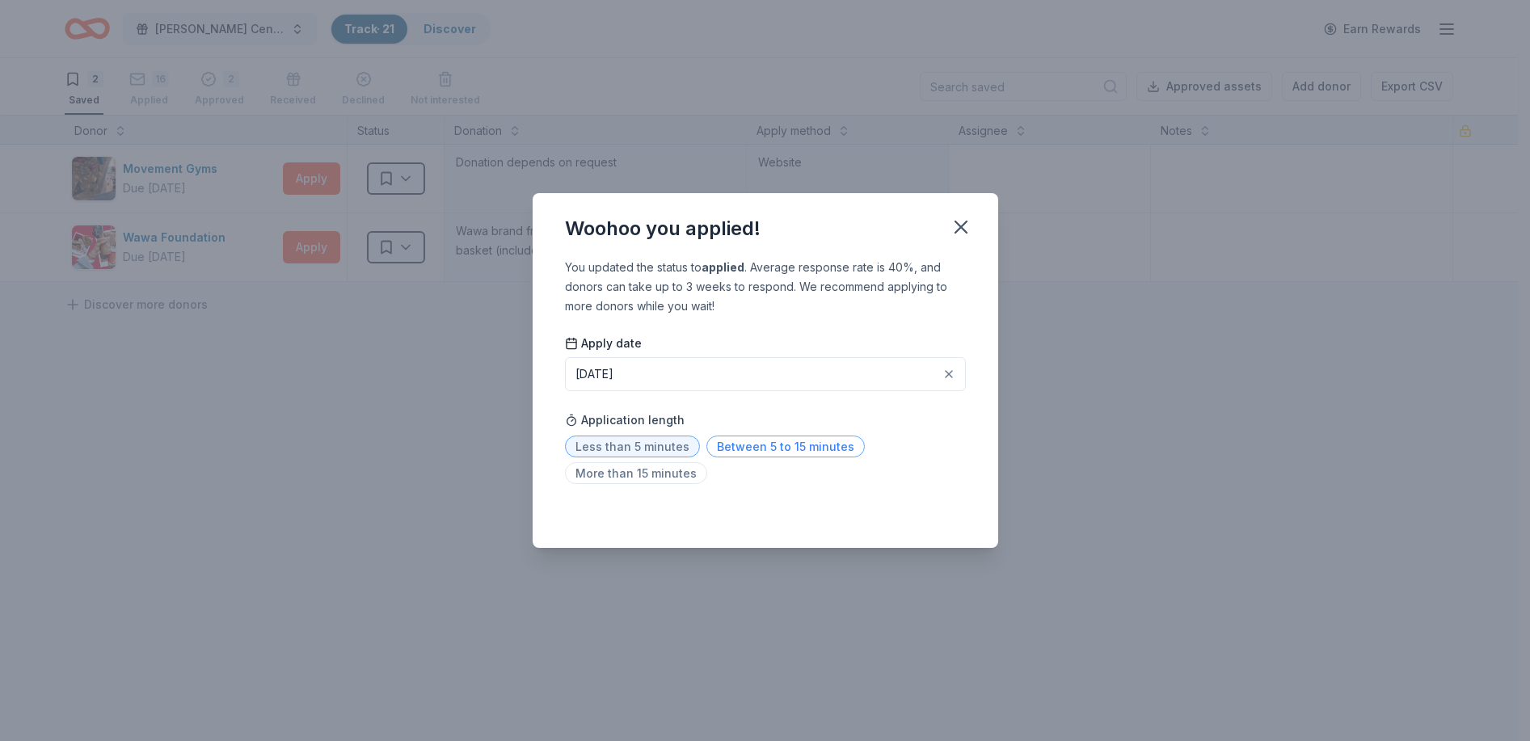
click at [723, 445] on span "Between 5 to 15 minutes" at bounding box center [785, 447] width 158 height 22
click at [963, 225] on icon "button" at bounding box center [960, 226] width 11 height 11
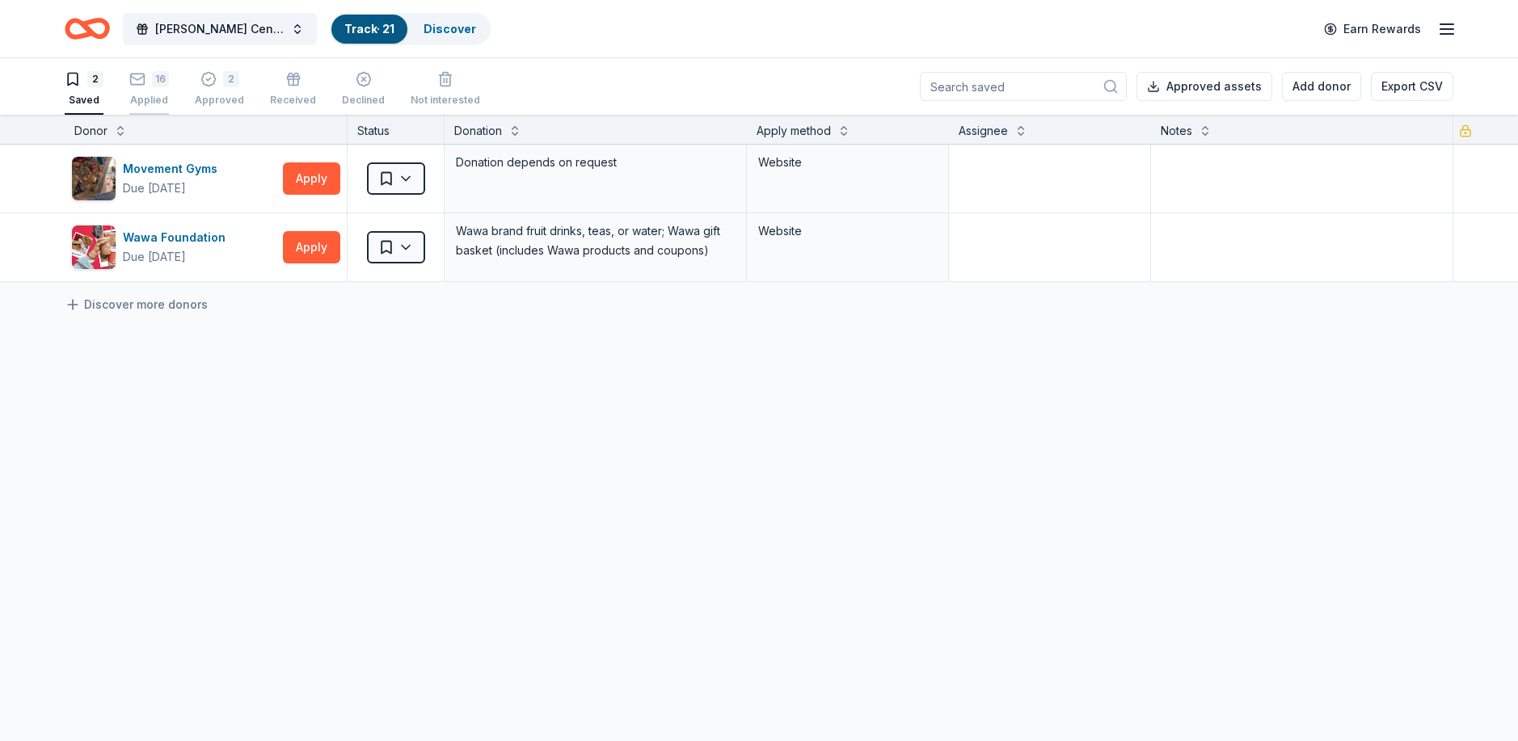
click at [150, 78] on div "16" at bounding box center [149, 70] width 40 height 16
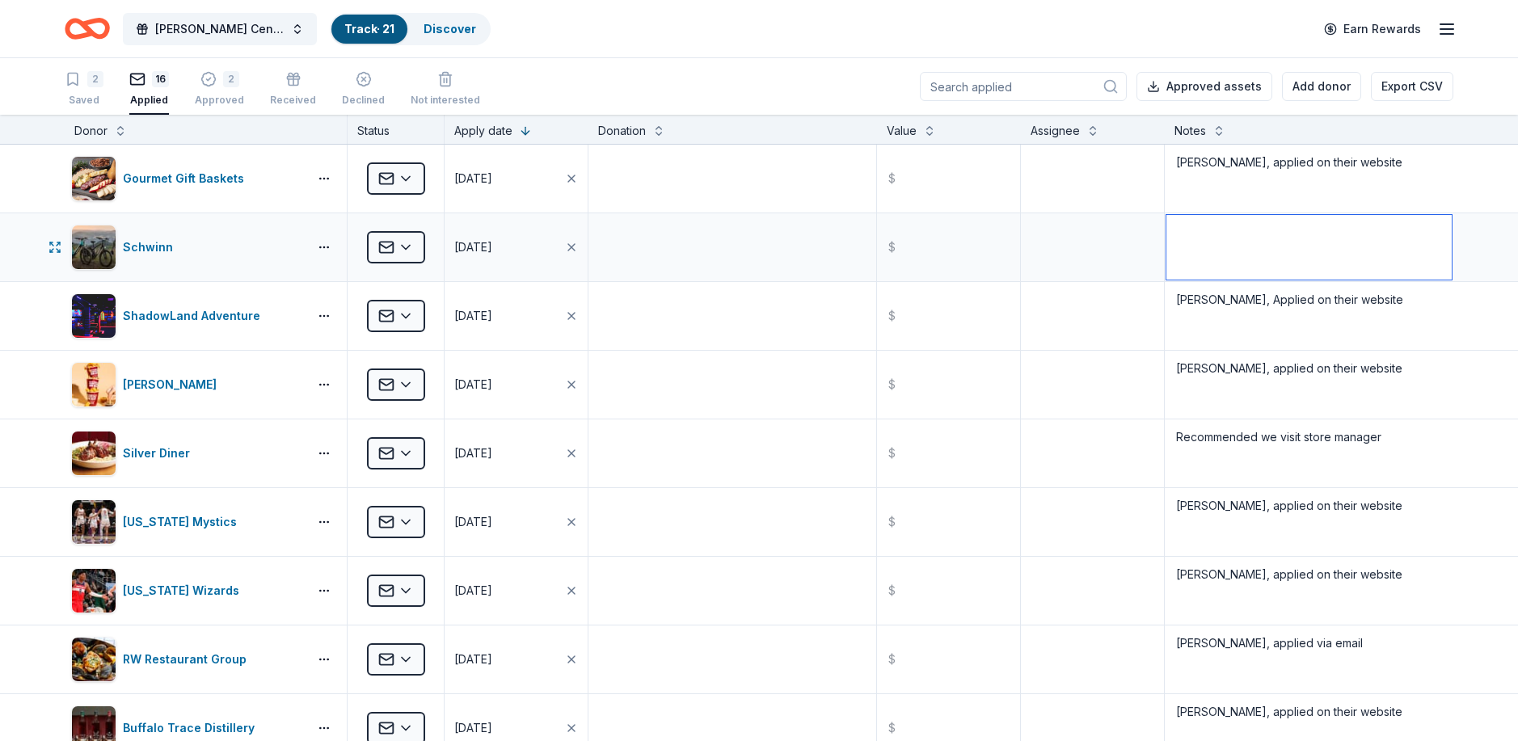
drag, startPoint x: 1208, startPoint y: 238, endPoint x: 1204, endPoint y: 224, distance: 14.9
click at [1203, 225] on textarea at bounding box center [1308, 247] width 285 height 65
type textarea "[PERSON_NAME], applied on their website"
click at [80, 79] on icon "button" at bounding box center [73, 71] width 16 height 16
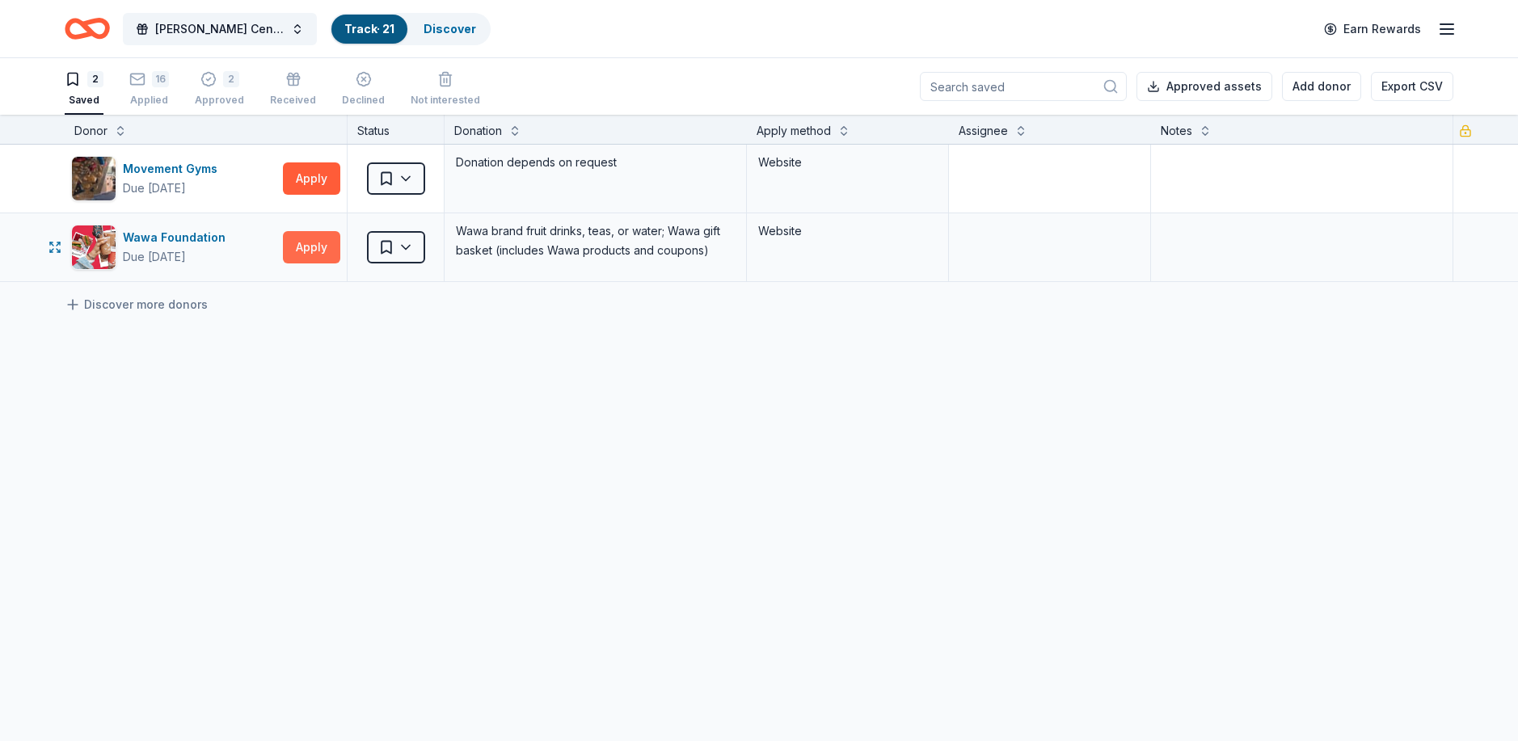
click at [316, 237] on button "Apply" at bounding box center [311, 247] width 57 height 32
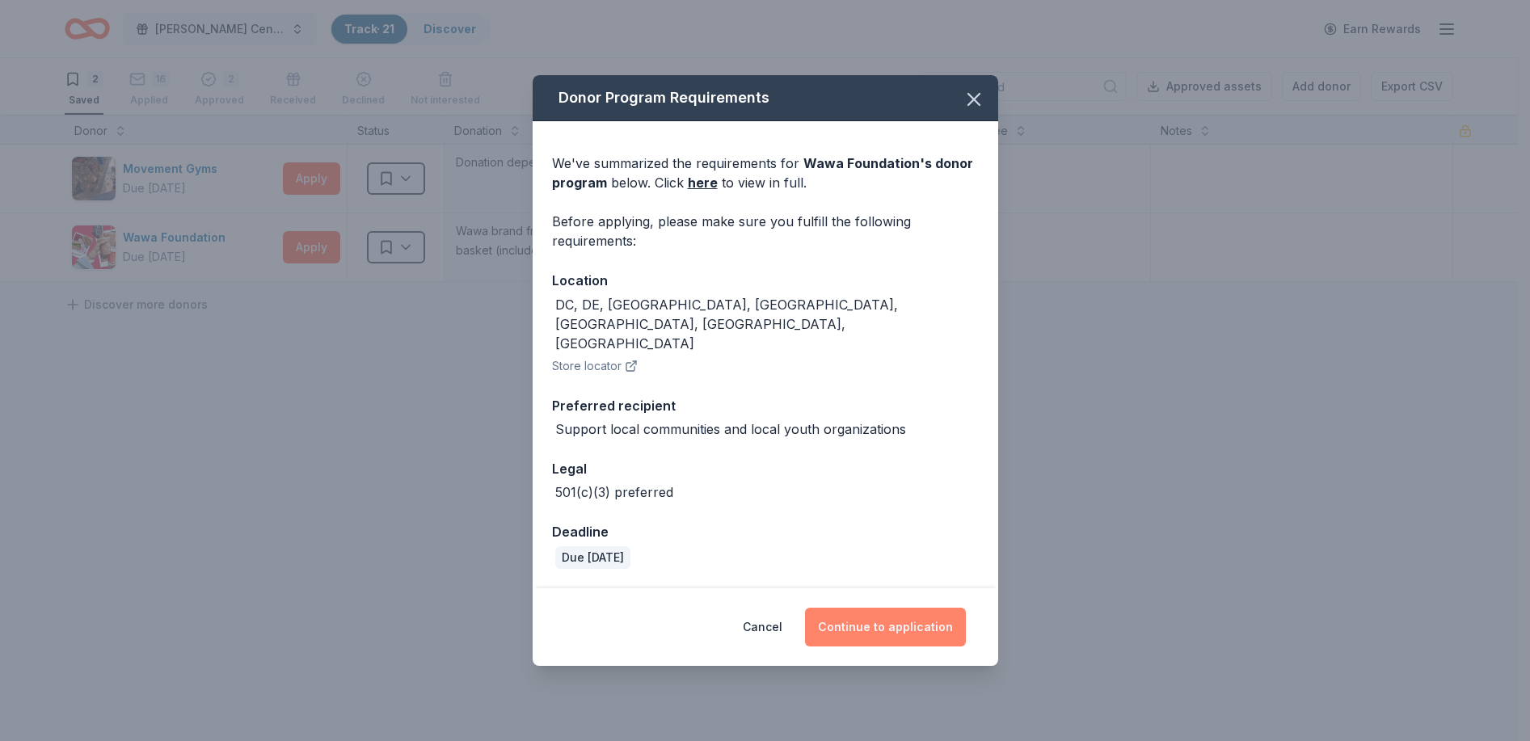
click at [873, 608] on button "Continue to application" at bounding box center [885, 627] width 161 height 39
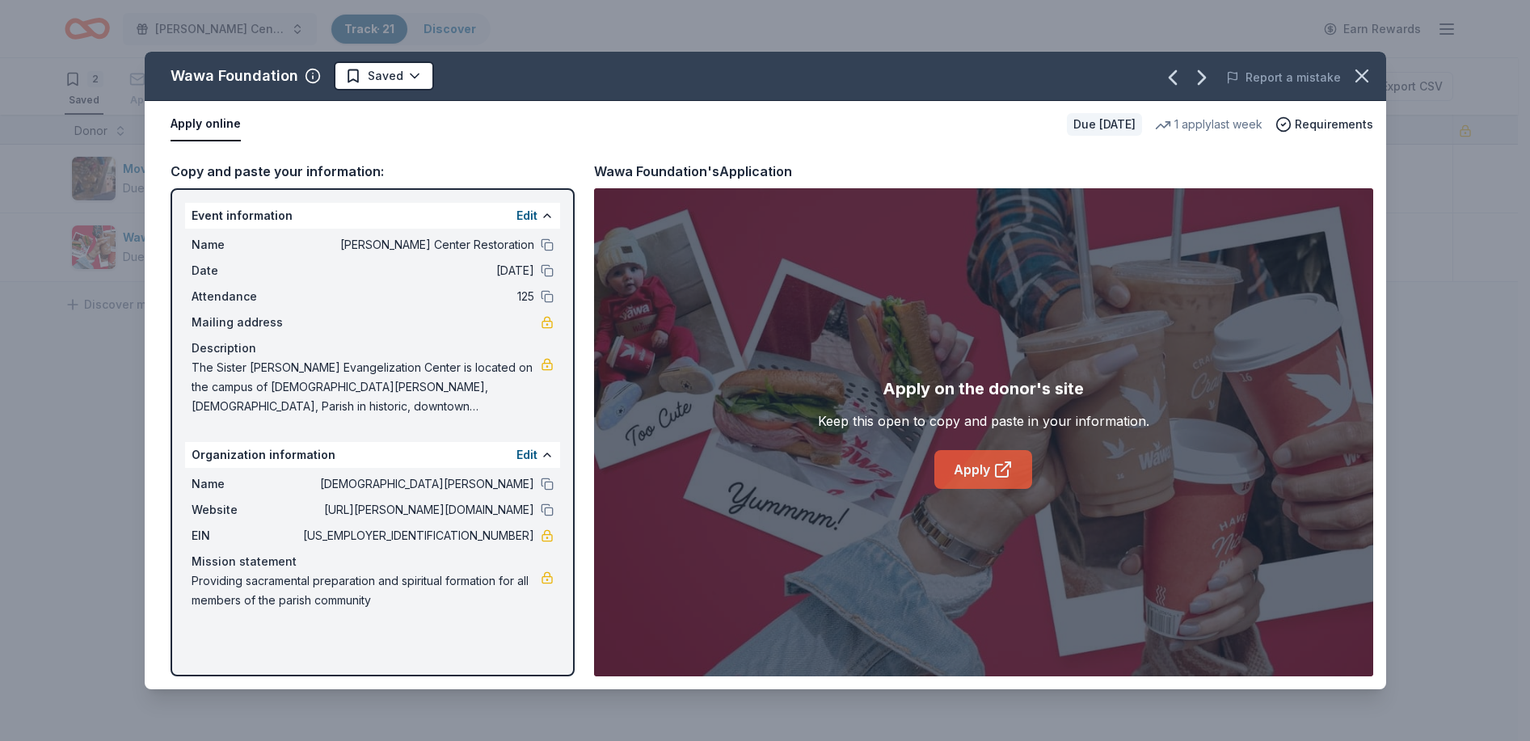
click at [979, 469] on link "Apply" at bounding box center [983, 469] width 98 height 39
click at [1356, 69] on icon "button" at bounding box center [1362, 76] width 23 height 23
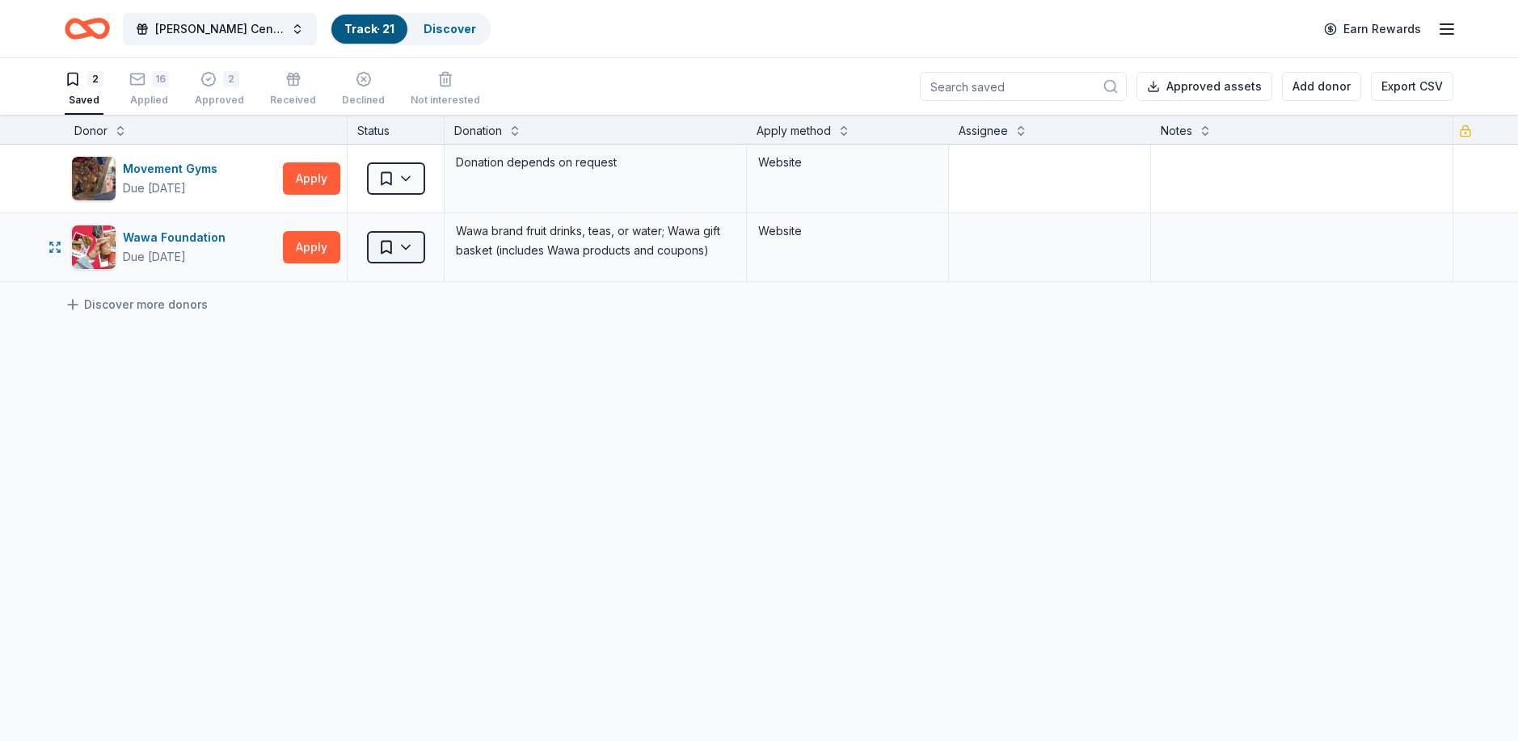
click at [402, 250] on html "[PERSON_NAME] Center Restoration Track · 21 Discover Earn Rewards 2 Saved 16 Ap…" at bounding box center [759, 370] width 1518 height 741
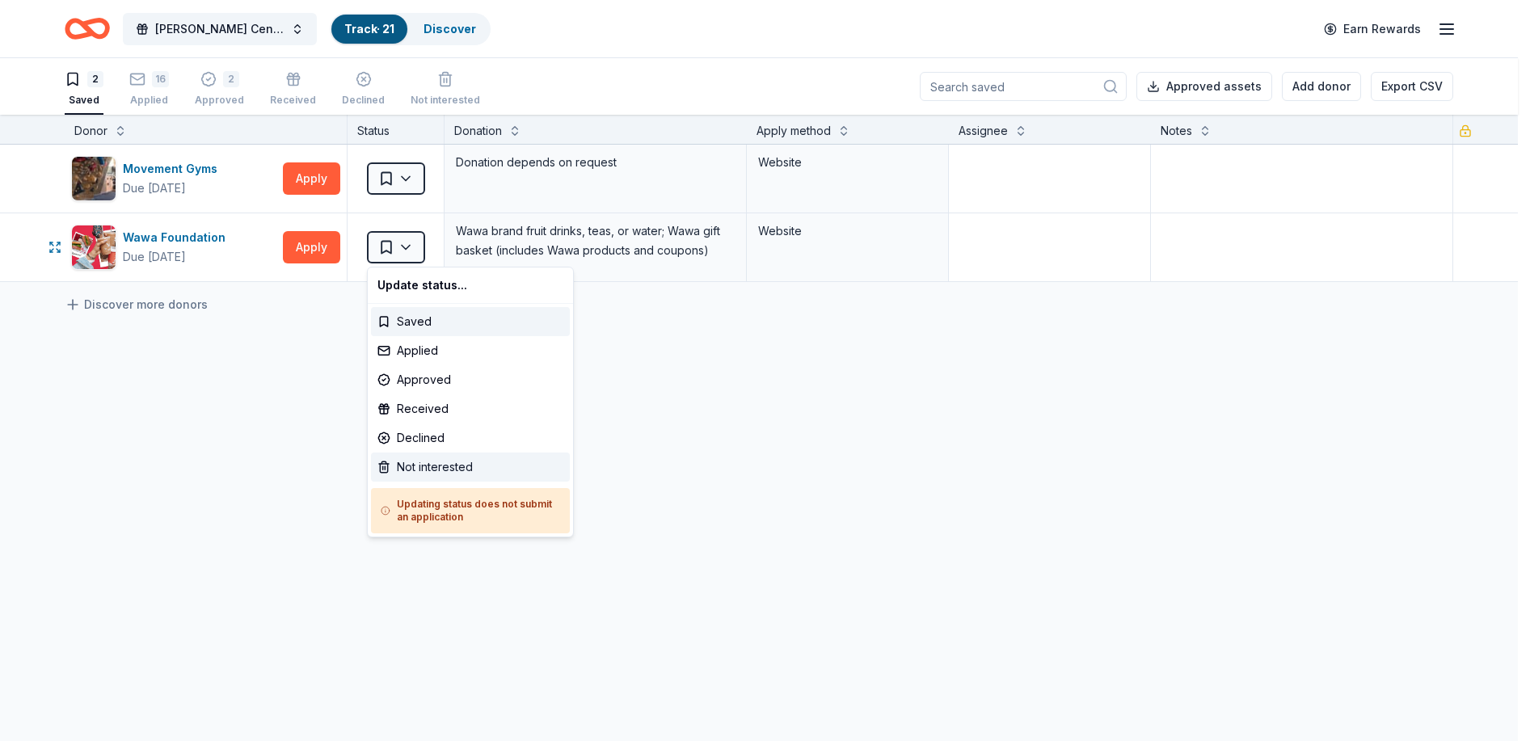
click at [428, 468] on div "Not interested" at bounding box center [470, 467] width 199 height 29
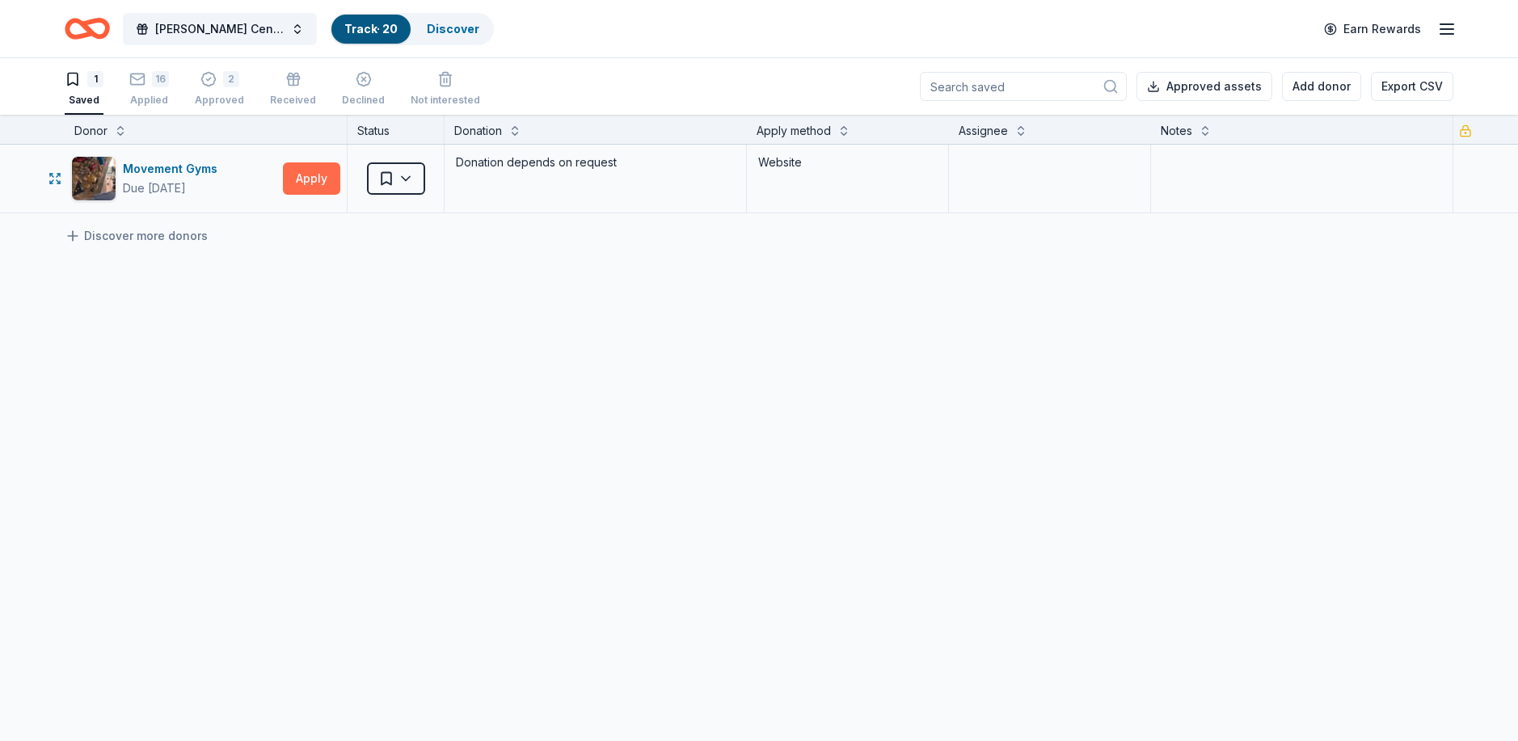
click at [305, 175] on button "Apply" at bounding box center [311, 178] width 57 height 32
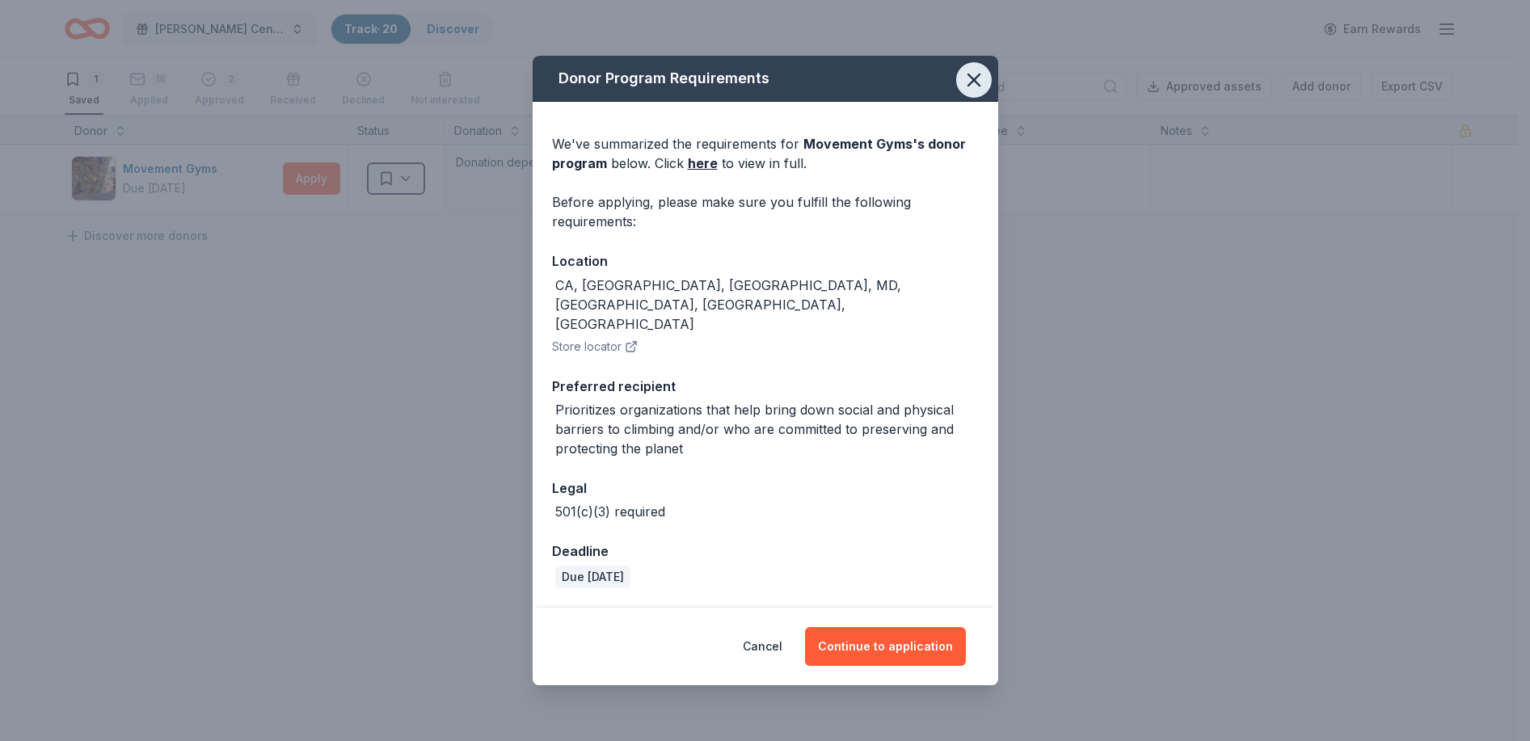
click at [970, 91] on icon "button" at bounding box center [974, 80] width 23 height 23
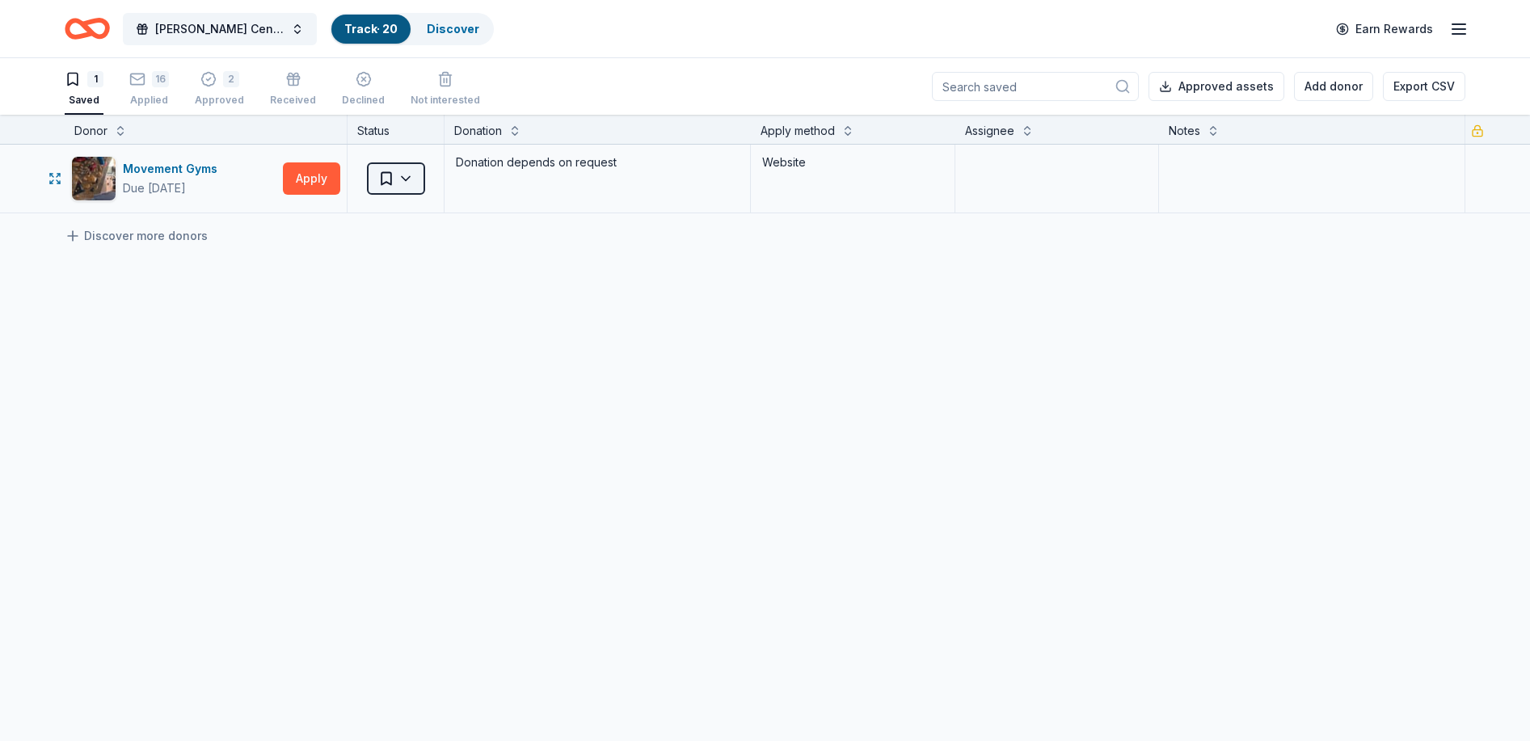
click at [380, 175] on html "[PERSON_NAME] Center Restoration Track · 20 Discover Earn Rewards 1 Saved 16 Ap…" at bounding box center [765, 370] width 1530 height 741
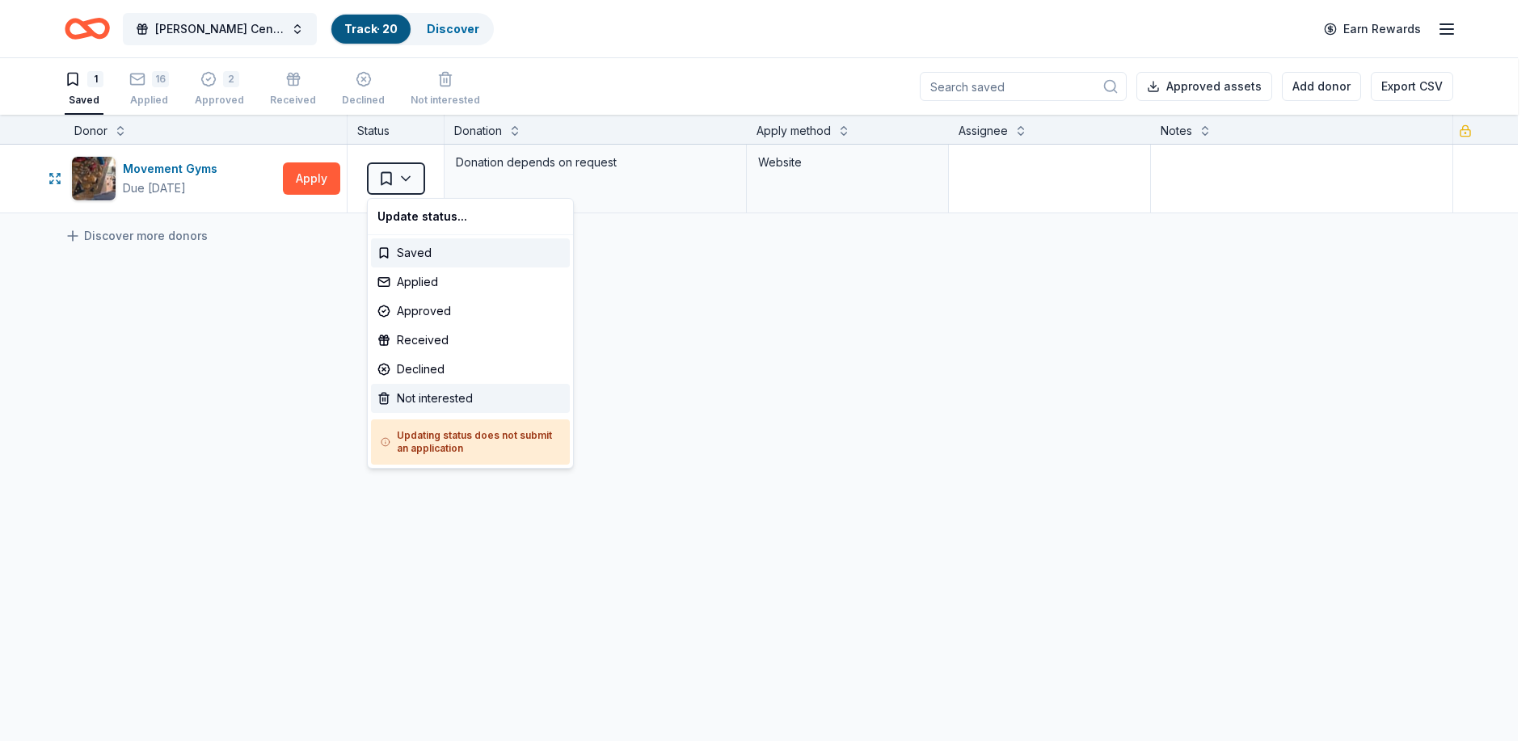
click at [429, 392] on div "Not interested" at bounding box center [470, 398] width 199 height 29
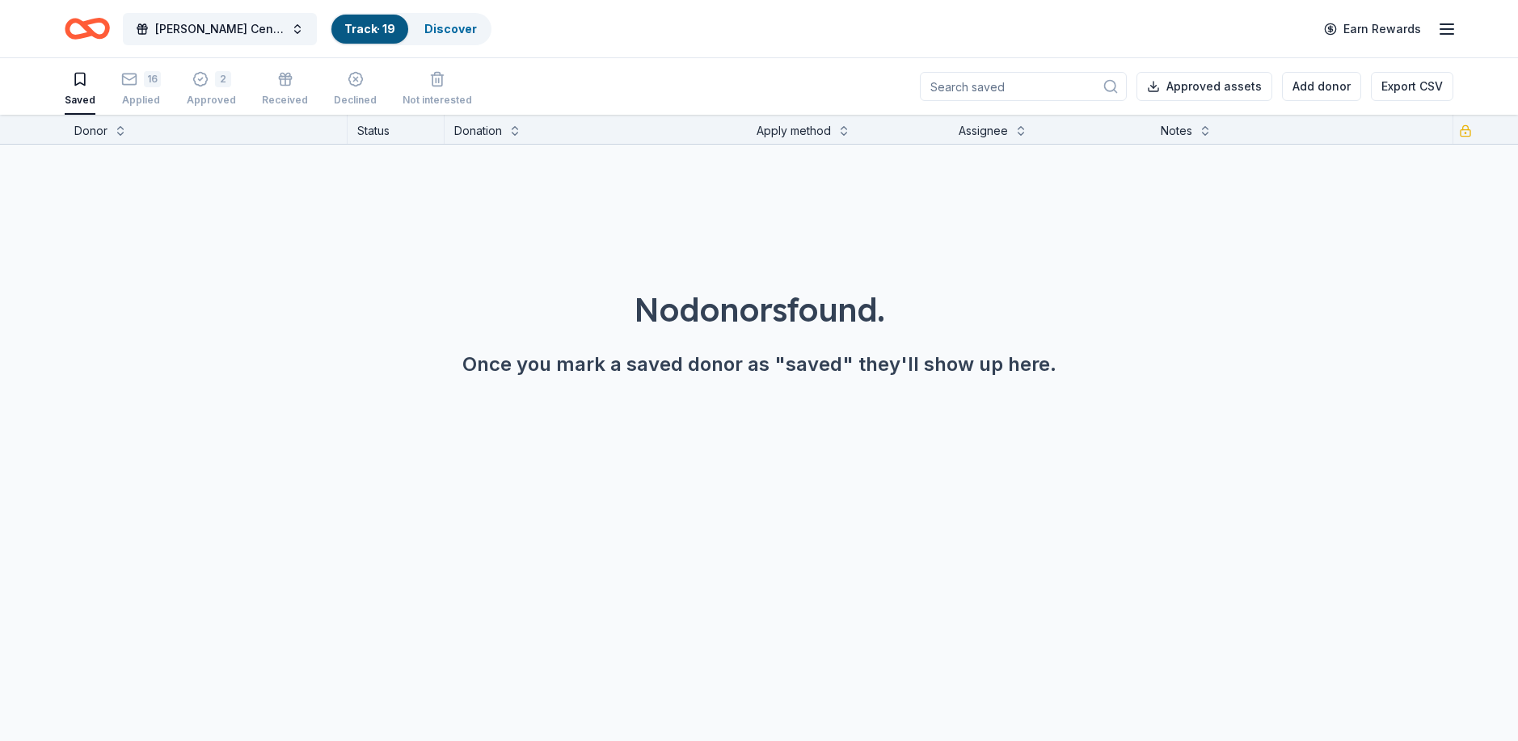
click at [1439, 32] on icon "button" at bounding box center [1446, 28] width 19 height 19
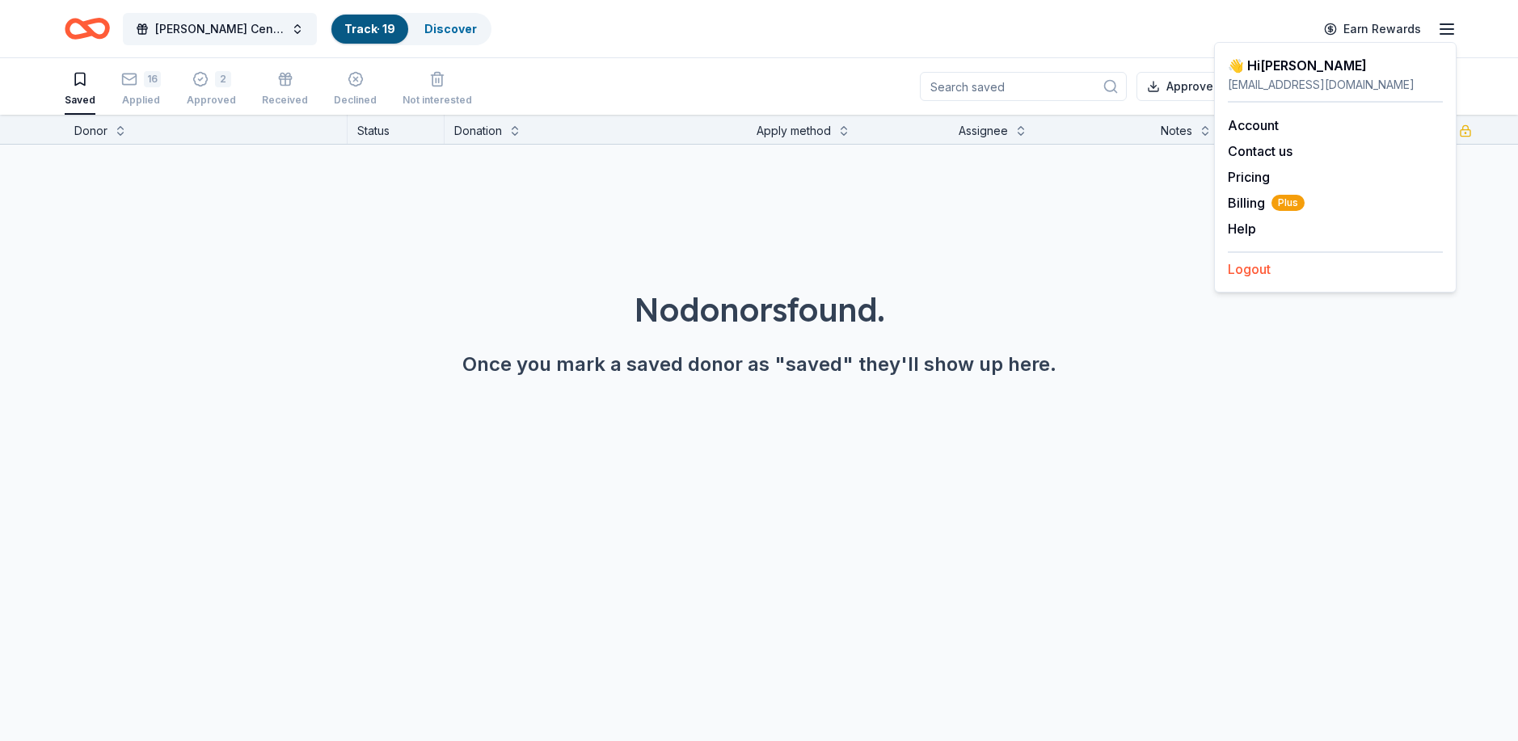
click at [1250, 267] on button "Logout" at bounding box center [1249, 268] width 43 height 19
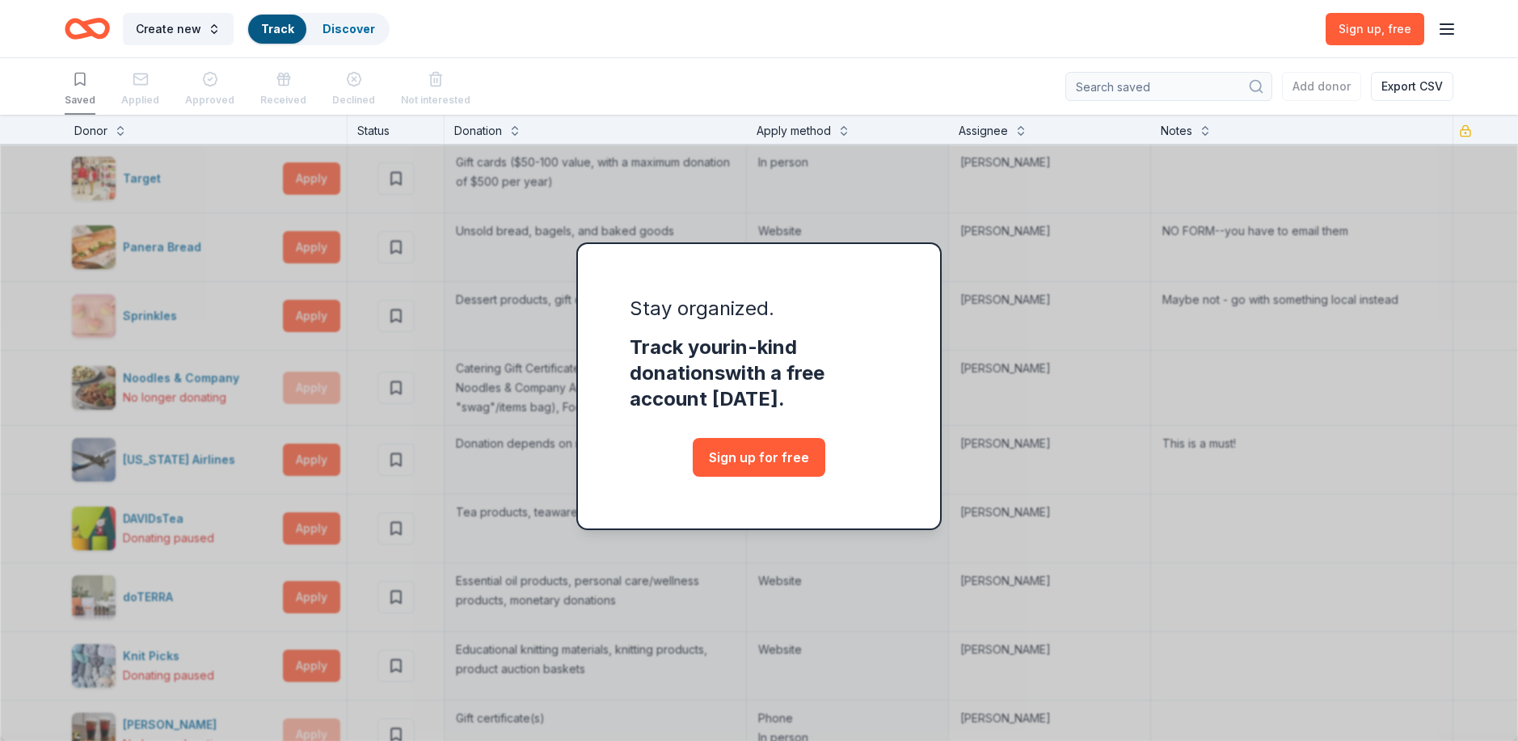
click at [1085, 181] on div "Stay organized. Track your in-kind donations with a free account [DATE]. Sign u…" at bounding box center [759, 428] width 1518 height 627
click at [1449, 23] on icon "button" at bounding box center [1446, 28] width 19 height 19
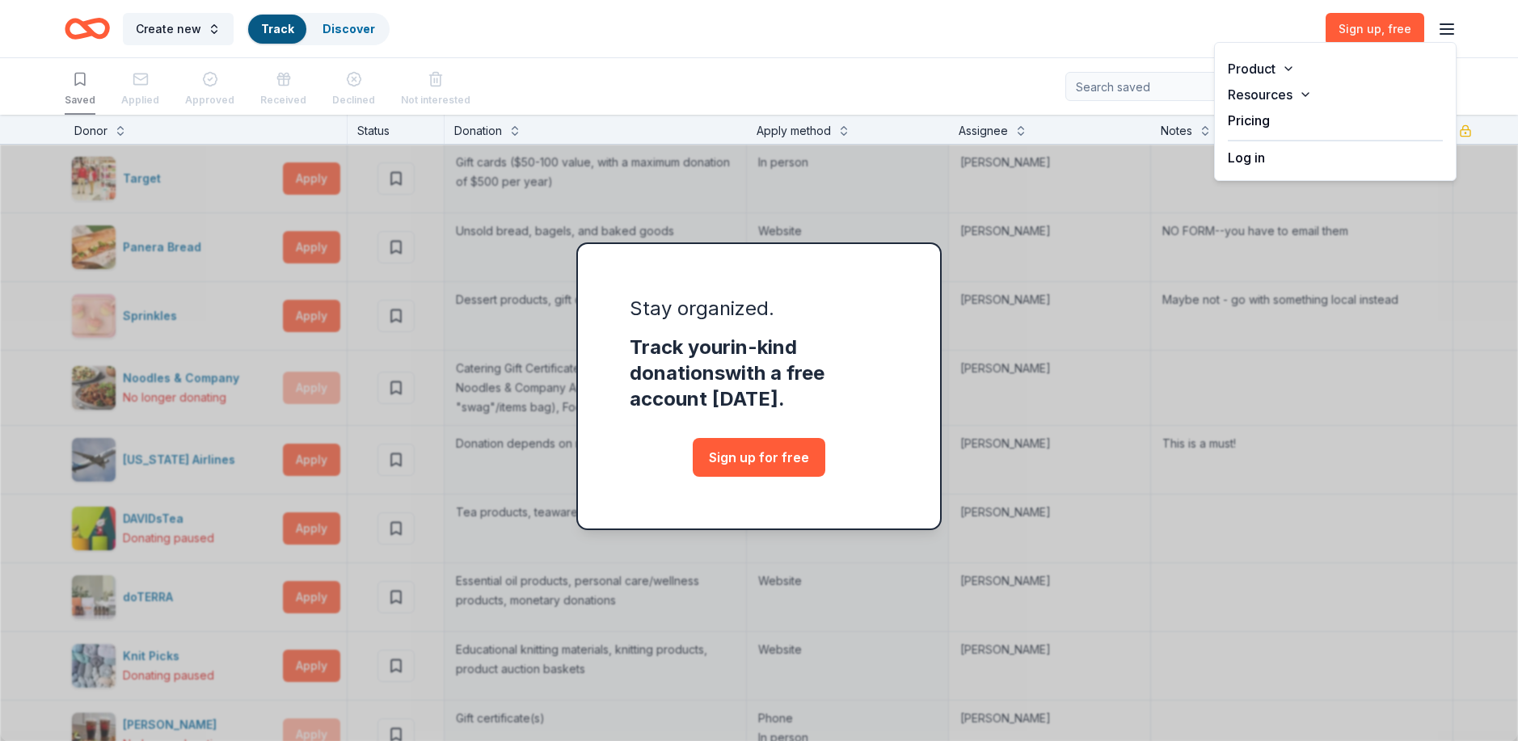
drag, startPoint x: 1410, startPoint y: 253, endPoint x: 1415, endPoint y: 235, distance: 18.4
click at [1412, 245] on div "Stay organized. Track your in-kind donations with a free account [DATE]. Sign u…" at bounding box center [759, 428] width 1518 height 627
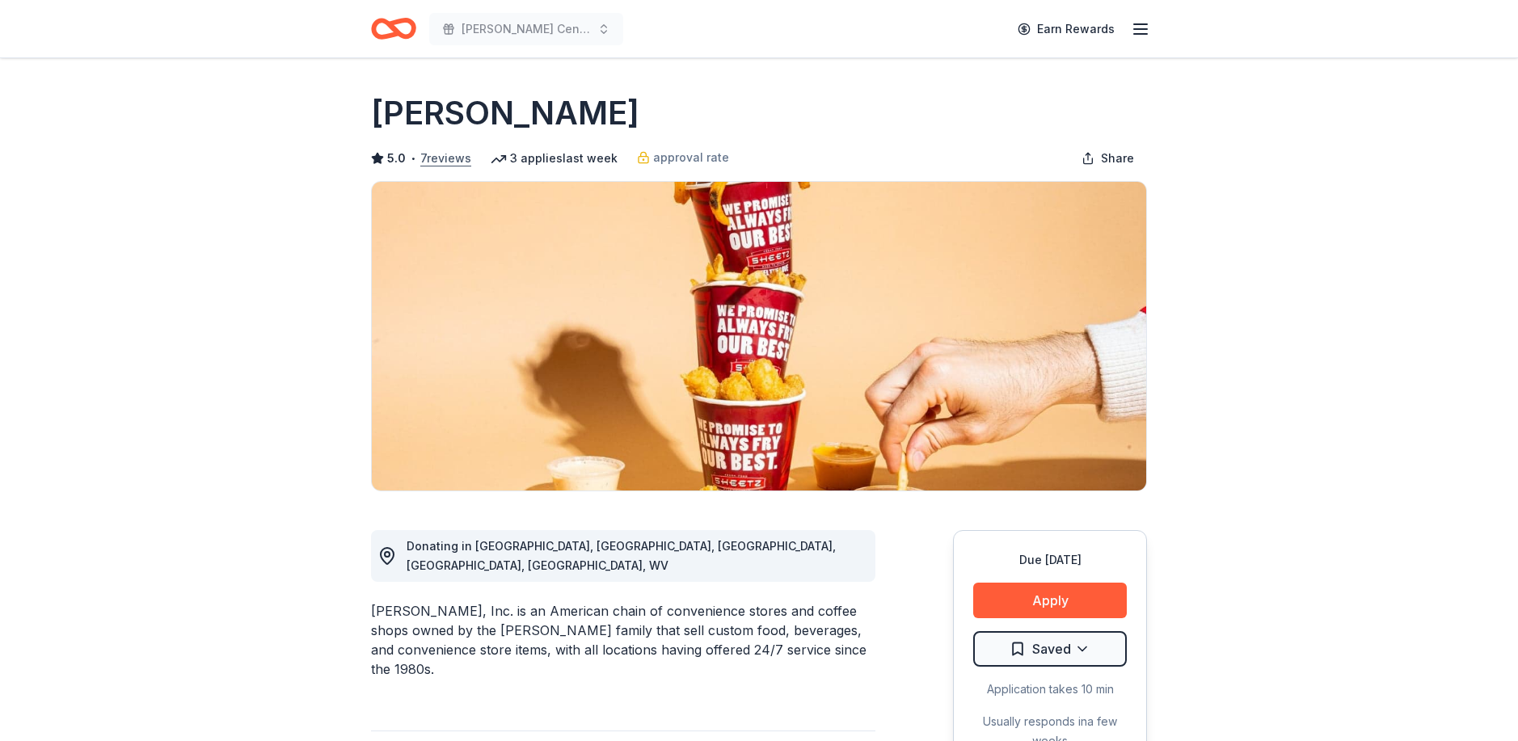
click at [447, 158] on button "7 reviews" at bounding box center [445, 158] width 51 height 19
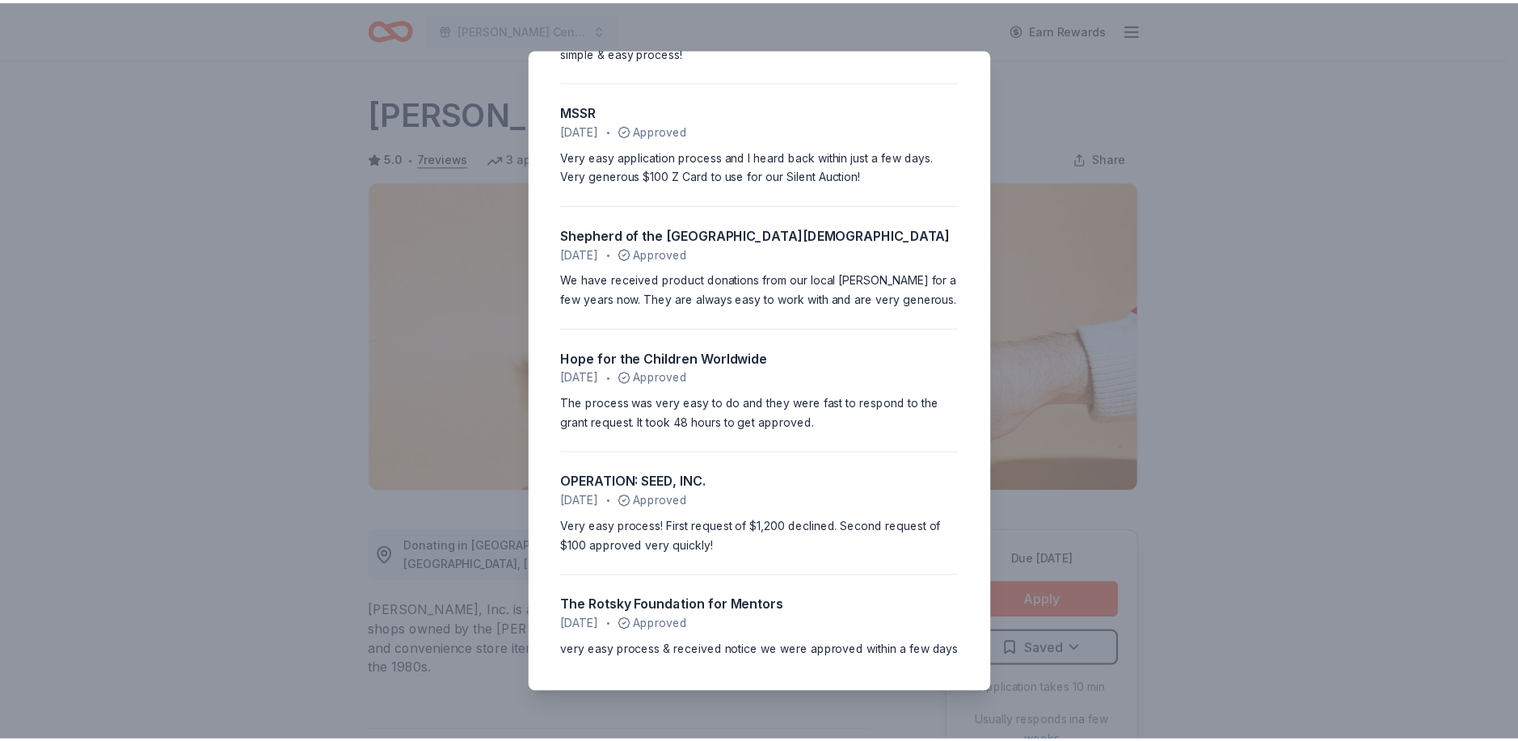
scroll to position [227, 0]
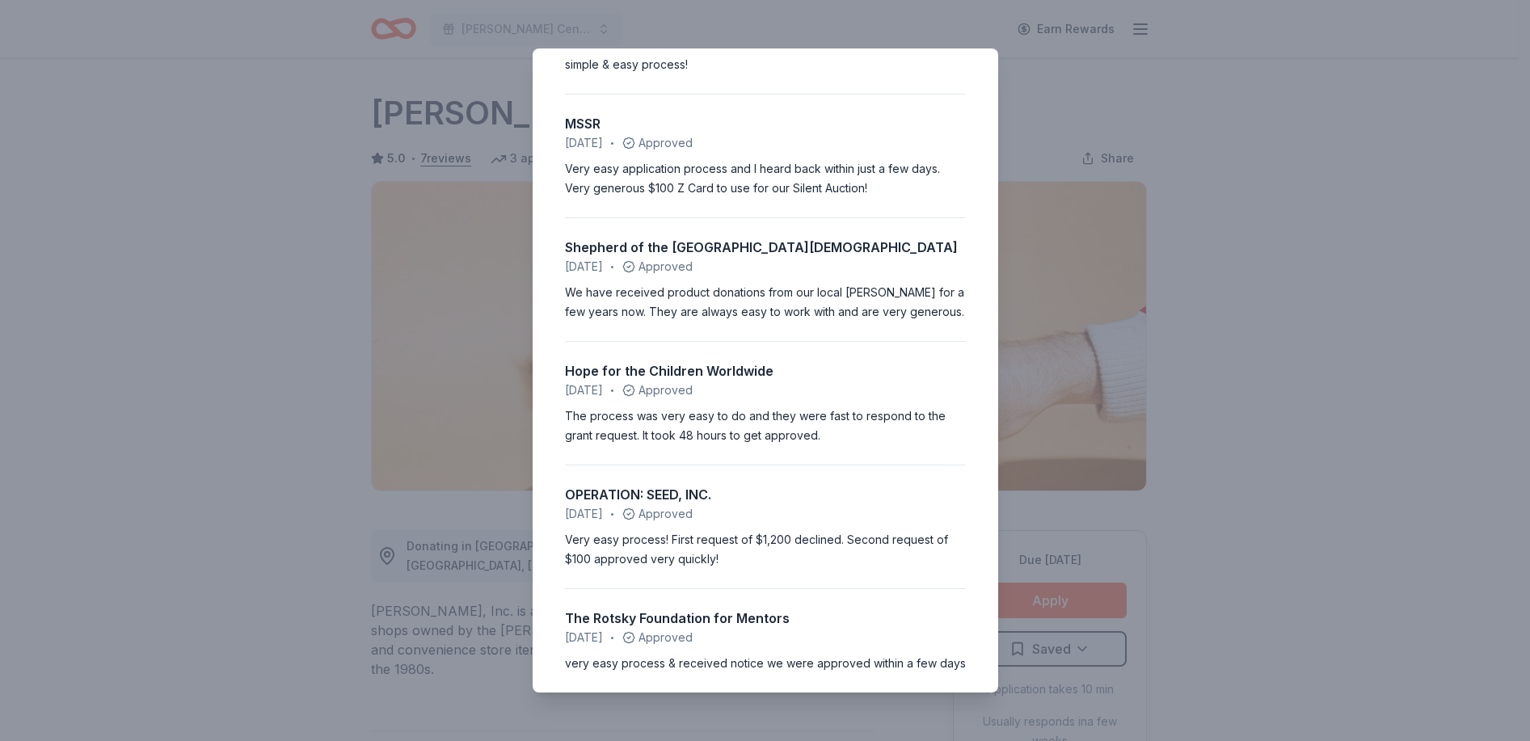
drag, startPoint x: 257, startPoint y: 252, endPoint x: 237, endPoint y: 249, distance: 20.5
click at [259, 252] on div "5.0 • 7 reviews Donald Heiter Community Center August 2024 • Approved Heard fro…" at bounding box center [765, 370] width 1530 height 741
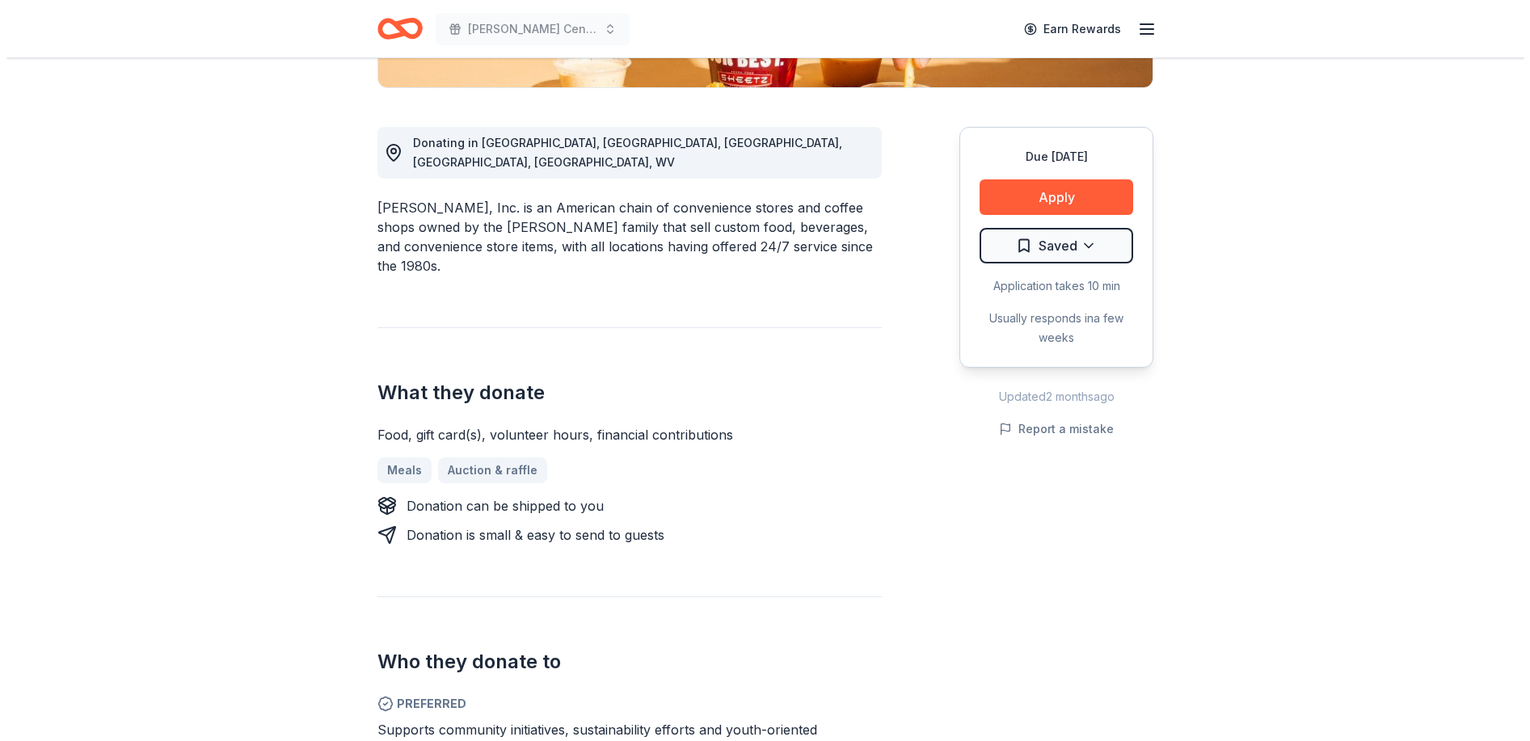
scroll to position [404, 0]
click at [1047, 192] on button "Apply" at bounding box center [1050, 197] width 154 height 36
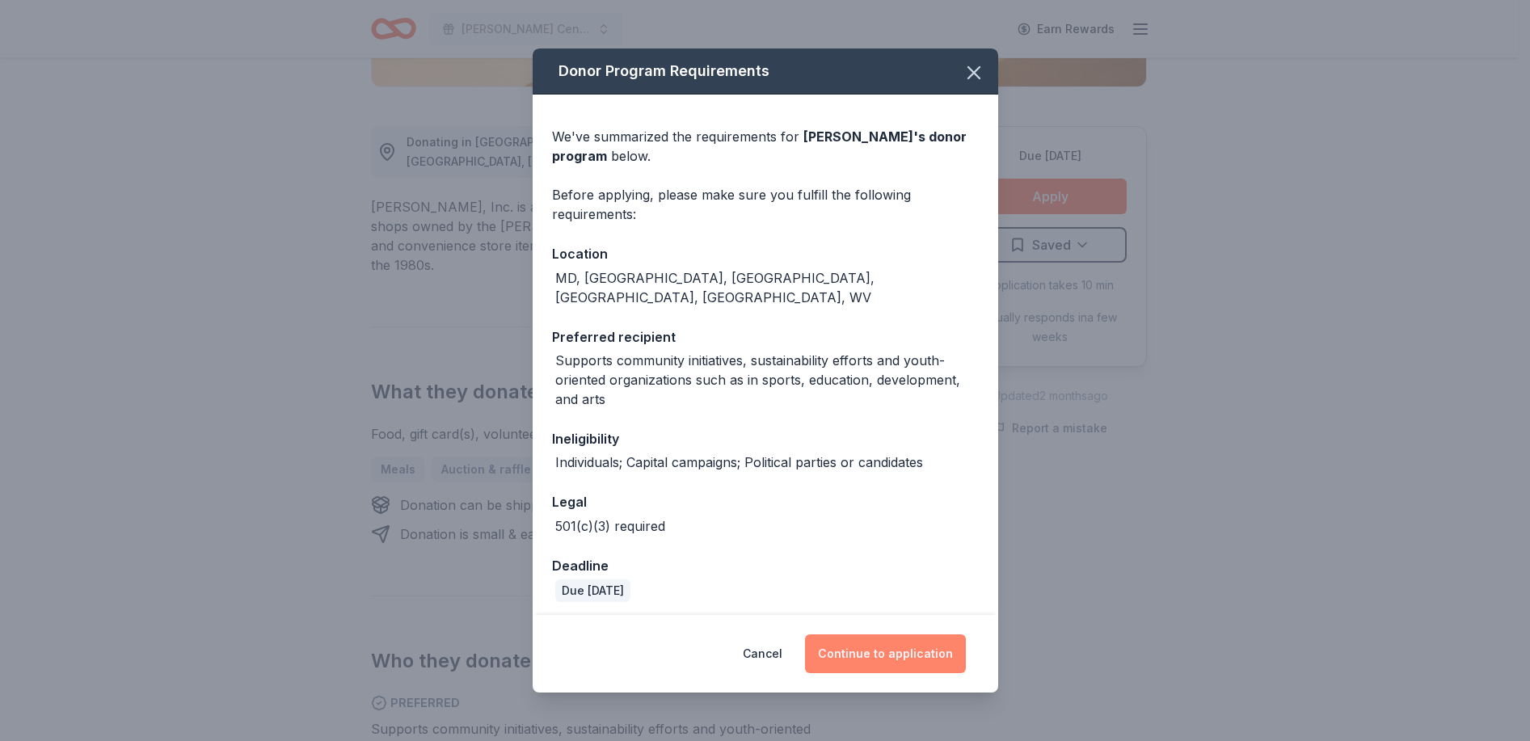
click at [887, 647] on button "Continue to application" at bounding box center [885, 653] width 161 height 39
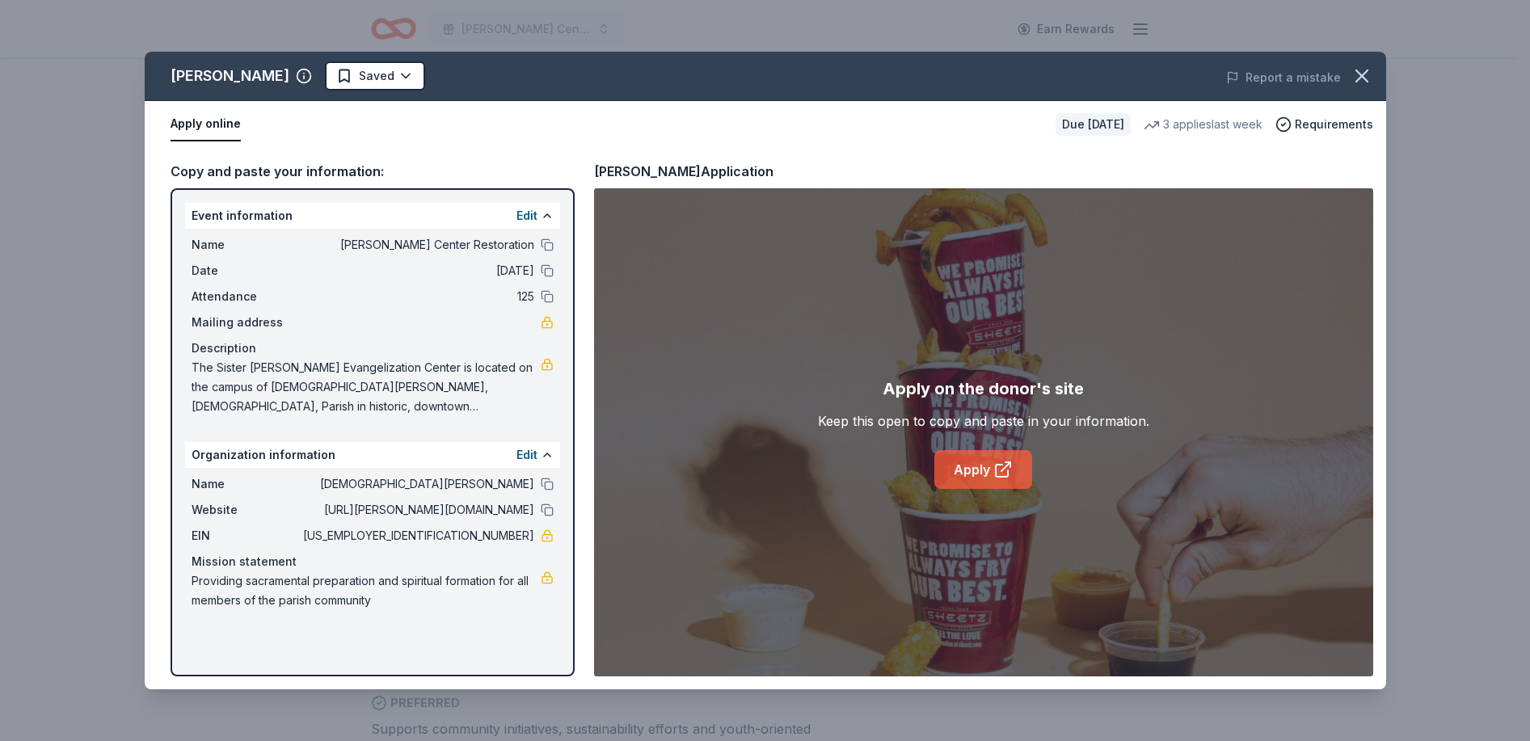
click at [976, 468] on link "Apply" at bounding box center [983, 469] width 98 height 39
